Goal: Task Accomplishment & Management: Manage account settings

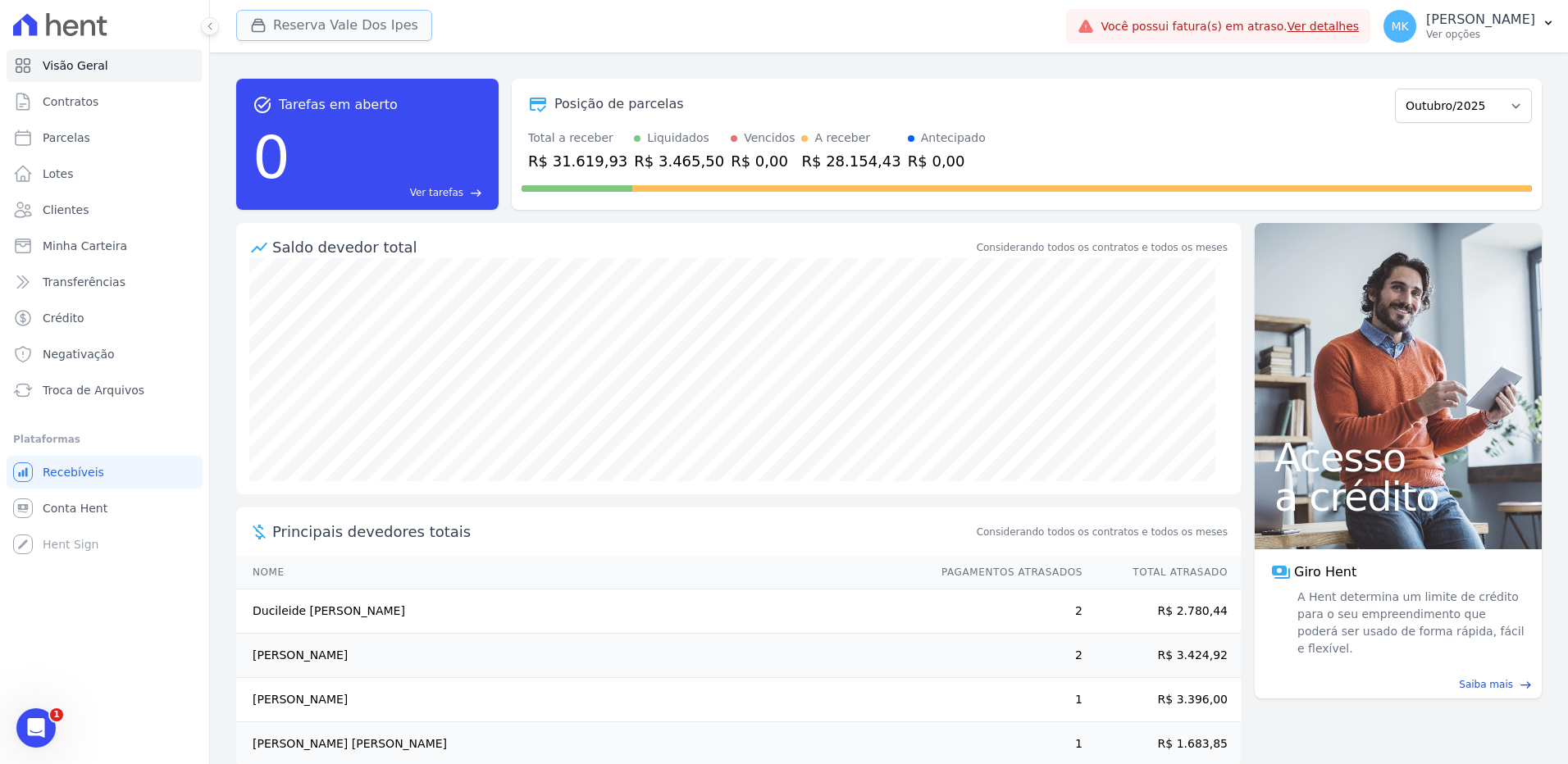
click at [364, 21] on button "Reserva Vale Dos Ipes" at bounding box center [334, 25] width 196 height 31
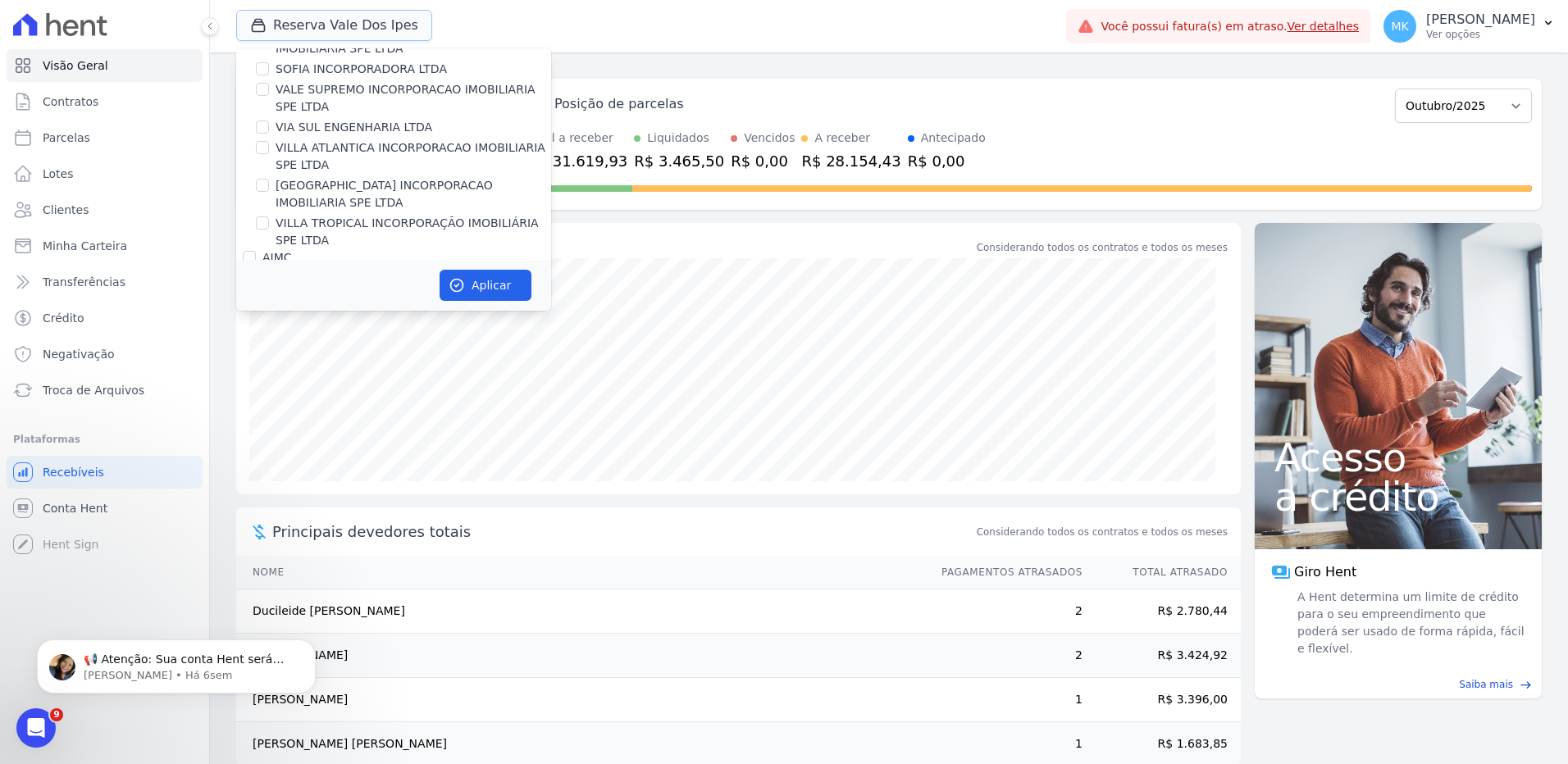
scroll to position [1413, 0]
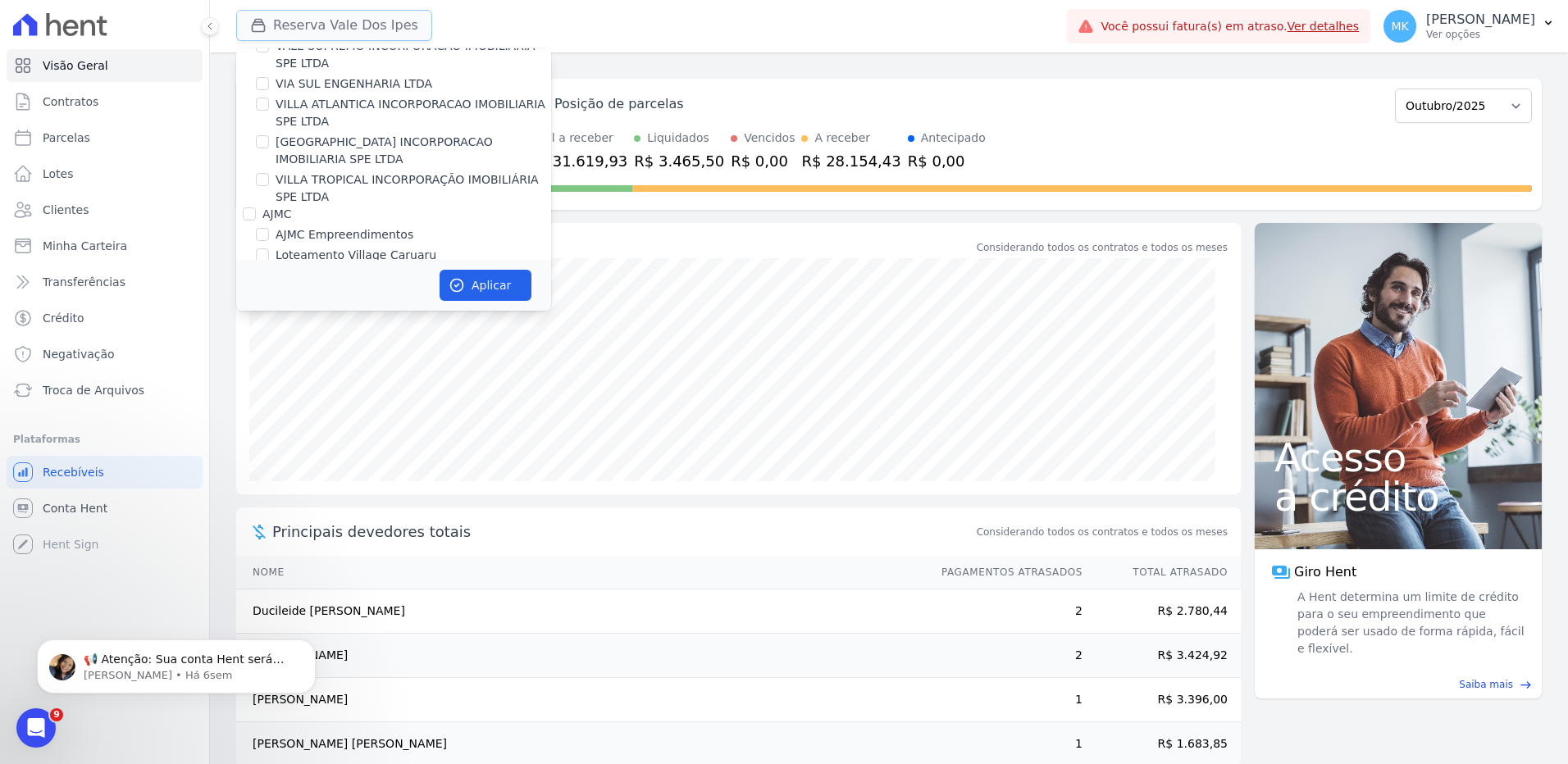
click at [336, 21] on button "Reserva Vale Dos Ipes" at bounding box center [334, 25] width 196 height 31
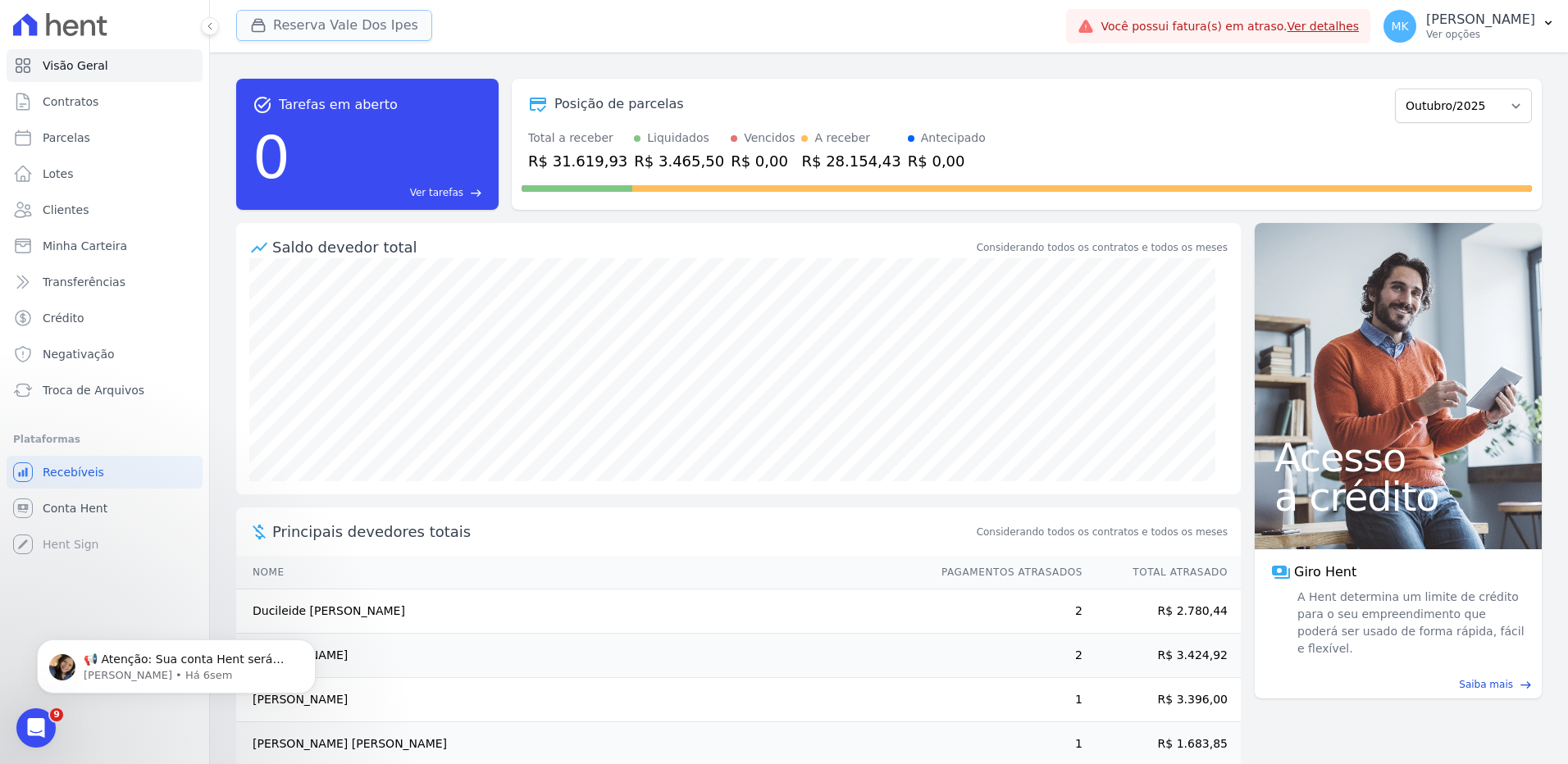
click at [336, 21] on button "Reserva Vale Dos Ipes" at bounding box center [334, 25] width 196 height 31
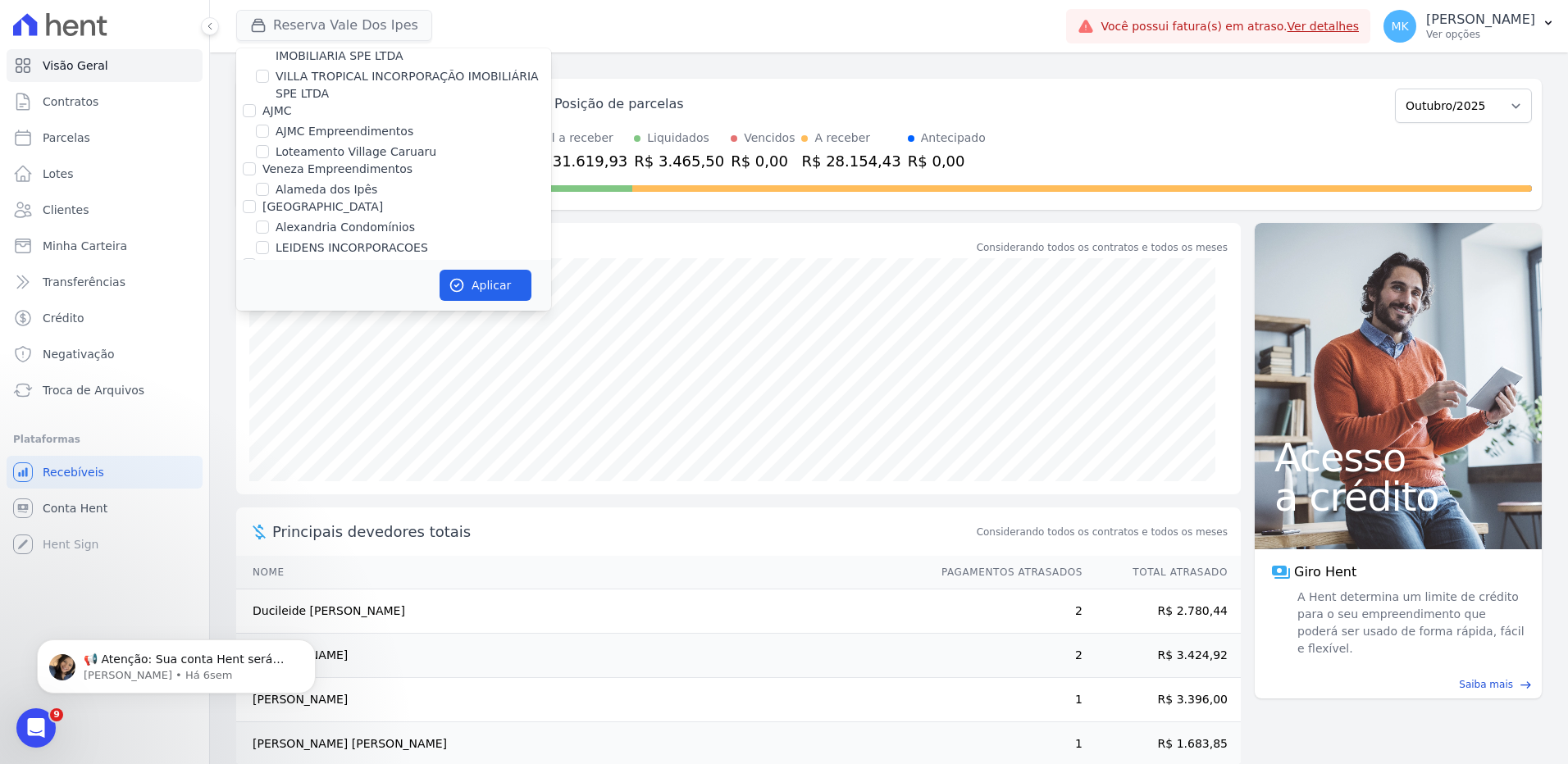
scroll to position [4595, 0]
click at [264, 219] on input "HARAS ROYAL RESIDENCE - [GEOGRAPHIC_DATA]" at bounding box center [262, 226] width 13 height 13
checkbox input "true"
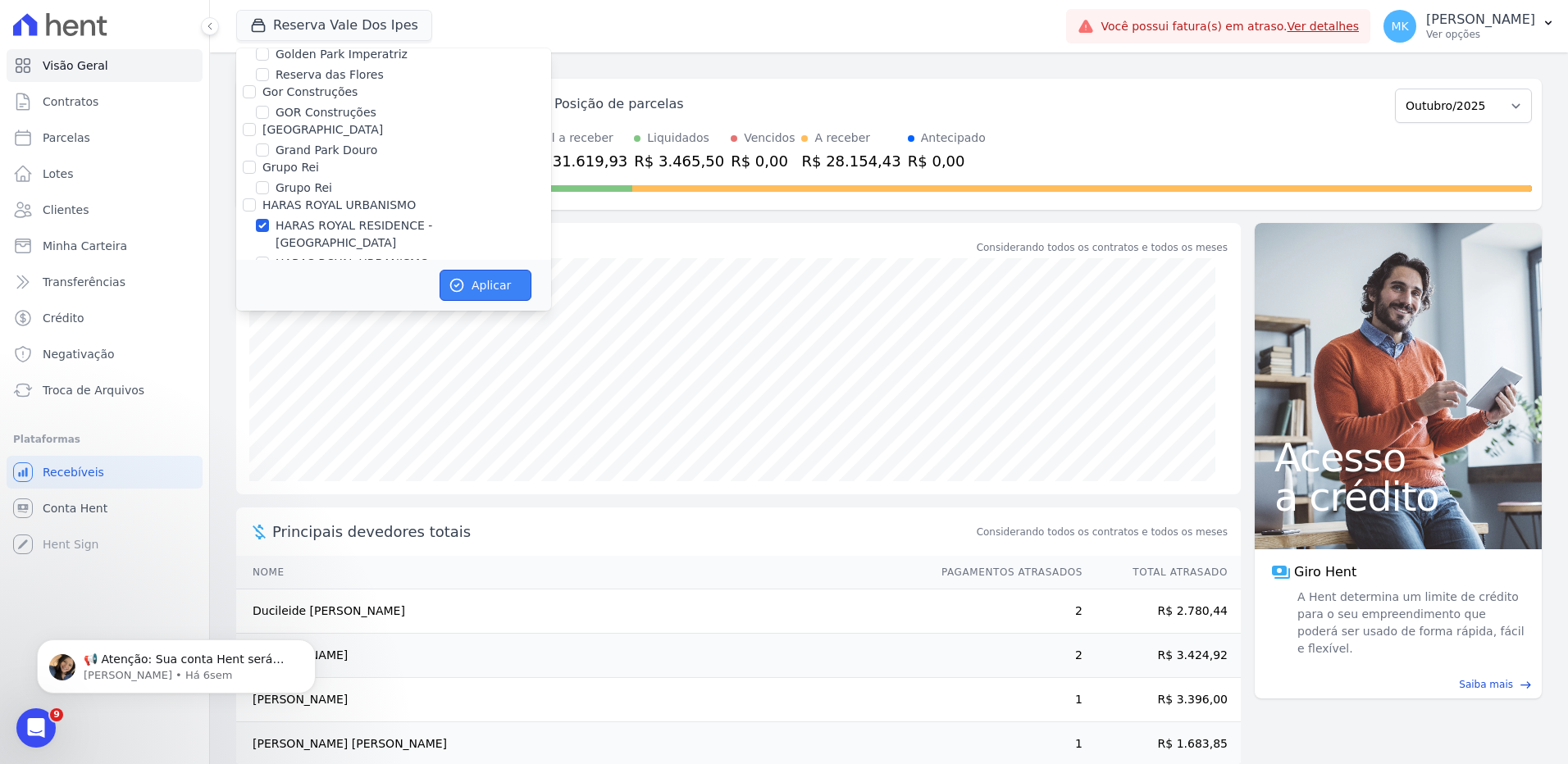
click at [487, 276] on button "Aplicar" at bounding box center [485, 286] width 92 height 31
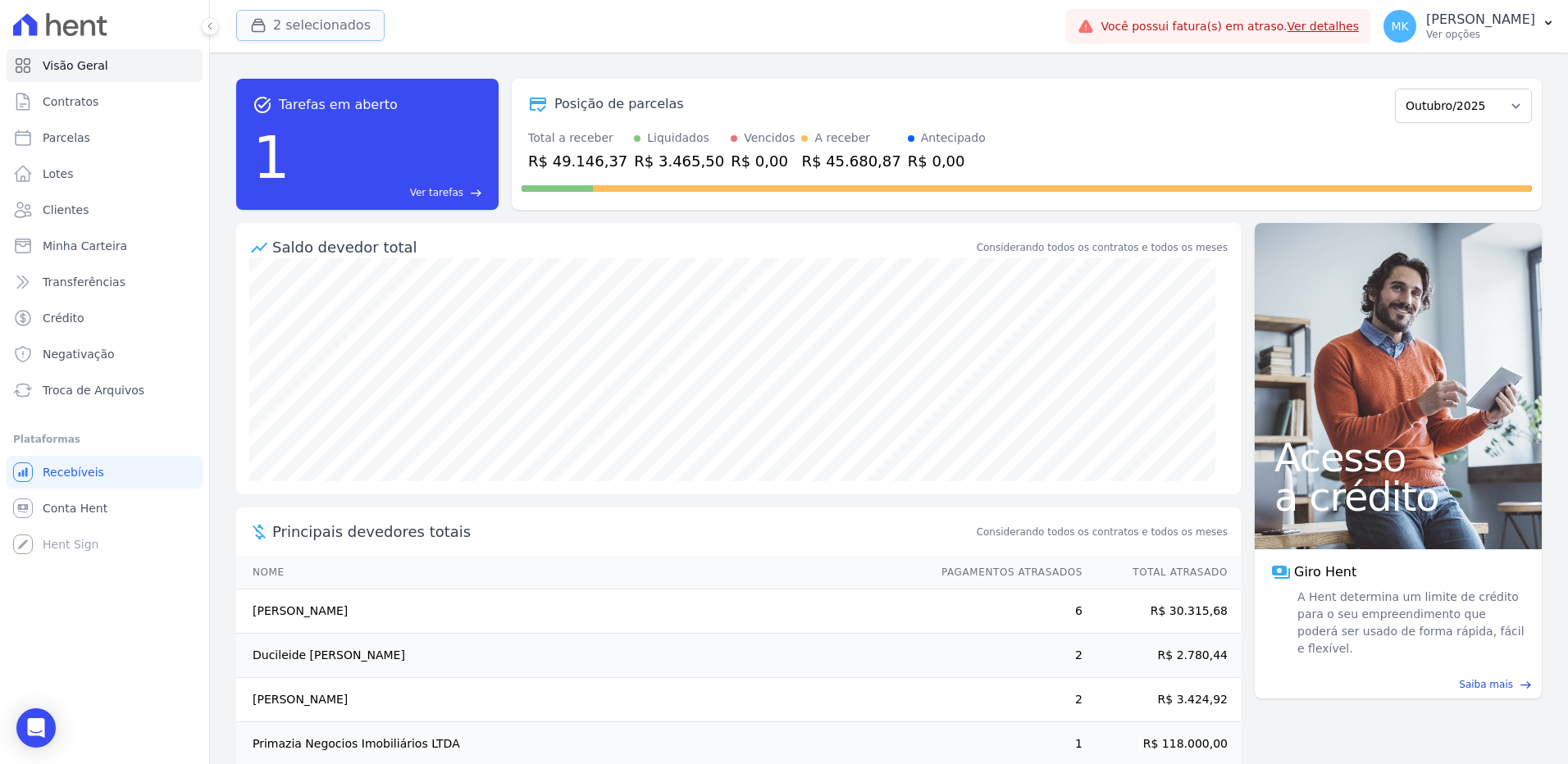
click at [305, 15] on button "2 selecionados" at bounding box center [310, 25] width 148 height 31
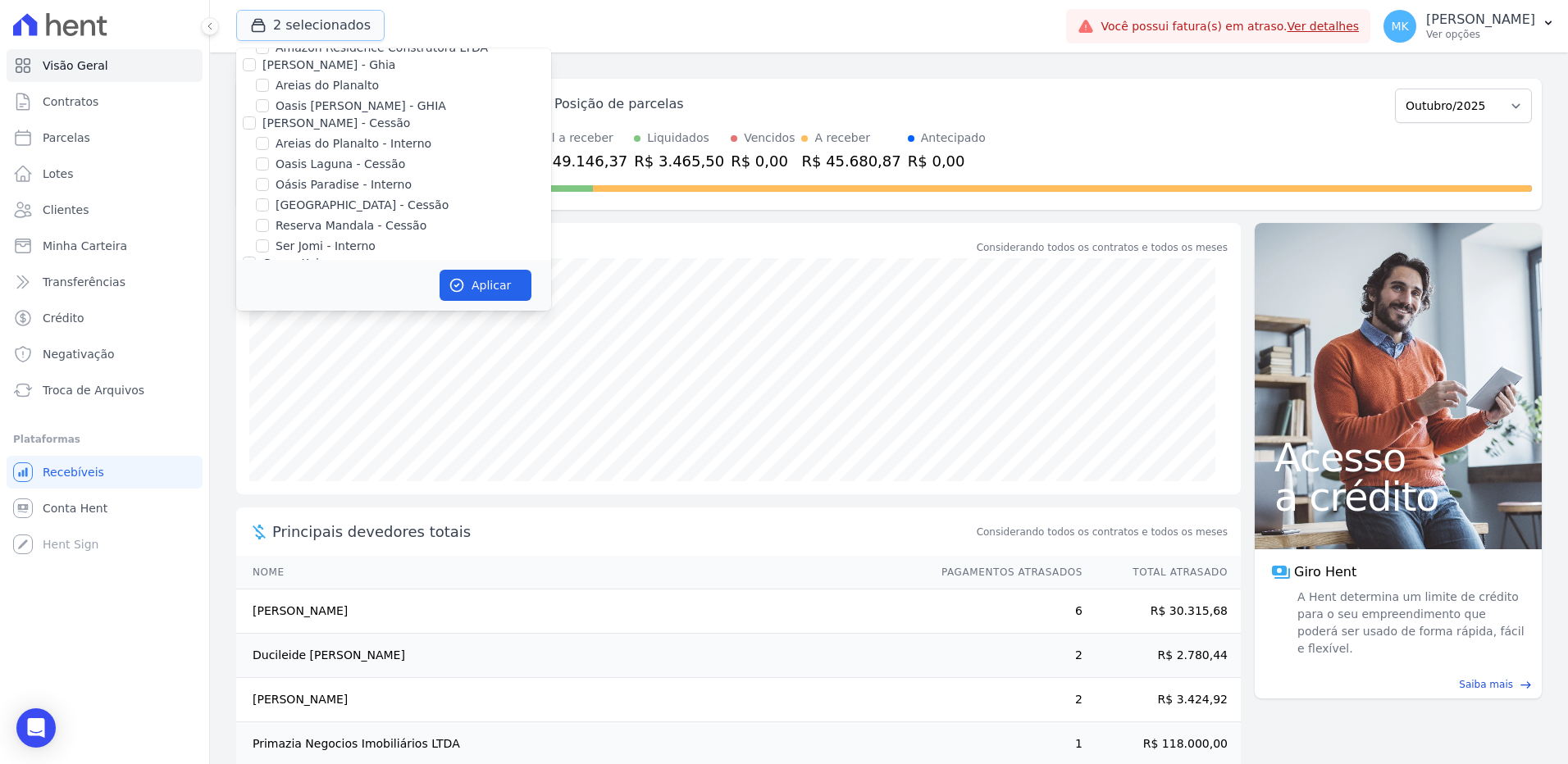
scroll to position [2312, 0]
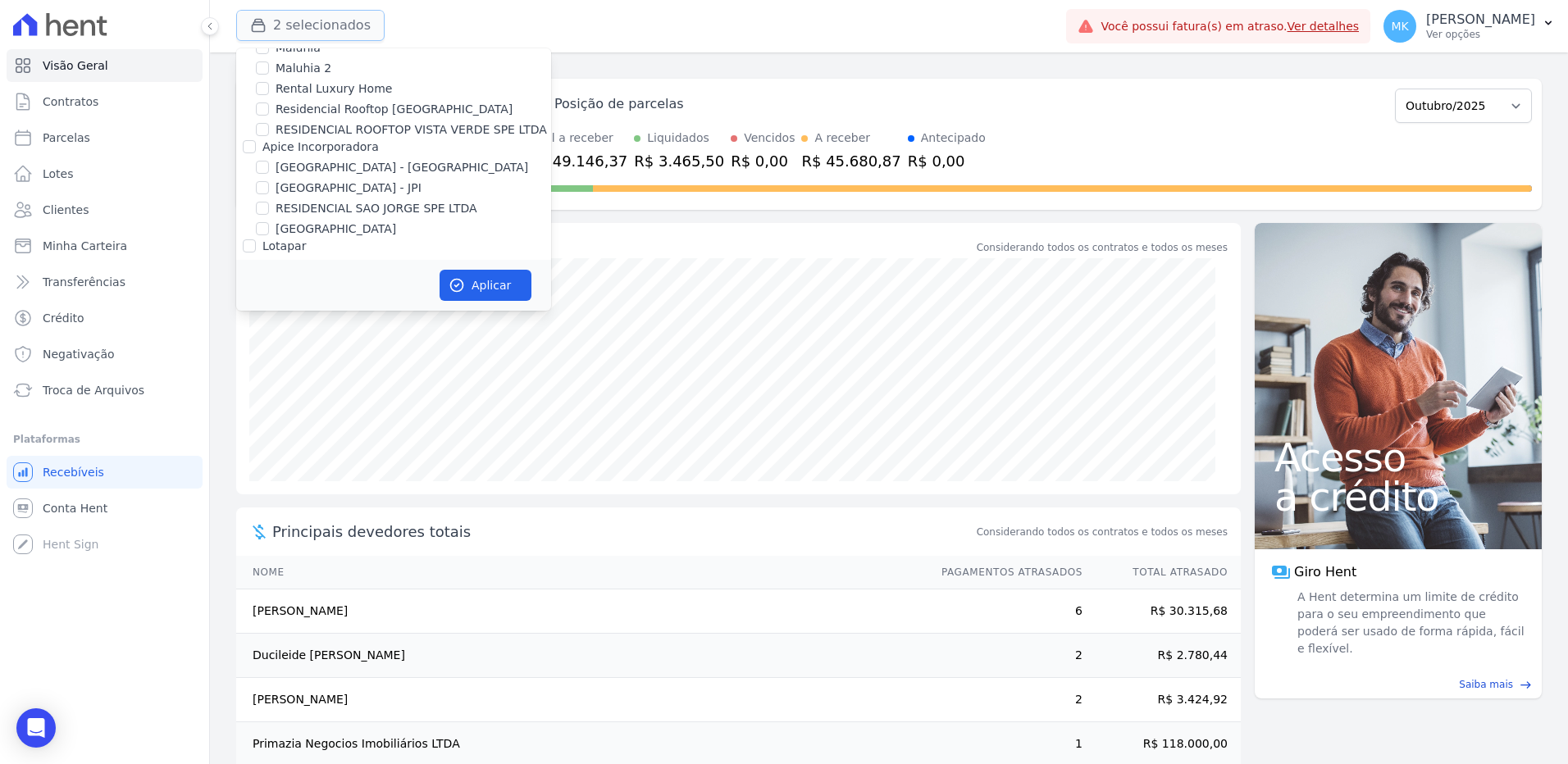
click at [299, 25] on button "2 selecionados" at bounding box center [310, 25] width 148 height 31
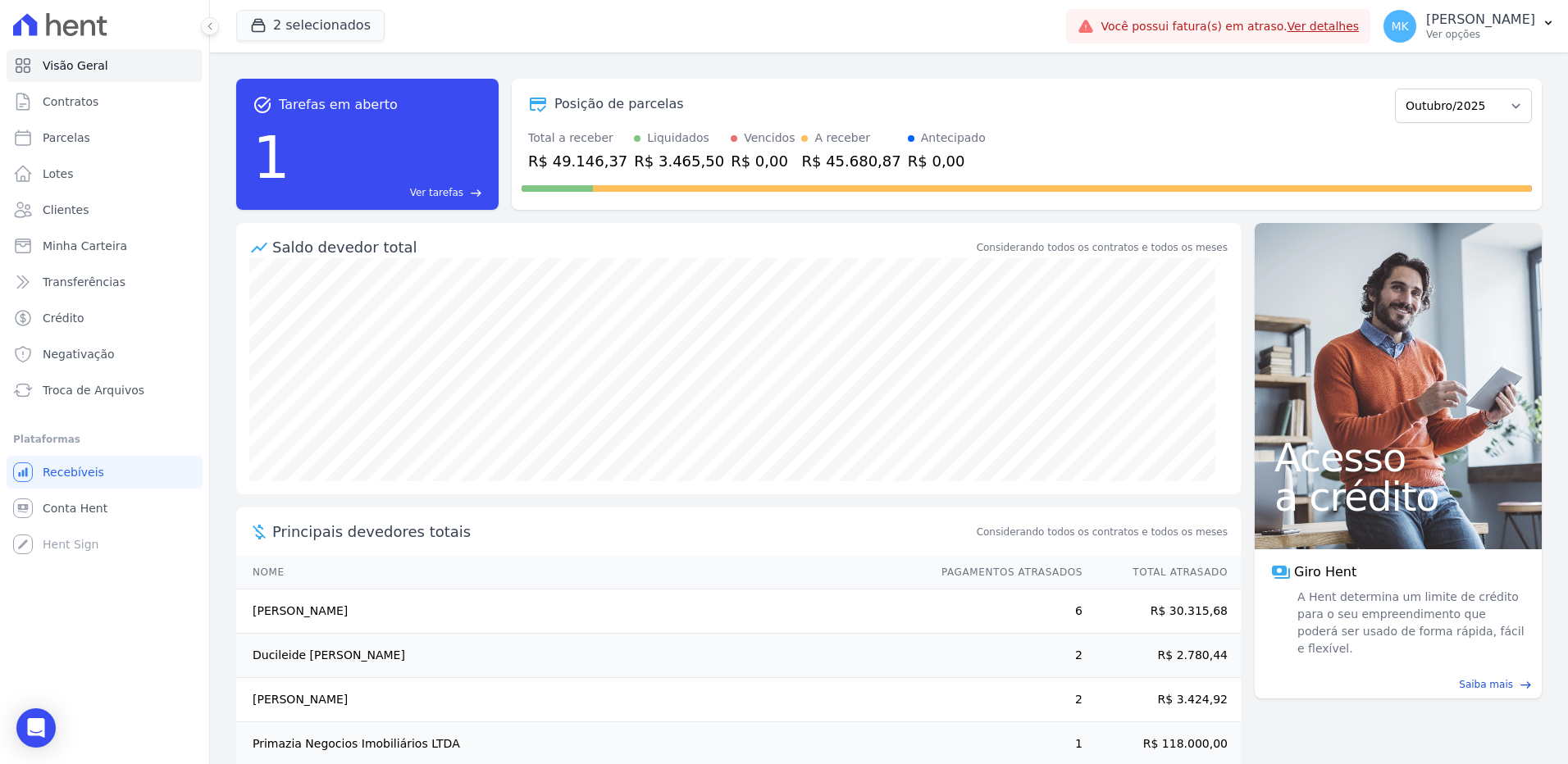
click at [430, 191] on span "Ver tarefas" at bounding box center [437, 193] width 54 height 15
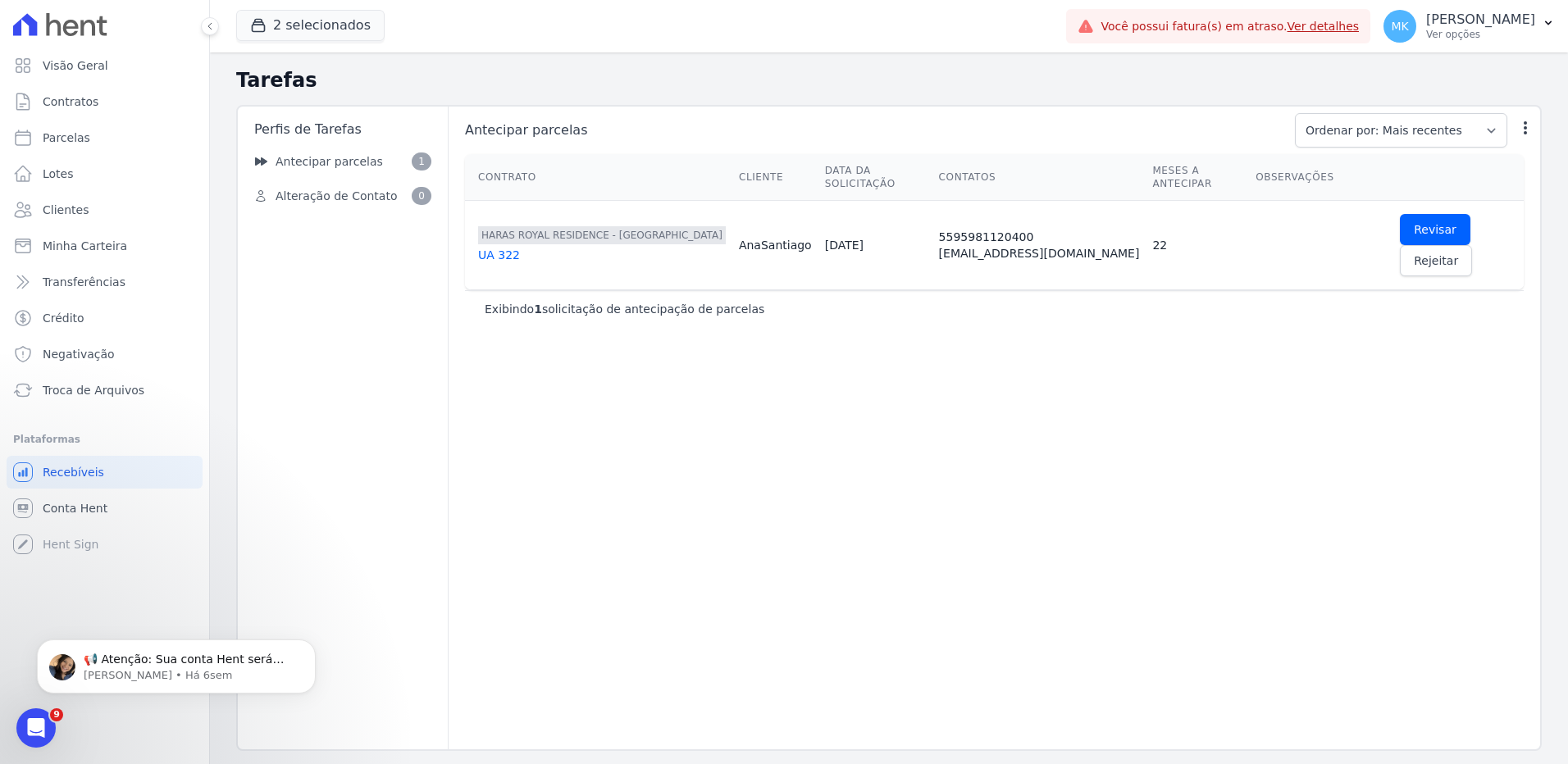
click at [501, 246] on div "UA 322" at bounding box center [602, 255] width 248 height 16
click at [1459, 253] on span "Rejeitar" at bounding box center [1436, 261] width 45 height 16
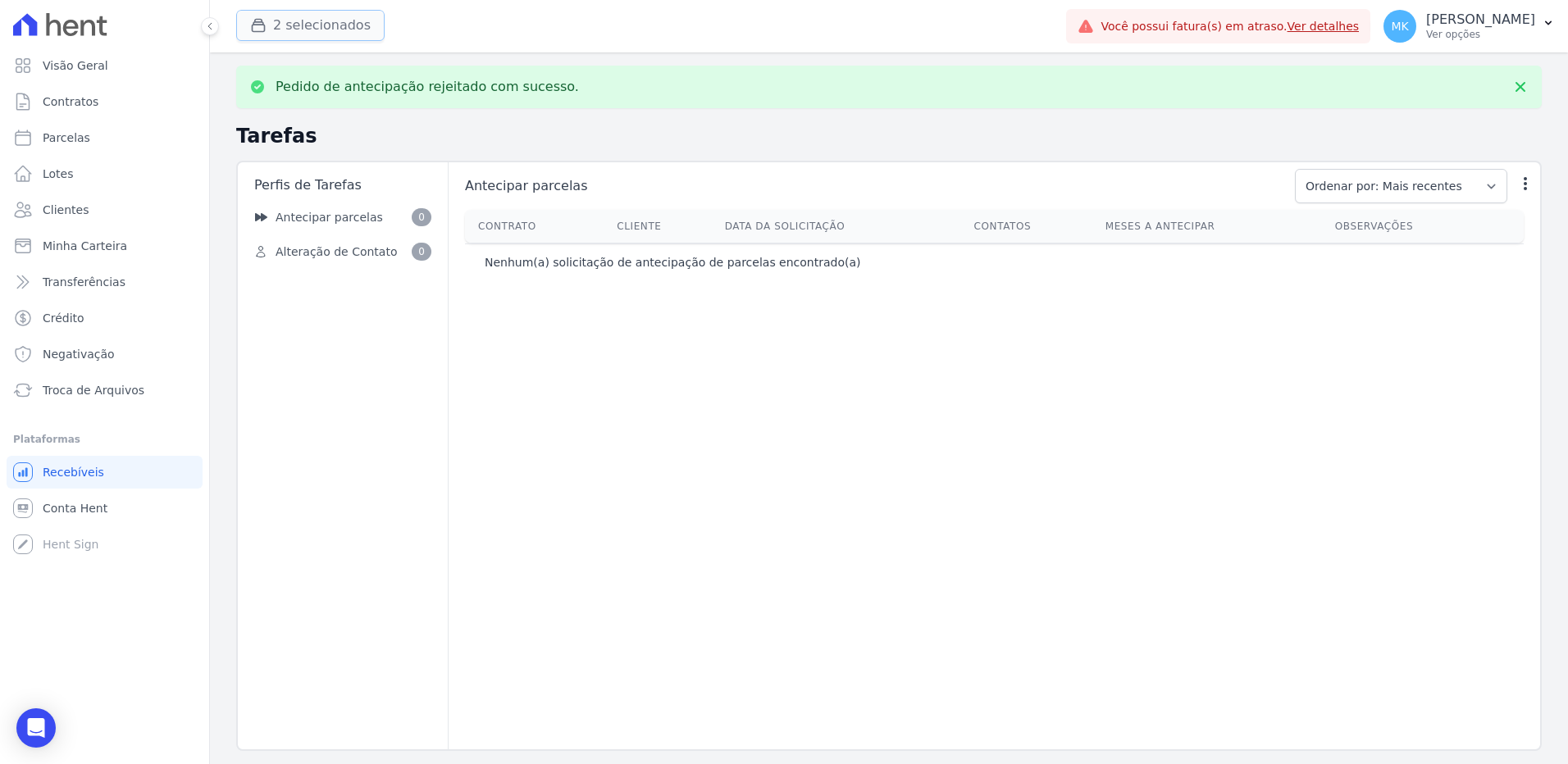
click at [304, 25] on button "2 selecionados" at bounding box center [310, 25] width 148 height 31
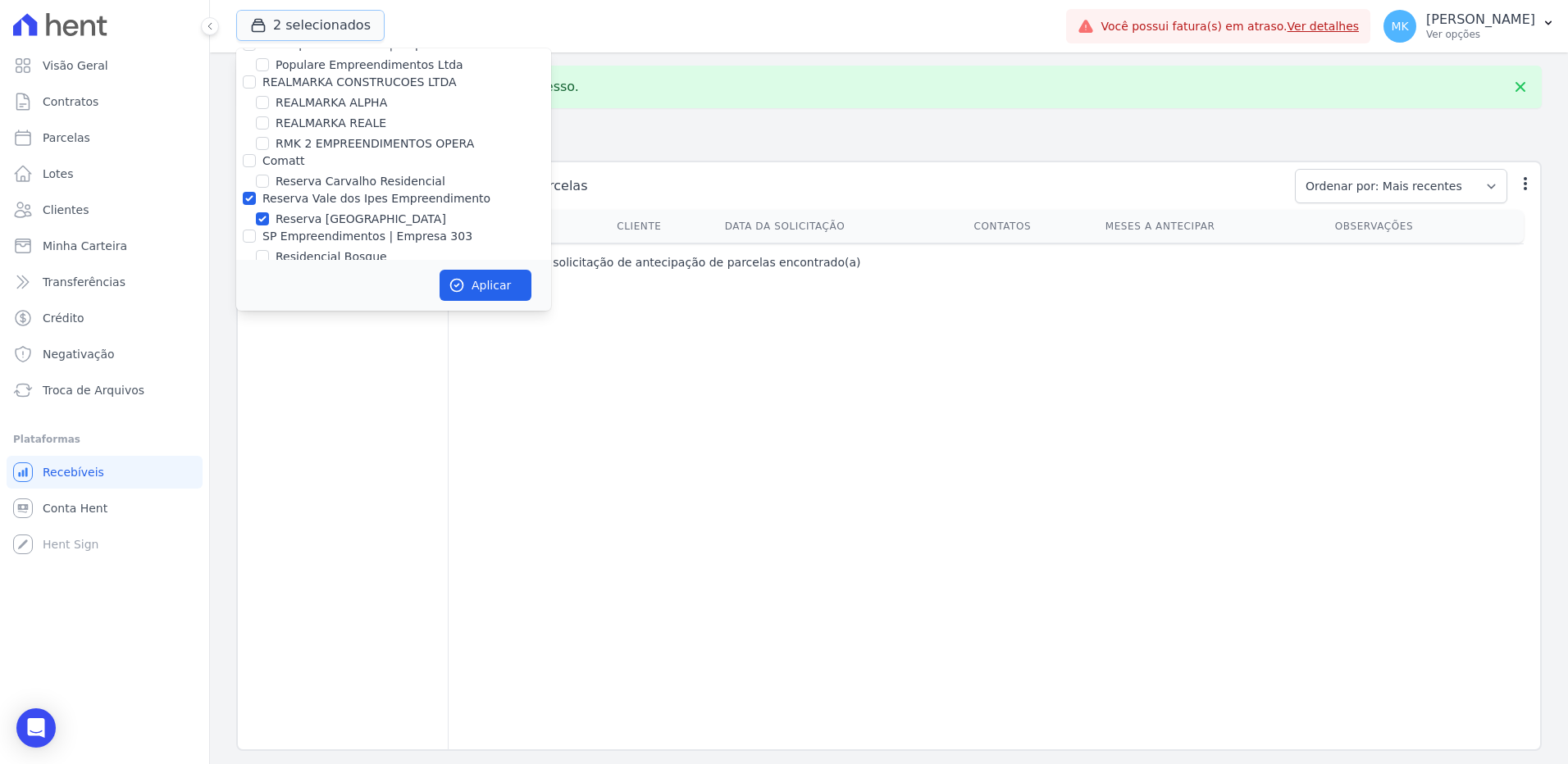
scroll to position [7279, 0]
click at [245, 363] on input "Reserva Vale dos Ipes Empreendimento" at bounding box center [249, 369] width 13 height 13
checkbox input "false"
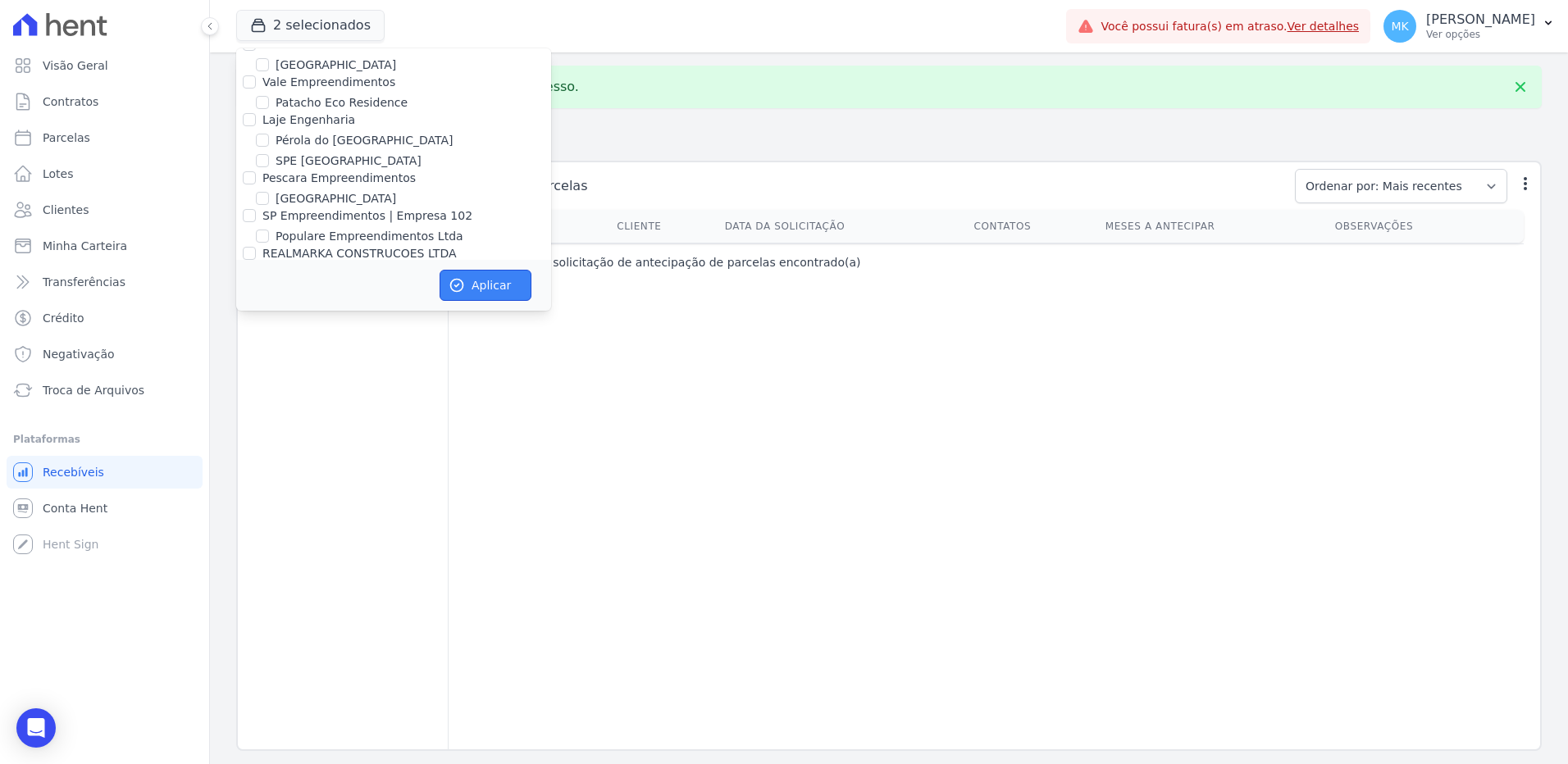
click at [495, 278] on button "Aplicar" at bounding box center [485, 286] width 92 height 31
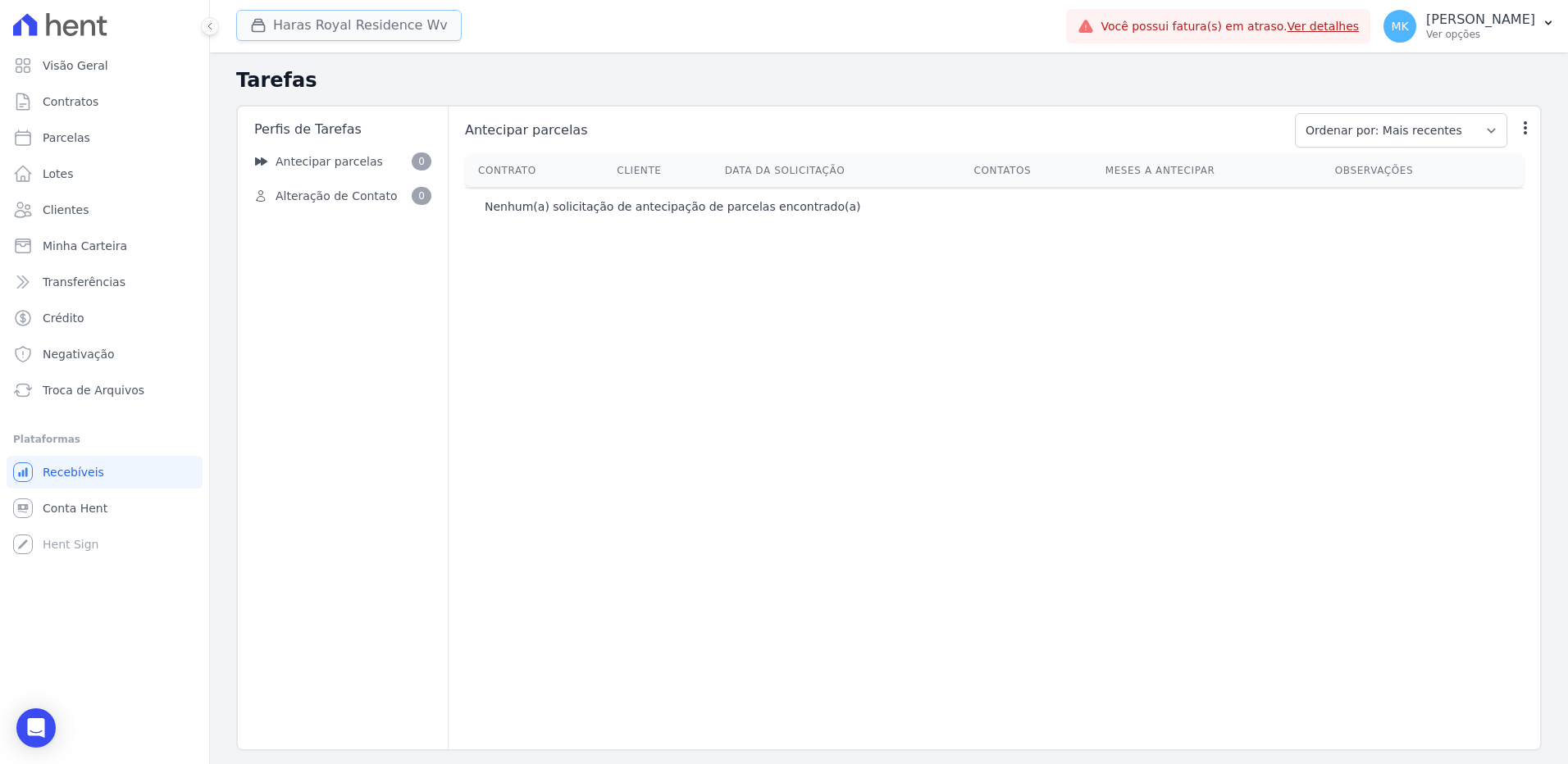
click at [291, 24] on button "Haras Royal Residence Wv" at bounding box center [349, 25] width 226 height 31
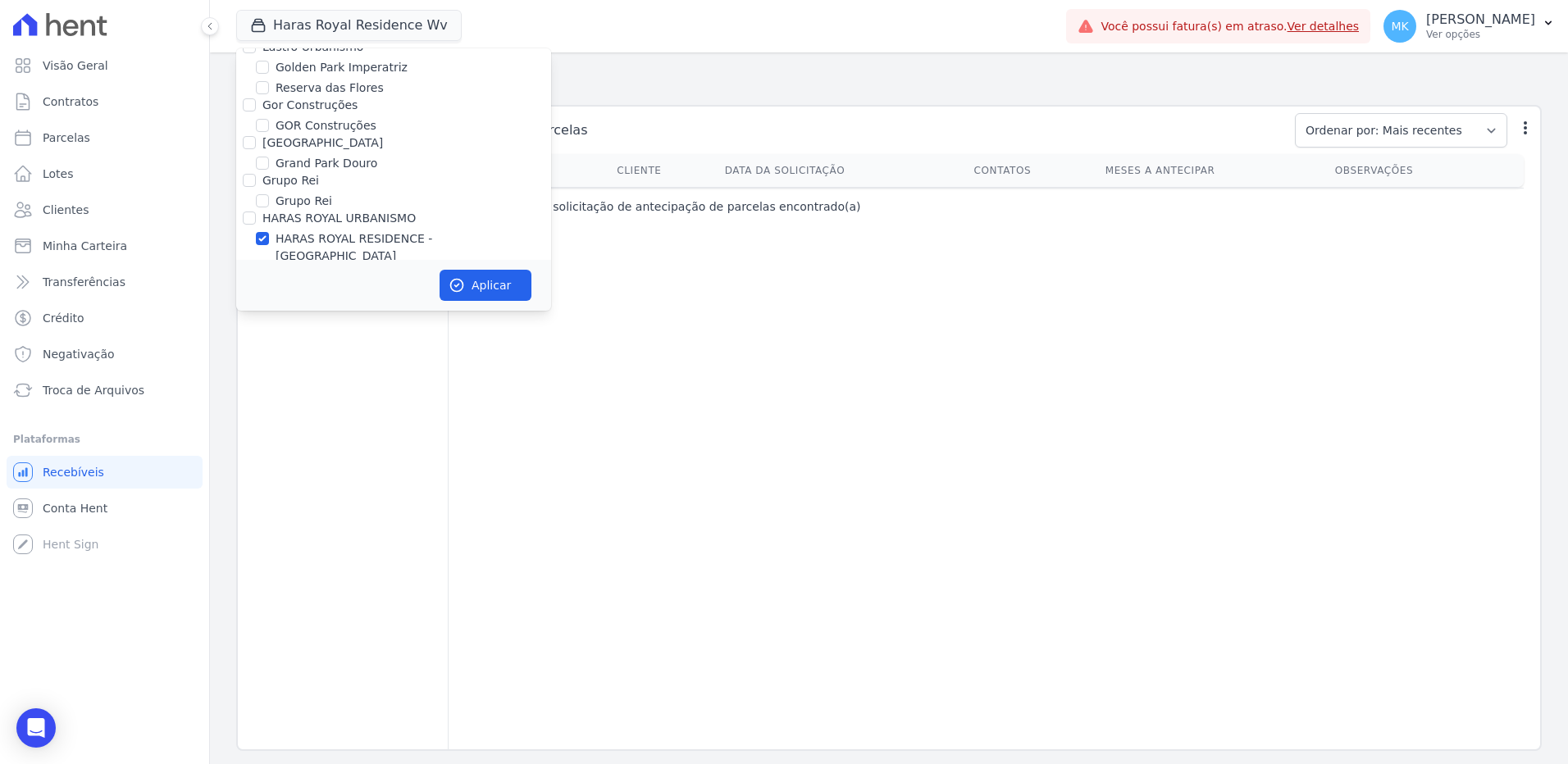
scroll to position [4667, 0]
click at [266, 146] on input "HARAS ROYAL RESIDENCE - [GEOGRAPHIC_DATA]" at bounding box center [262, 153] width 13 height 13
checkbox input "false"
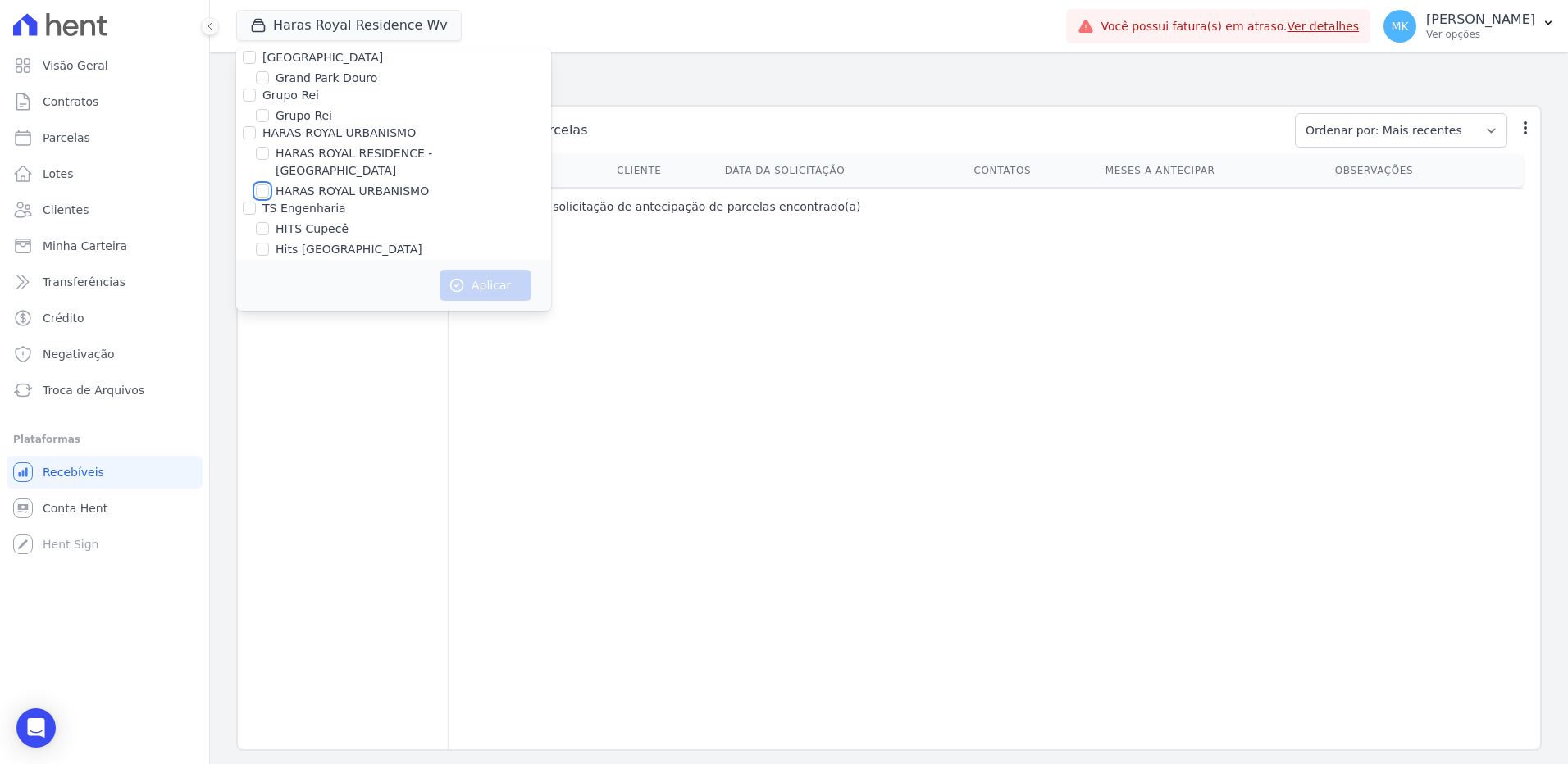
click at [263, 185] on input "HARAS ROYAL URBANISMO" at bounding box center [262, 191] width 13 height 13
checkbox input "true"
click at [479, 288] on button "Aplicar" at bounding box center [485, 286] width 92 height 31
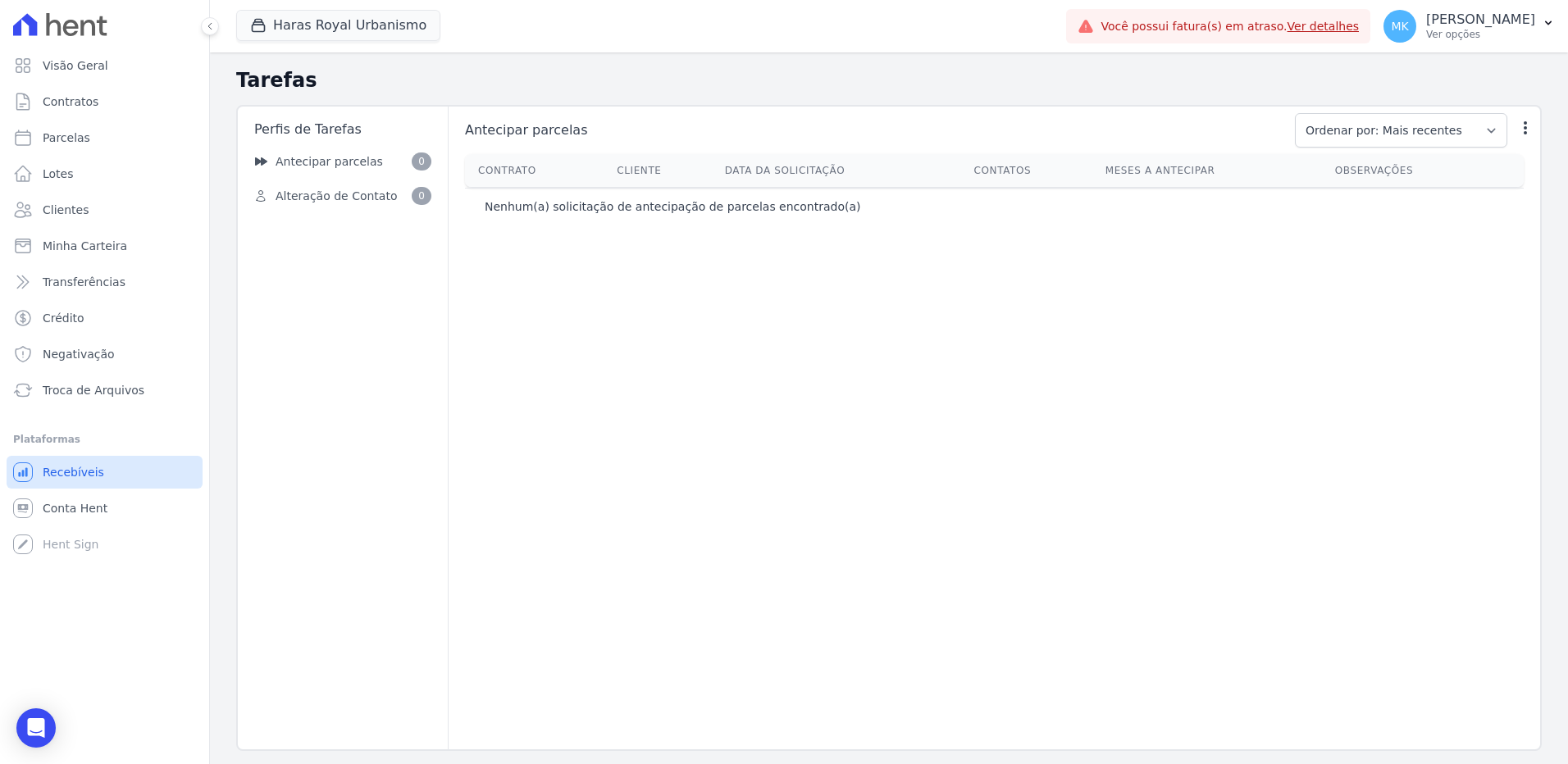
click at [66, 474] on span "Recebíveis" at bounding box center [74, 472] width 62 height 16
click at [66, 471] on span "Recebíveis" at bounding box center [74, 472] width 62 height 16
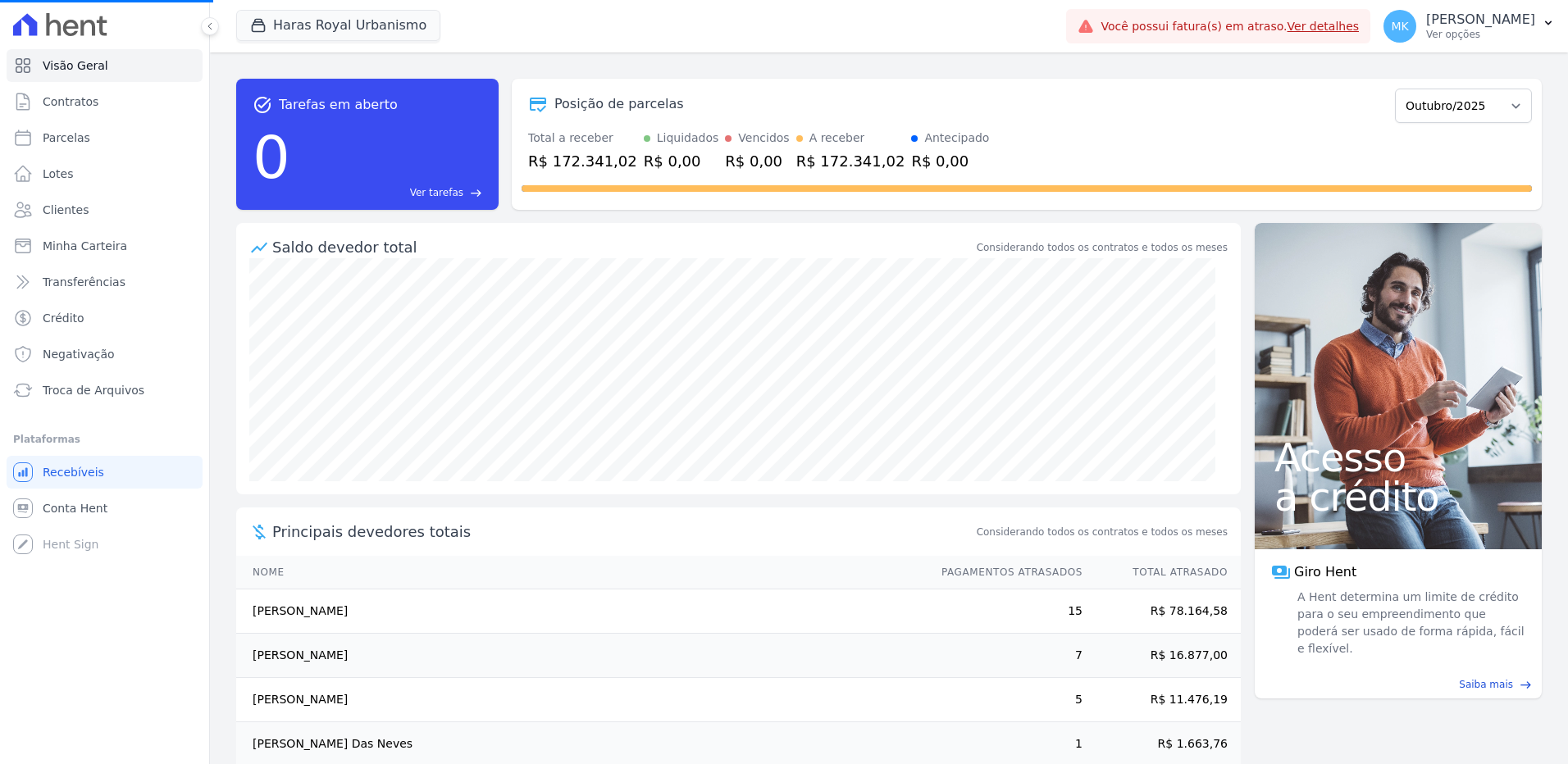
click at [284, 24] on button "Haras Royal Urbanismo" at bounding box center [339, 25] width 204 height 31
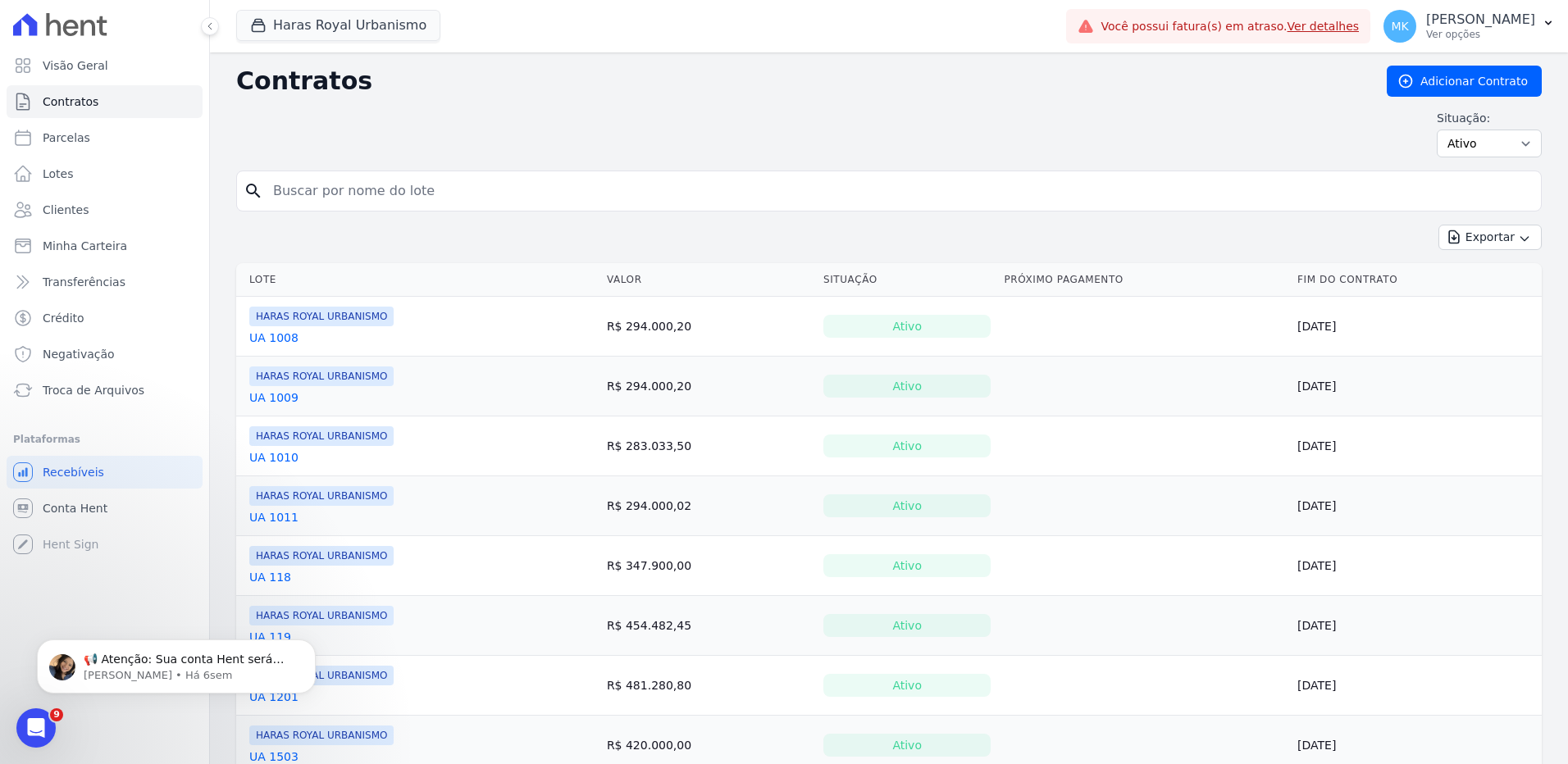
click at [285, 340] on link "UA 1008" at bounding box center [274, 337] width 49 height 16
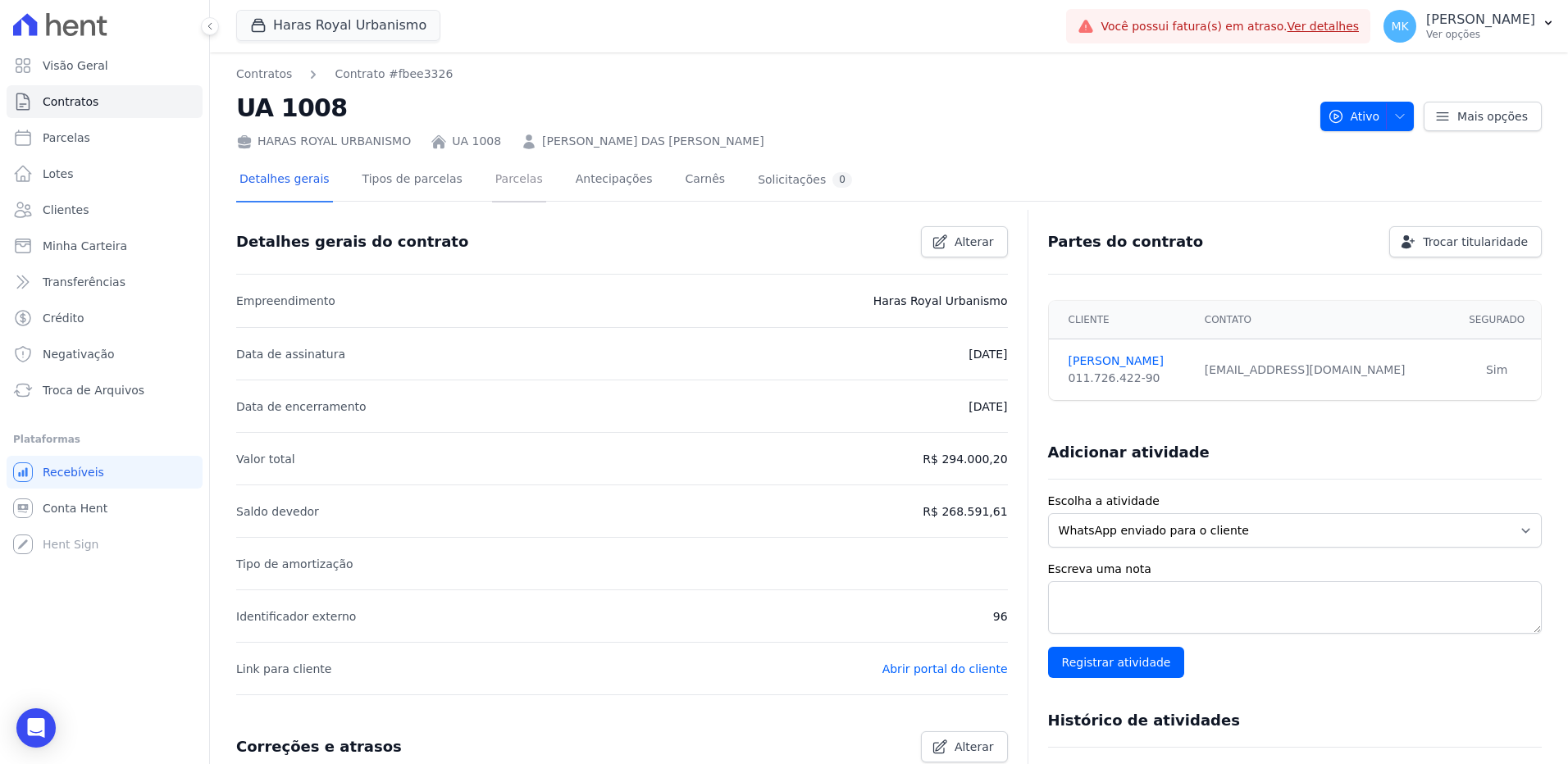
click at [510, 183] on link "Parcelas" at bounding box center [519, 181] width 54 height 44
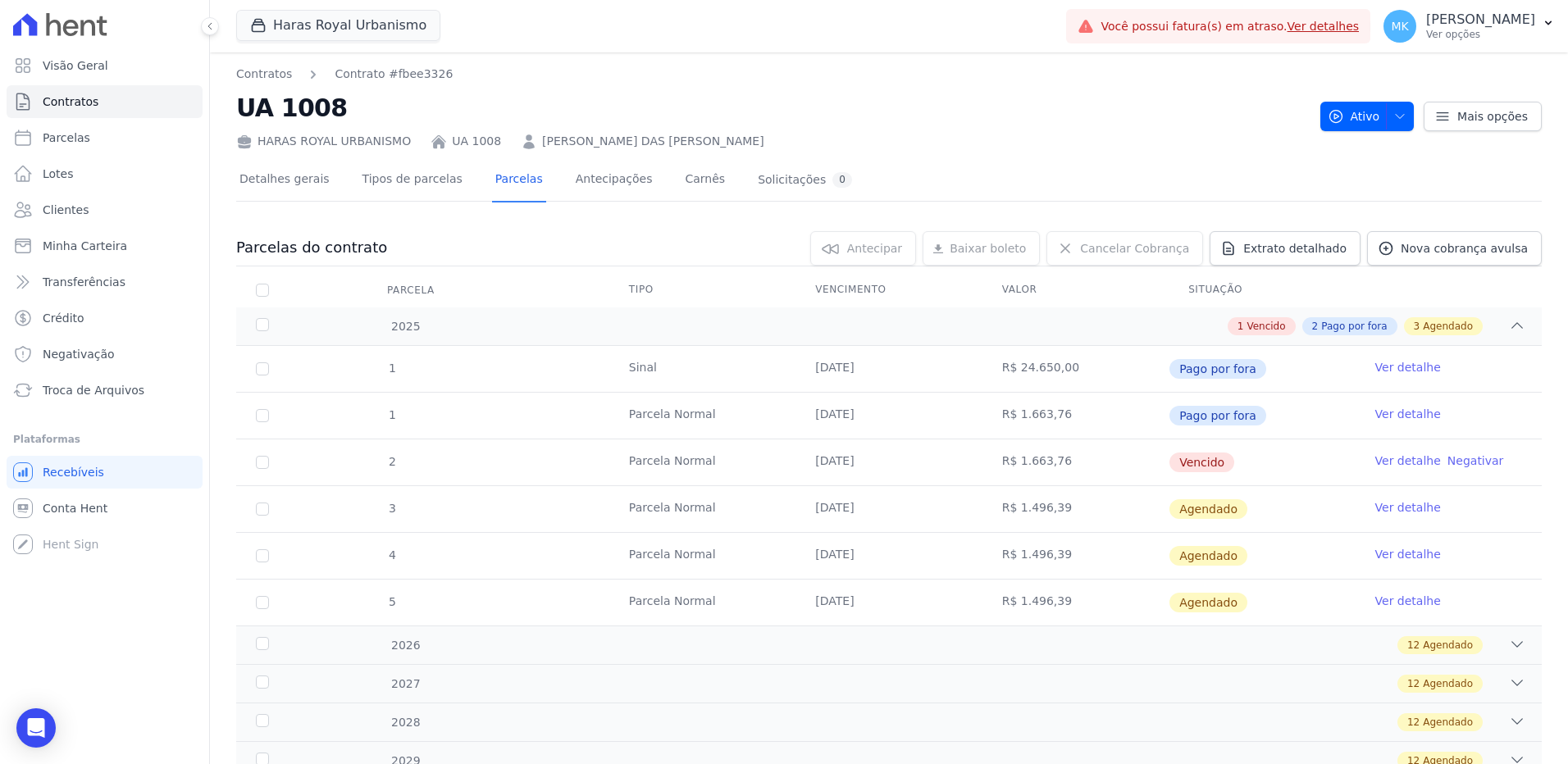
click at [1392, 413] on link "Ver detalhe" at bounding box center [1409, 414] width 66 height 16
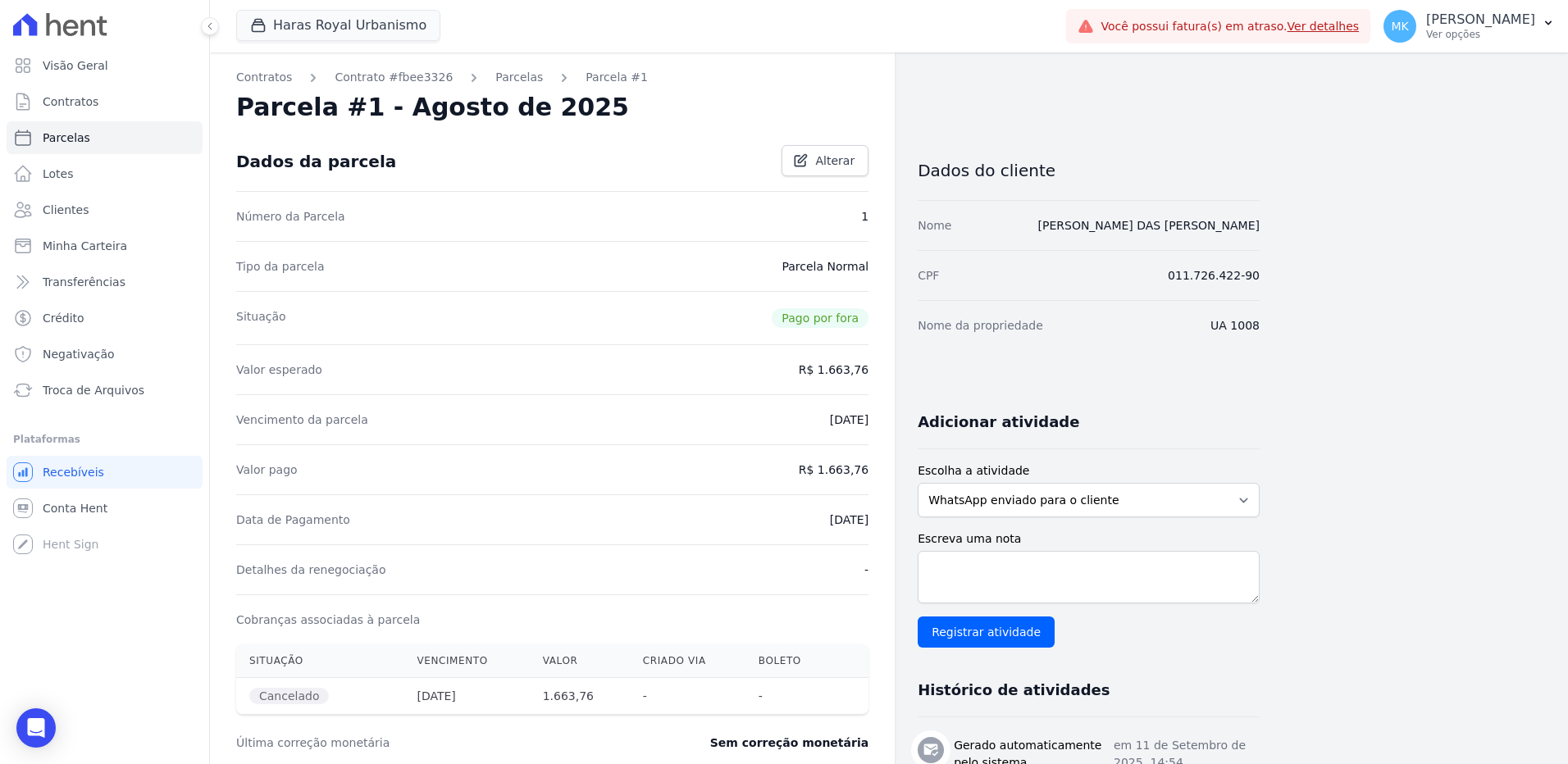
click at [814, 320] on span "Pago por fora" at bounding box center [820, 318] width 96 height 20
click at [839, 158] on span "Alterar" at bounding box center [835, 161] width 39 height 16
click at [830, 516] on dd "[DATE]" at bounding box center [849, 518] width 38 height 16
click at [845, 514] on dd "[DATE]" at bounding box center [849, 518] width 38 height 16
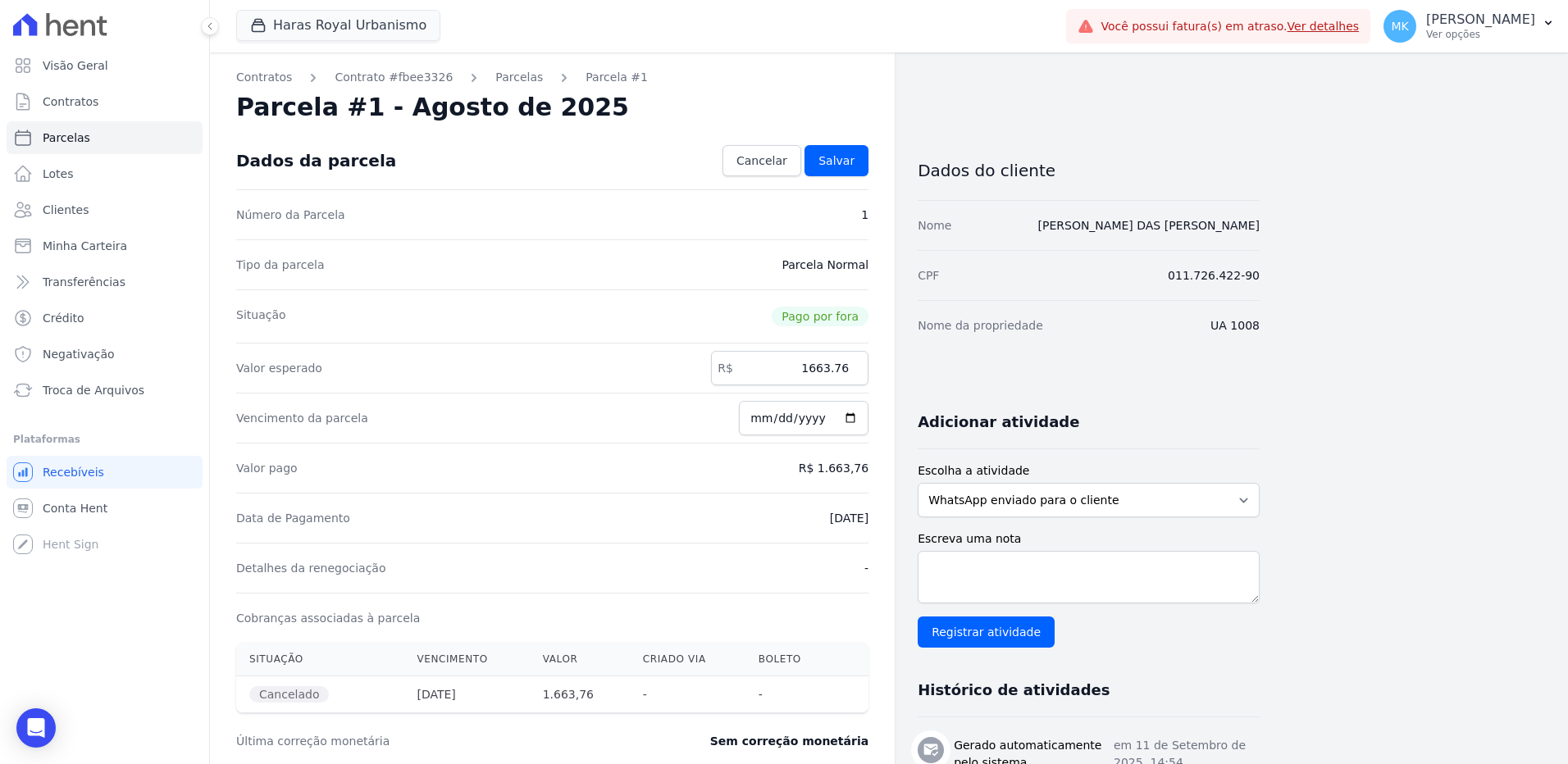
drag, startPoint x: 869, startPoint y: 518, endPoint x: 737, endPoint y: 512, distance: 132.1
drag, startPoint x: 737, startPoint y: 512, endPoint x: 671, endPoint y: 500, distance: 67.1
click at [671, 500] on div "Data de Pagamento 10/09/2025" at bounding box center [552, 518] width 632 height 50
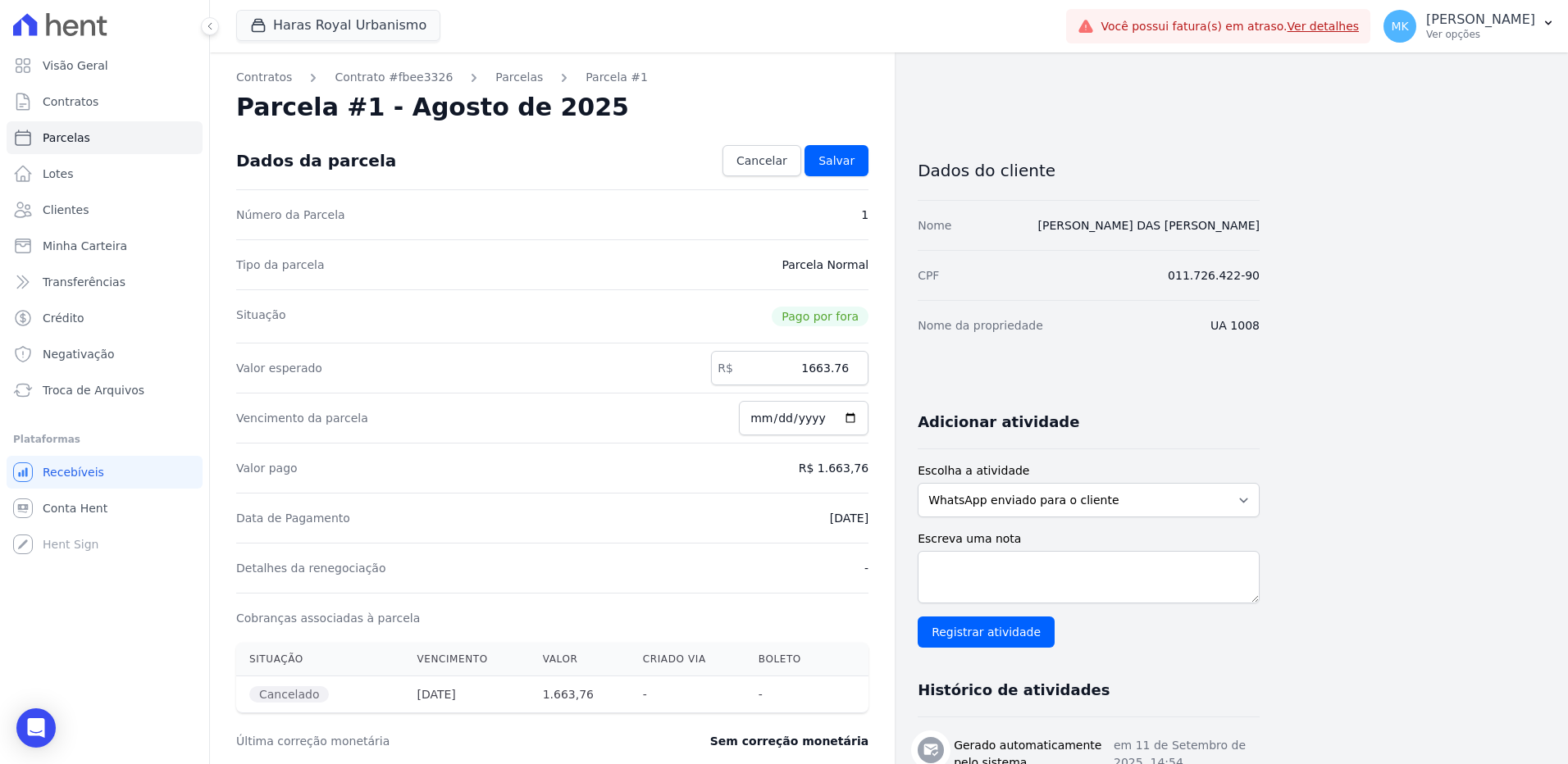
click at [671, 500] on div "Data de Pagamento 10/09/2025" at bounding box center [552, 518] width 632 height 50
click at [844, 533] on div "Data de Pagamento 10/09/2025" at bounding box center [552, 518] width 632 height 50
click at [278, 75] on link "Contratos" at bounding box center [264, 77] width 56 height 17
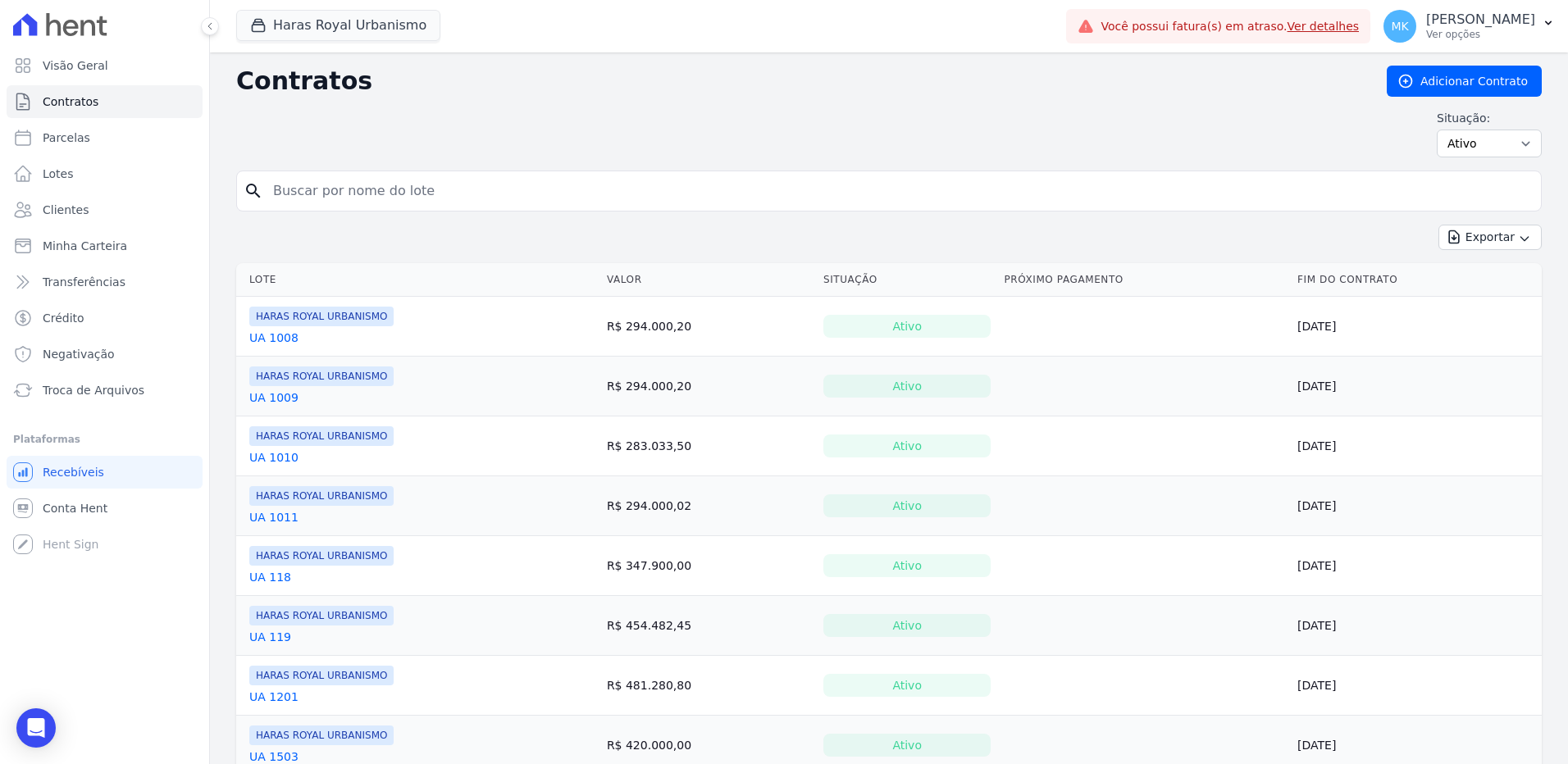
click at [269, 337] on link "UA 1008" at bounding box center [274, 337] width 49 height 16
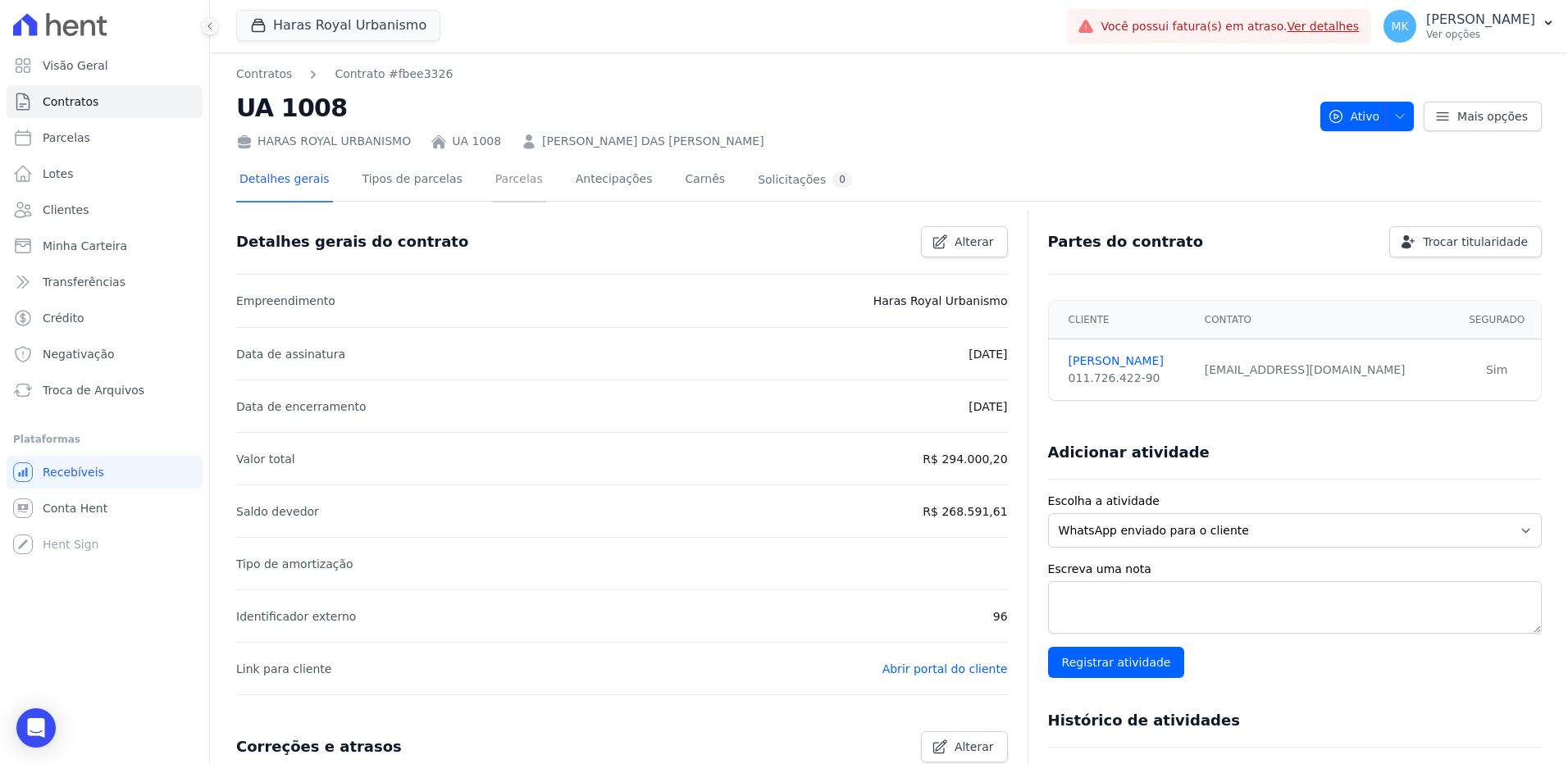
click at [495, 179] on link "Parcelas" at bounding box center [519, 181] width 54 height 44
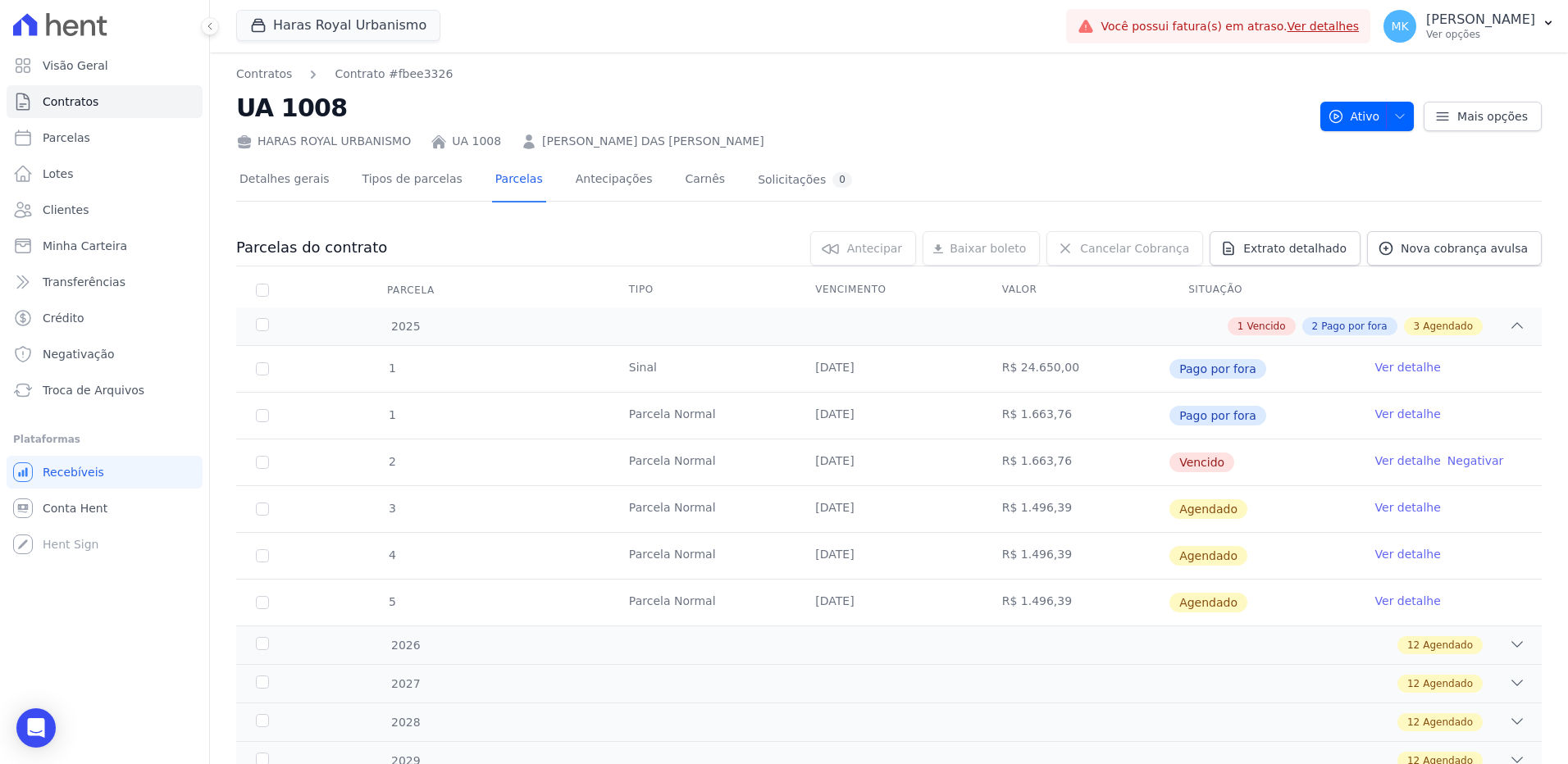
click at [1391, 412] on link "Ver detalhe" at bounding box center [1409, 414] width 66 height 16
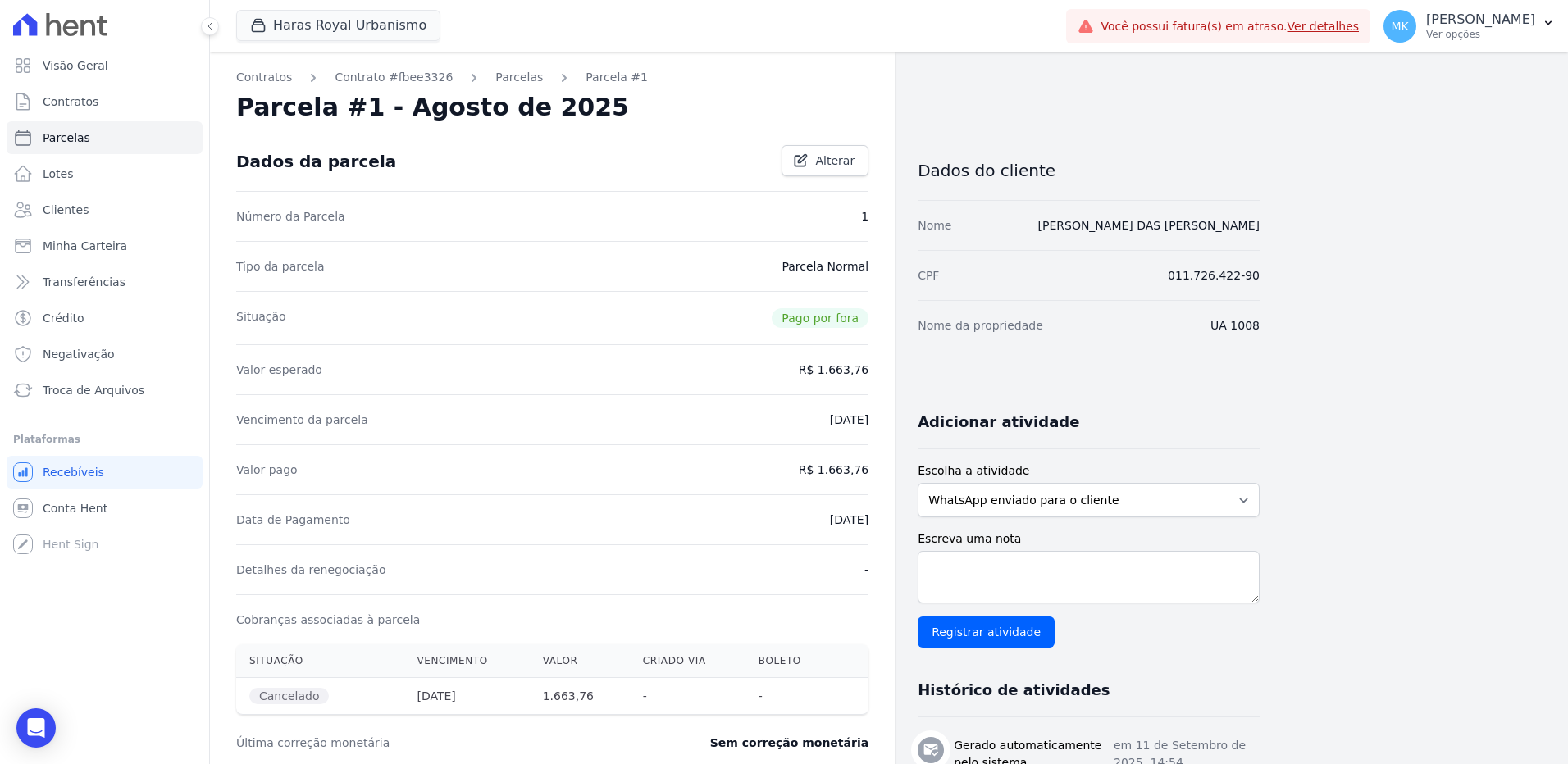
click at [830, 427] on dd "[DATE]" at bounding box center [849, 419] width 38 height 16
click at [808, 465] on div "Valor pago R$ 1.663,76" at bounding box center [552, 469] width 632 height 50
click at [830, 520] on dd "[DATE]" at bounding box center [849, 519] width 38 height 16
click at [842, 159] on span "Alterar" at bounding box center [835, 161] width 39 height 16
click at [497, 75] on link "Parcelas" at bounding box center [519, 77] width 47 height 17
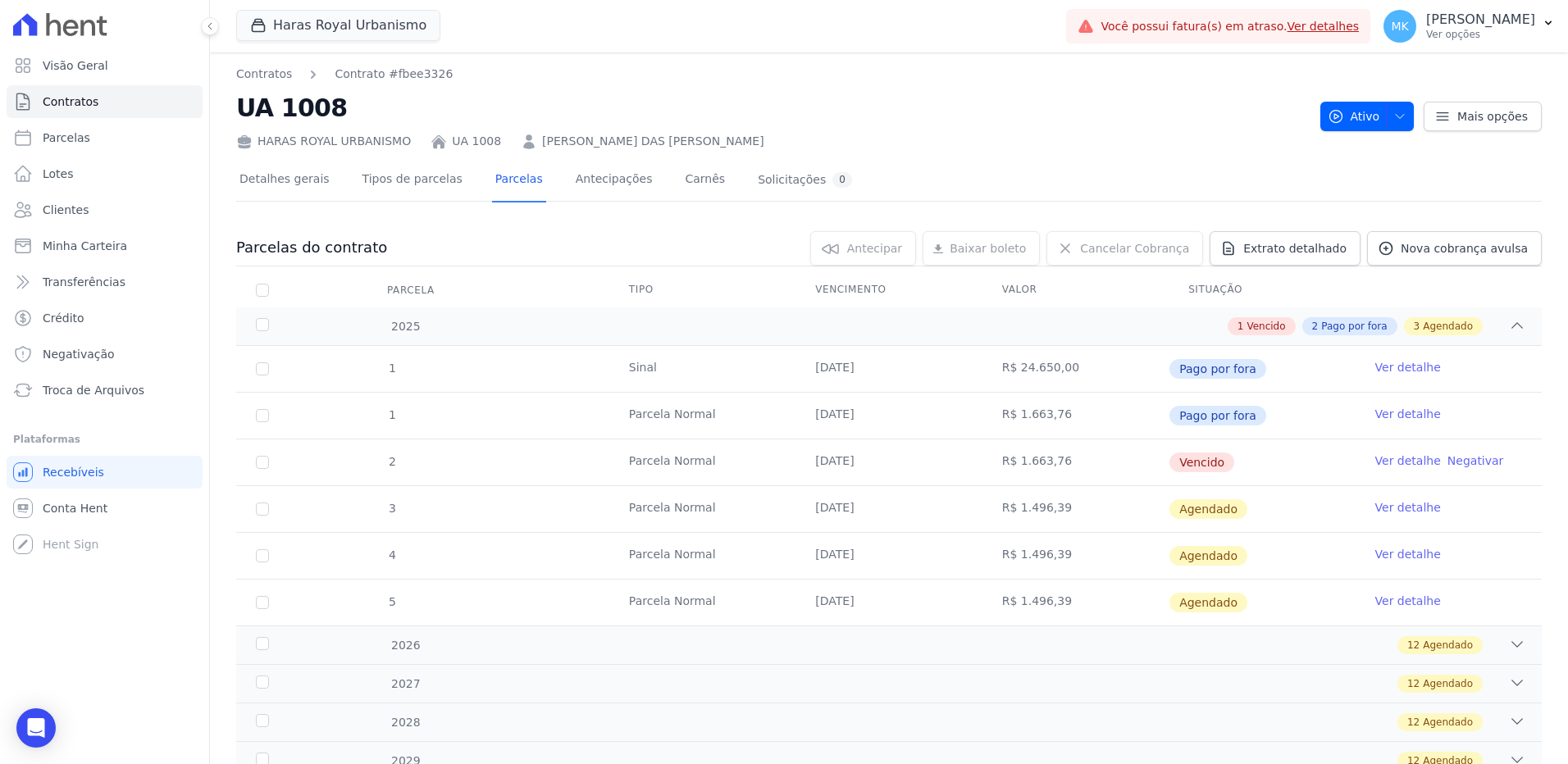
click at [1401, 415] on link "Ver detalhe" at bounding box center [1409, 414] width 66 height 16
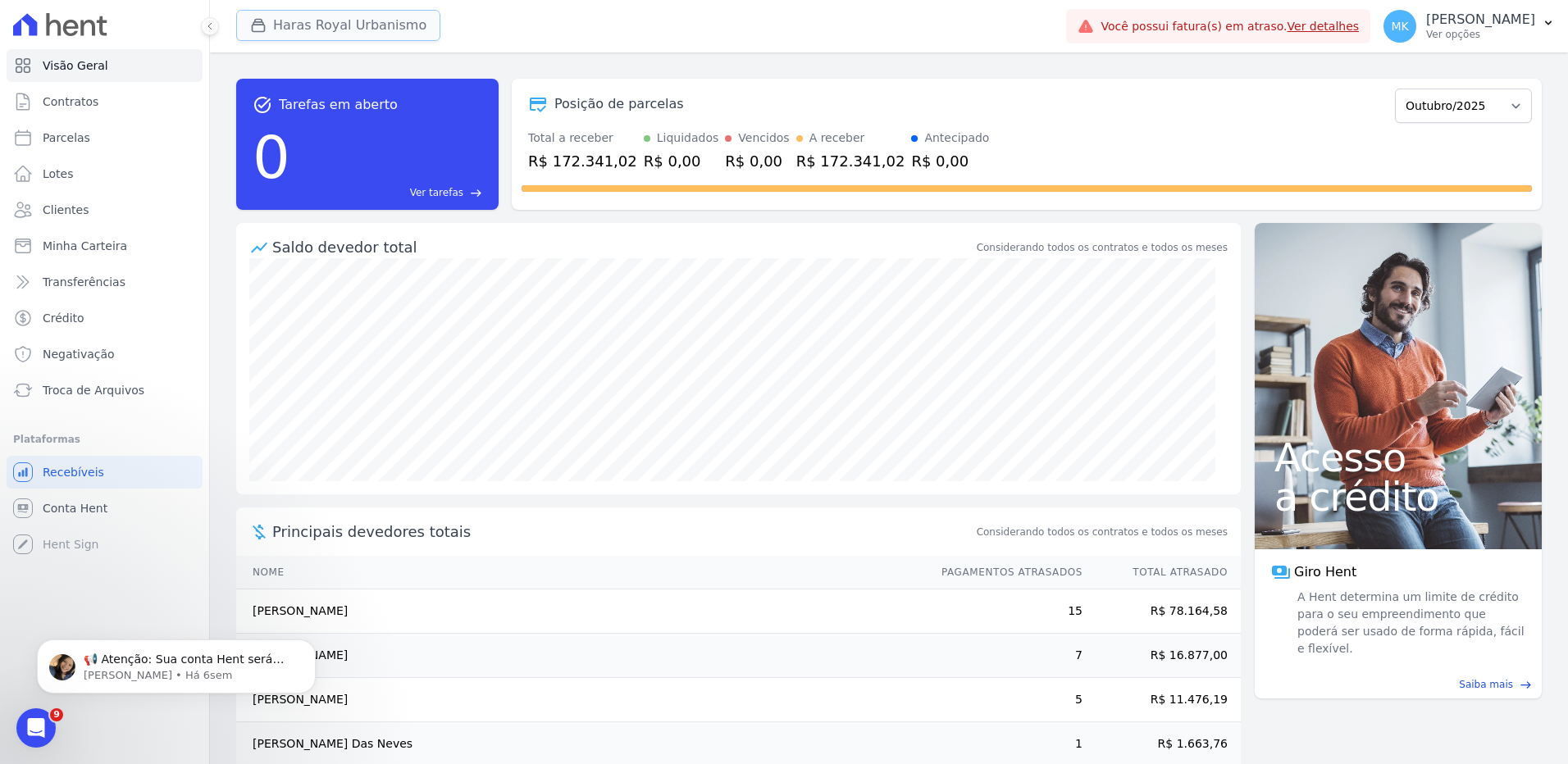
click at [322, 21] on button "Haras Royal Urbanismo" at bounding box center [339, 25] width 204 height 31
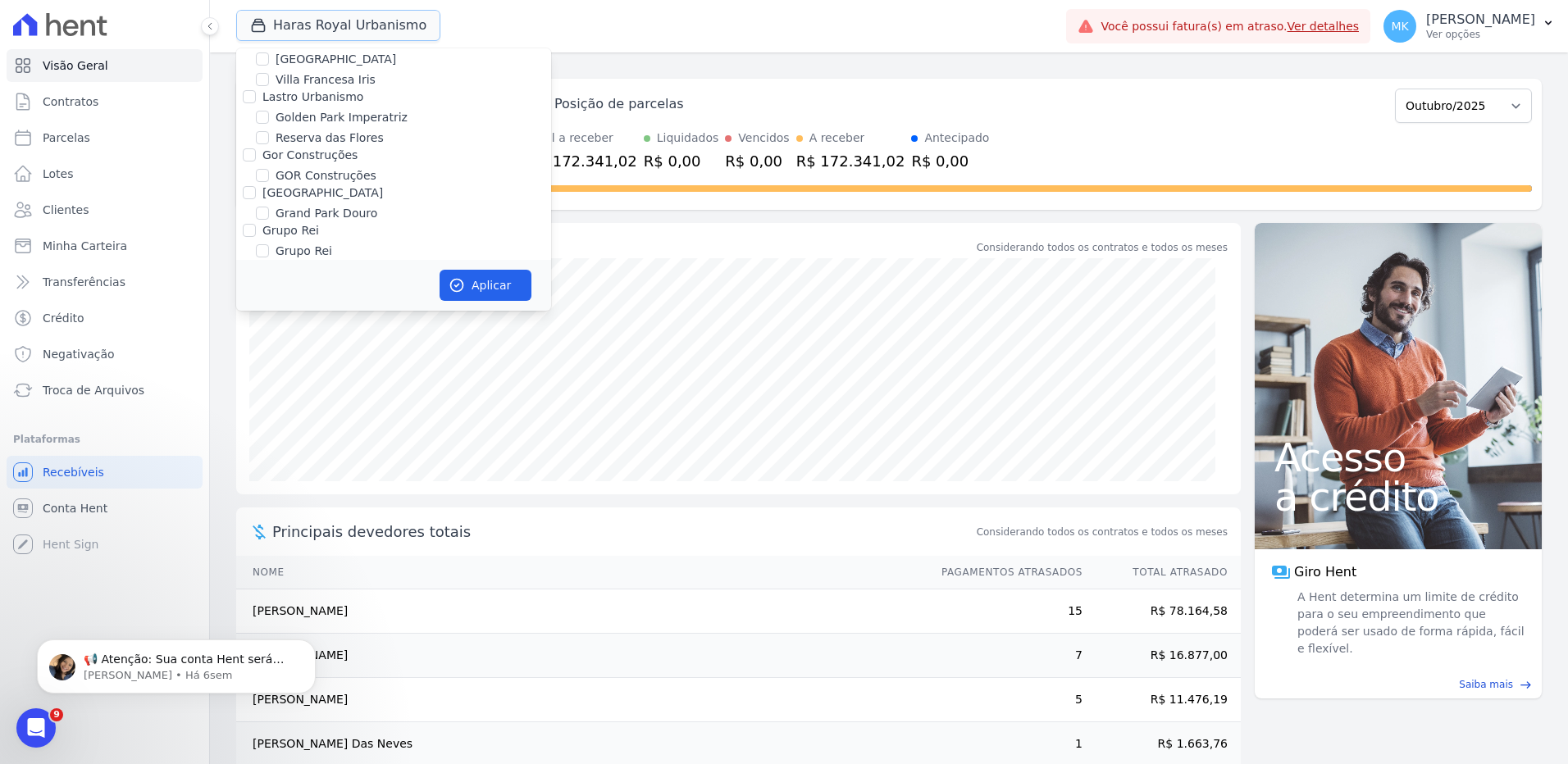
scroll to position [4575, 0]
click at [731, 254] on div "Saldo devedor total" at bounding box center [622, 247] width 702 height 22
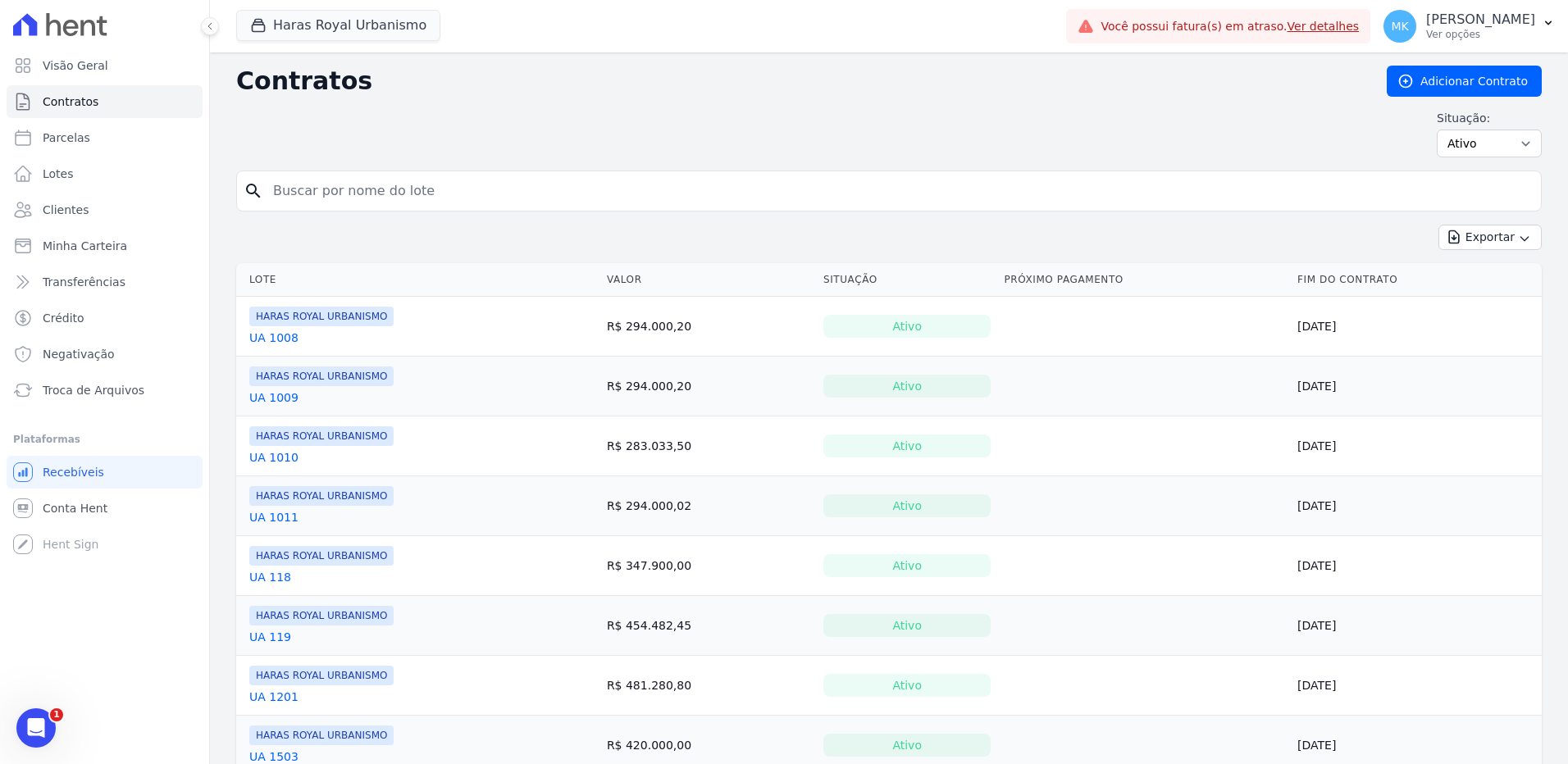
click at [288, 393] on link "UA 1009" at bounding box center [274, 397] width 49 height 16
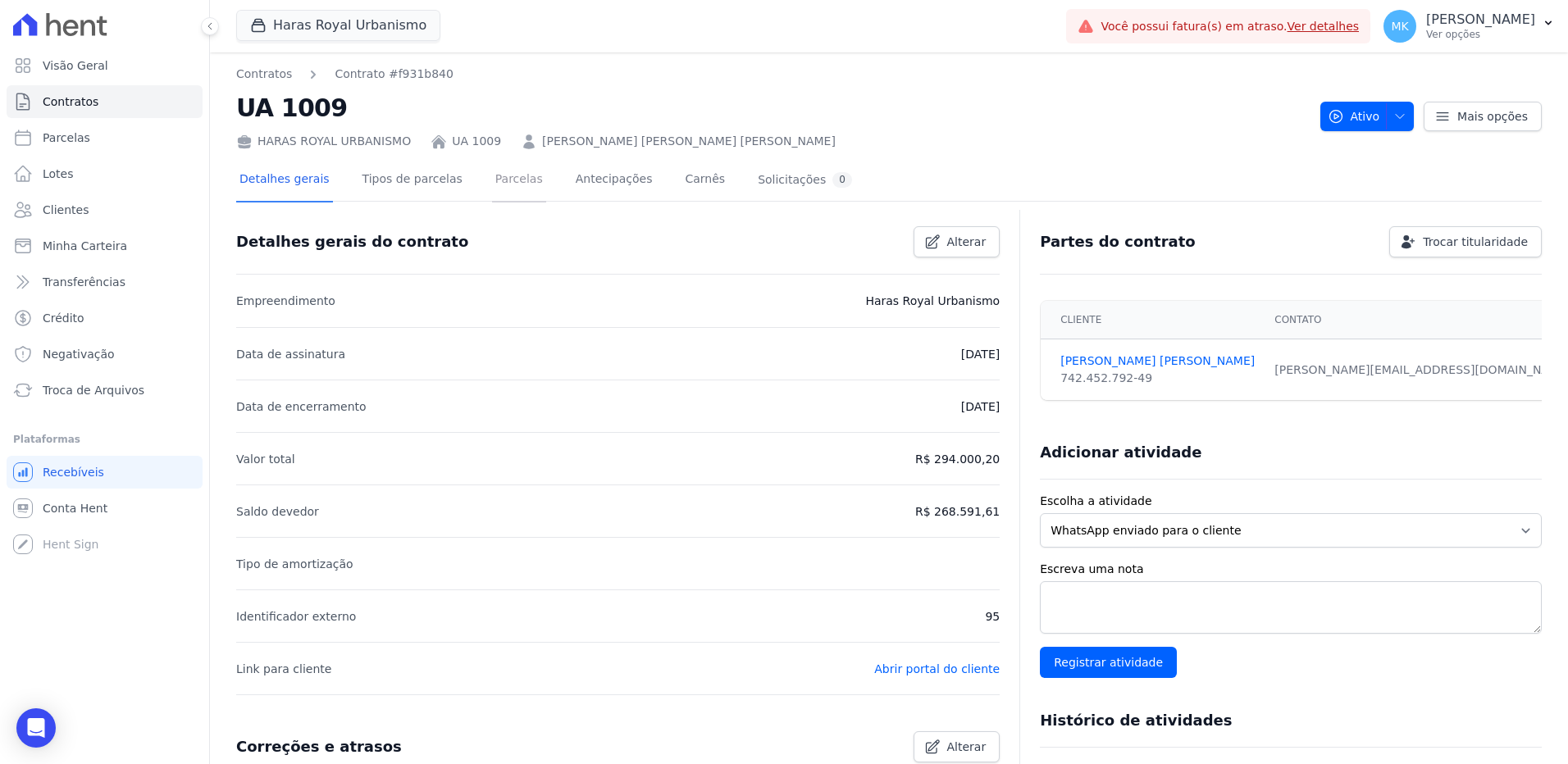
click at [503, 176] on link "Parcelas" at bounding box center [519, 181] width 54 height 44
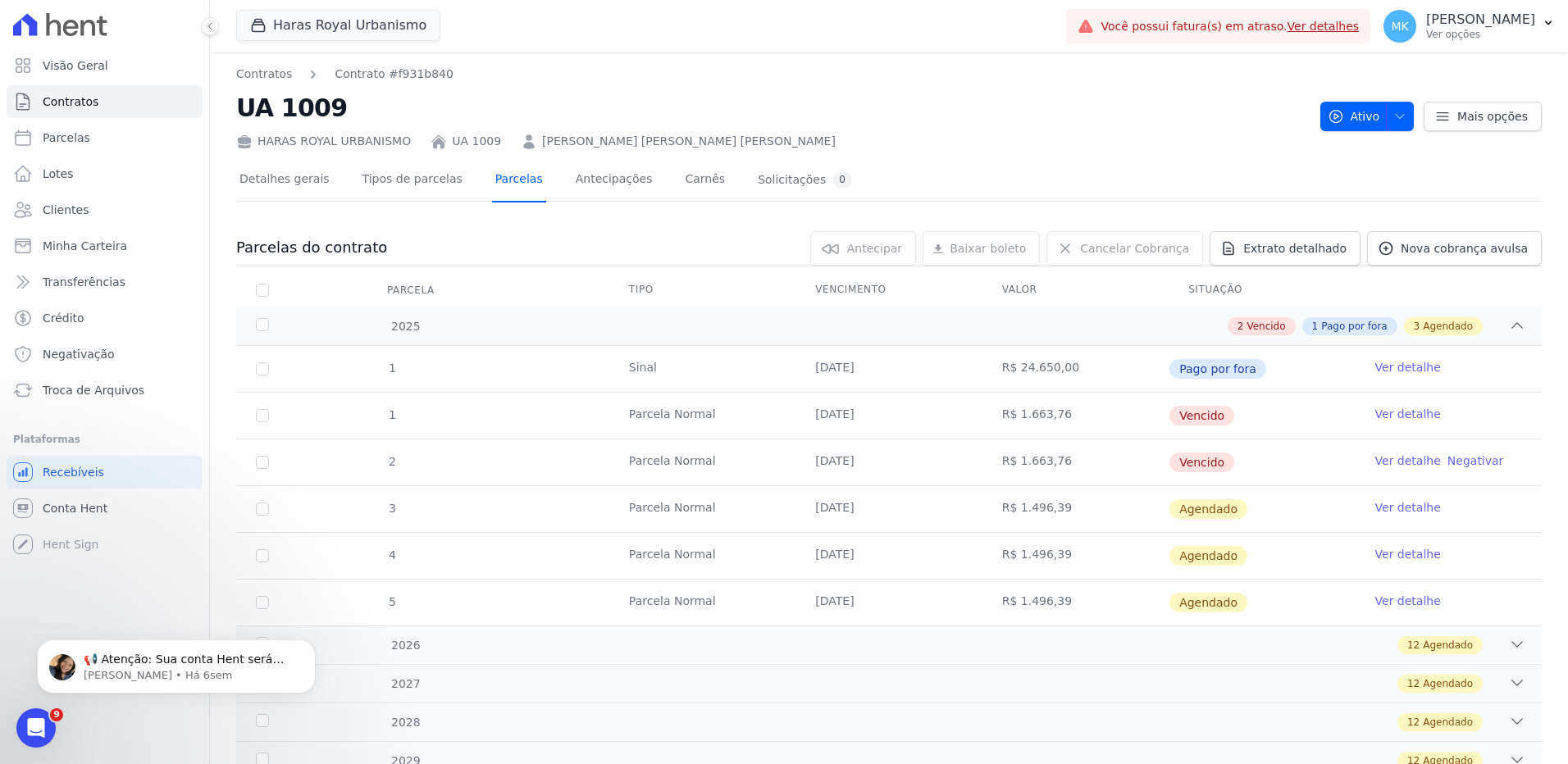
click at [513, 180] on link "Parcelas" at bounding box center [519, 181] width 54 height 44
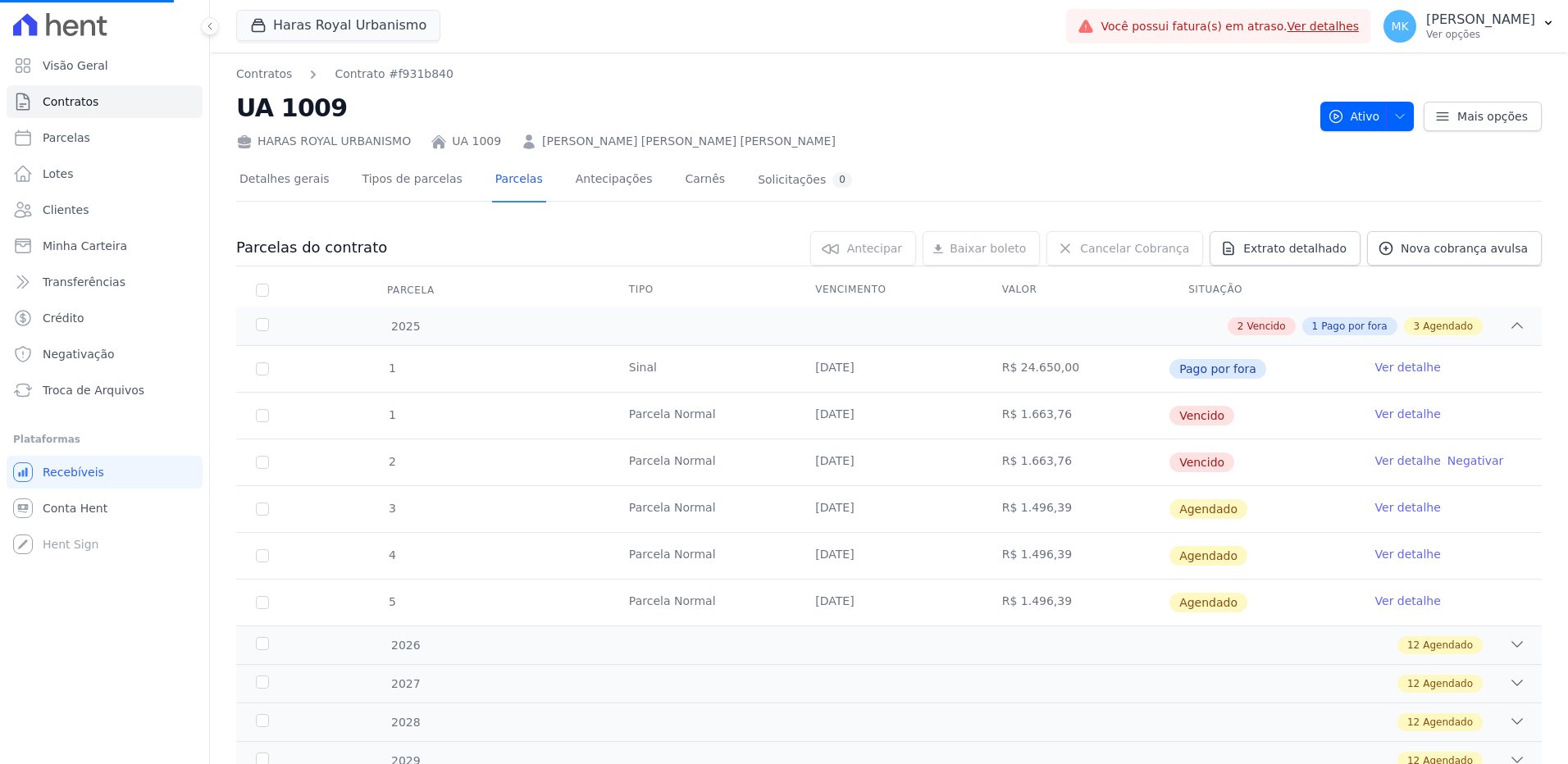
click at [1384, 410] on link "Ver detalhe" at bounding box center [1409, 414] width 66 height 16
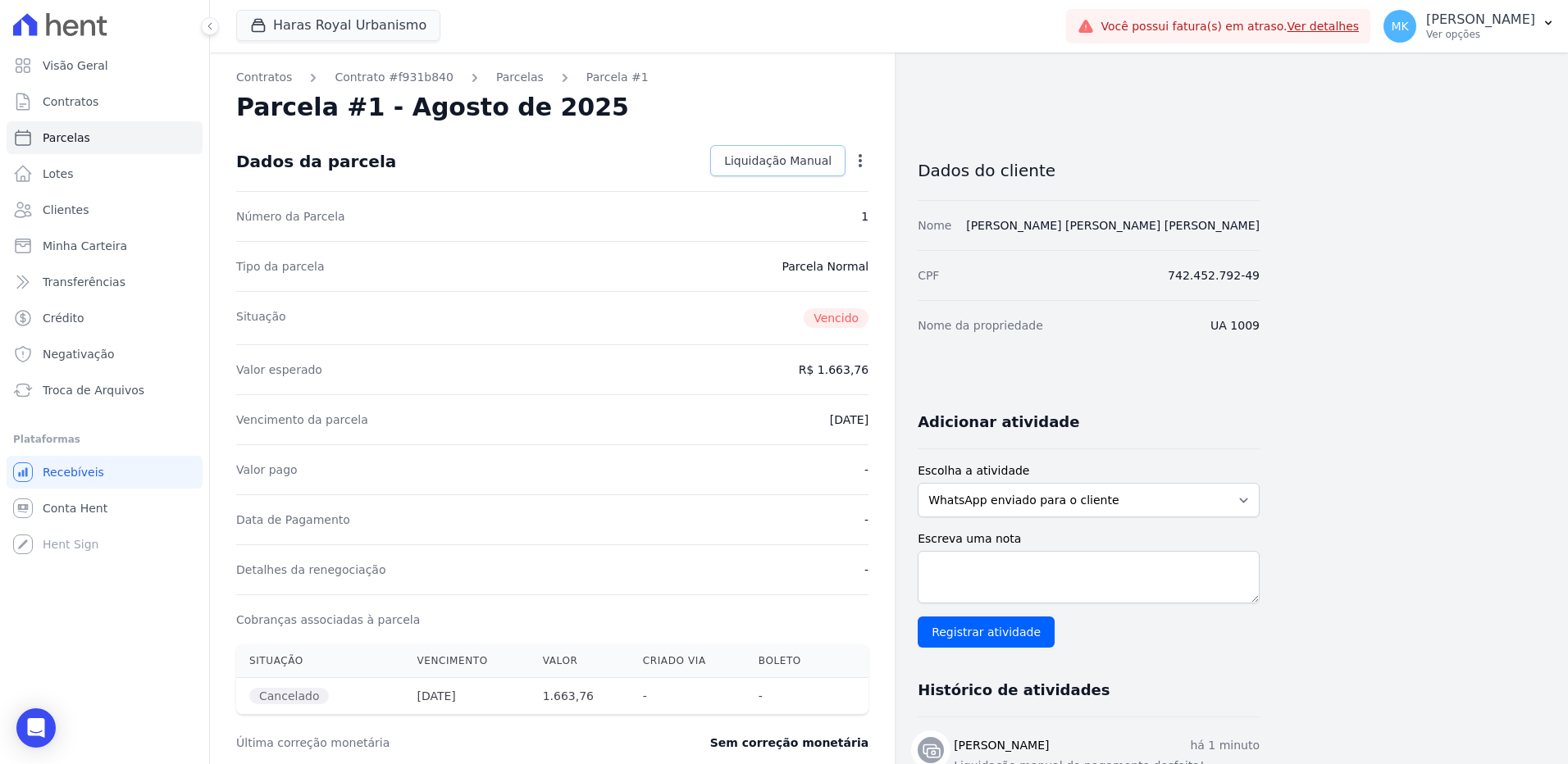
click at [792, 160] on span "Liquidação Manual" at bounding box center [778, 161] width 107 height 16
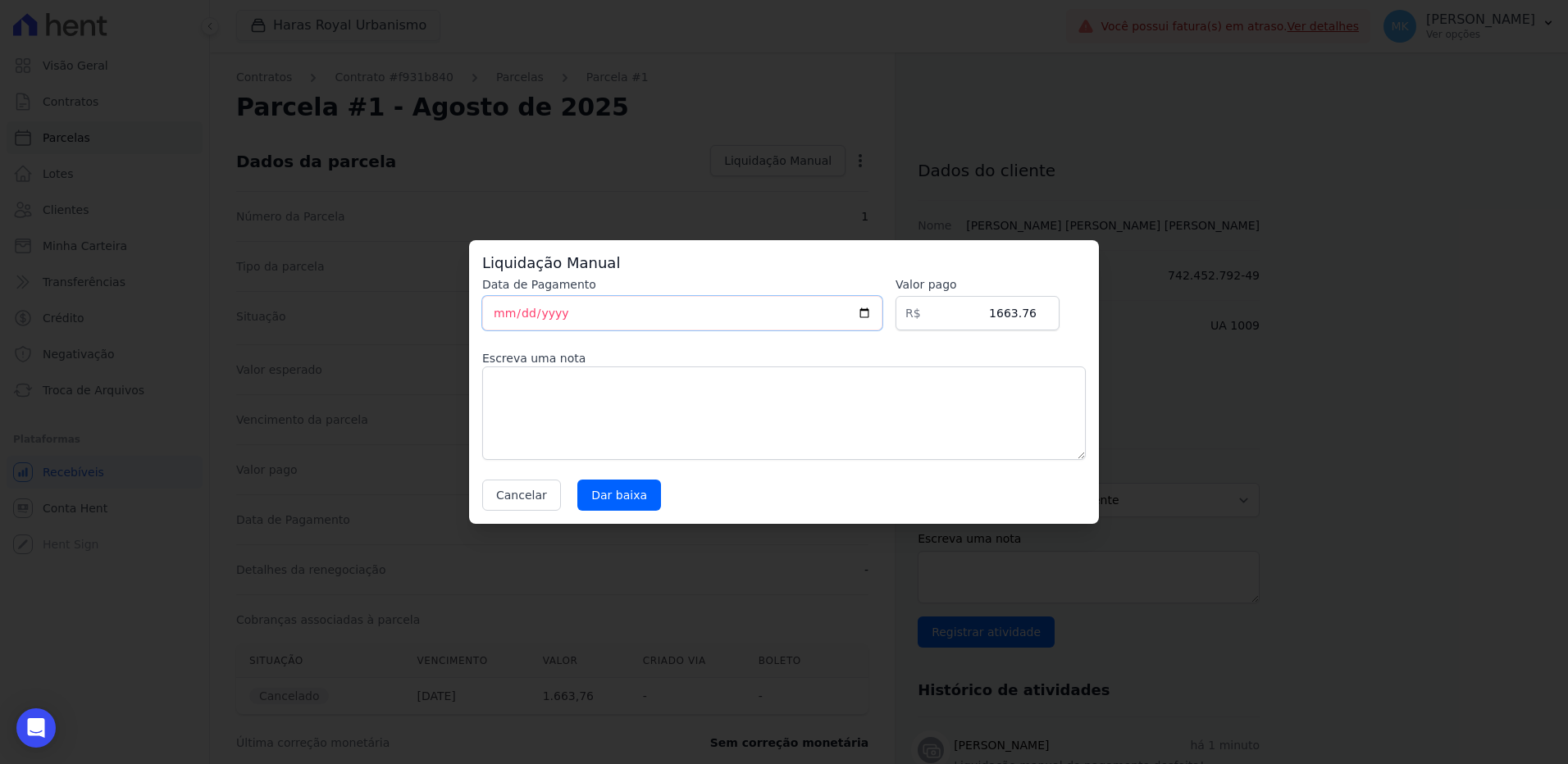
click at [603, 312] on input "[DATE]" at bounding box center [683, 313] width 400 height 35
drag, startPoint x: 676, startPoint y: 316, endPoint x: 533, endPoint y: 308, distance: 143.2
click at [533, 308] on input "[DATE]" at bounding box center [683, 313] width 400 height 35
click at [877, 308] on input "[DATE]" at bounding box center [683, 313] width 400 height 35
type input "2025-09-18"
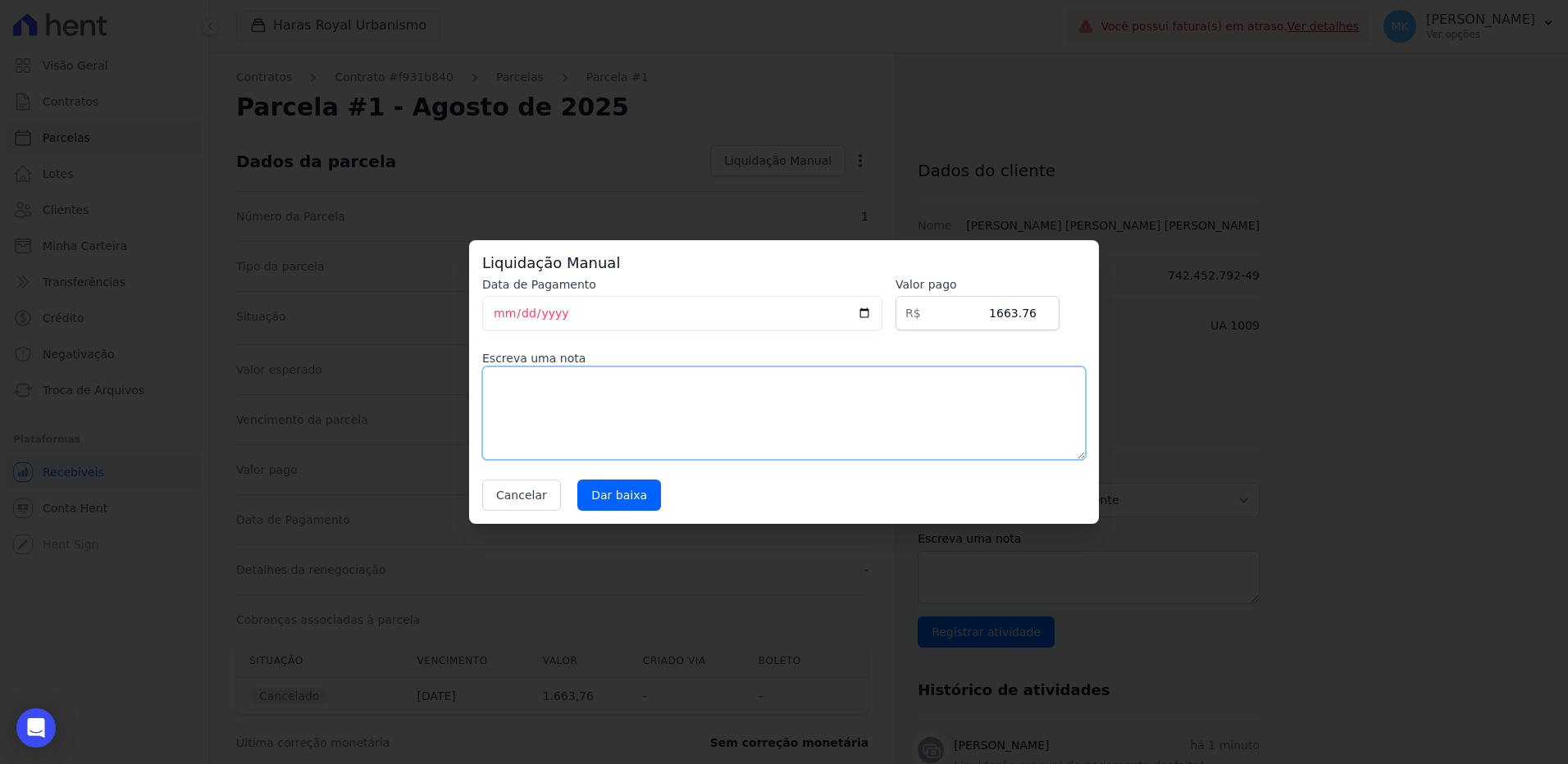
click at [599, 420] on textarea at bounding box center [784, 413] width 603 height 94
type textarea "A"
type textarea "R"
drag, startPoint x: 652, startPoint y: 387, endPoint x: 360, endPoint y: 367, distance: 292.7
click at [360, 367] on div "Liquidação Manual Data de Pagamento 2025-09-18 Valor pago R$ 1663.76 Escreva um…" at bounding box center [784, 382] width 1568 height 764
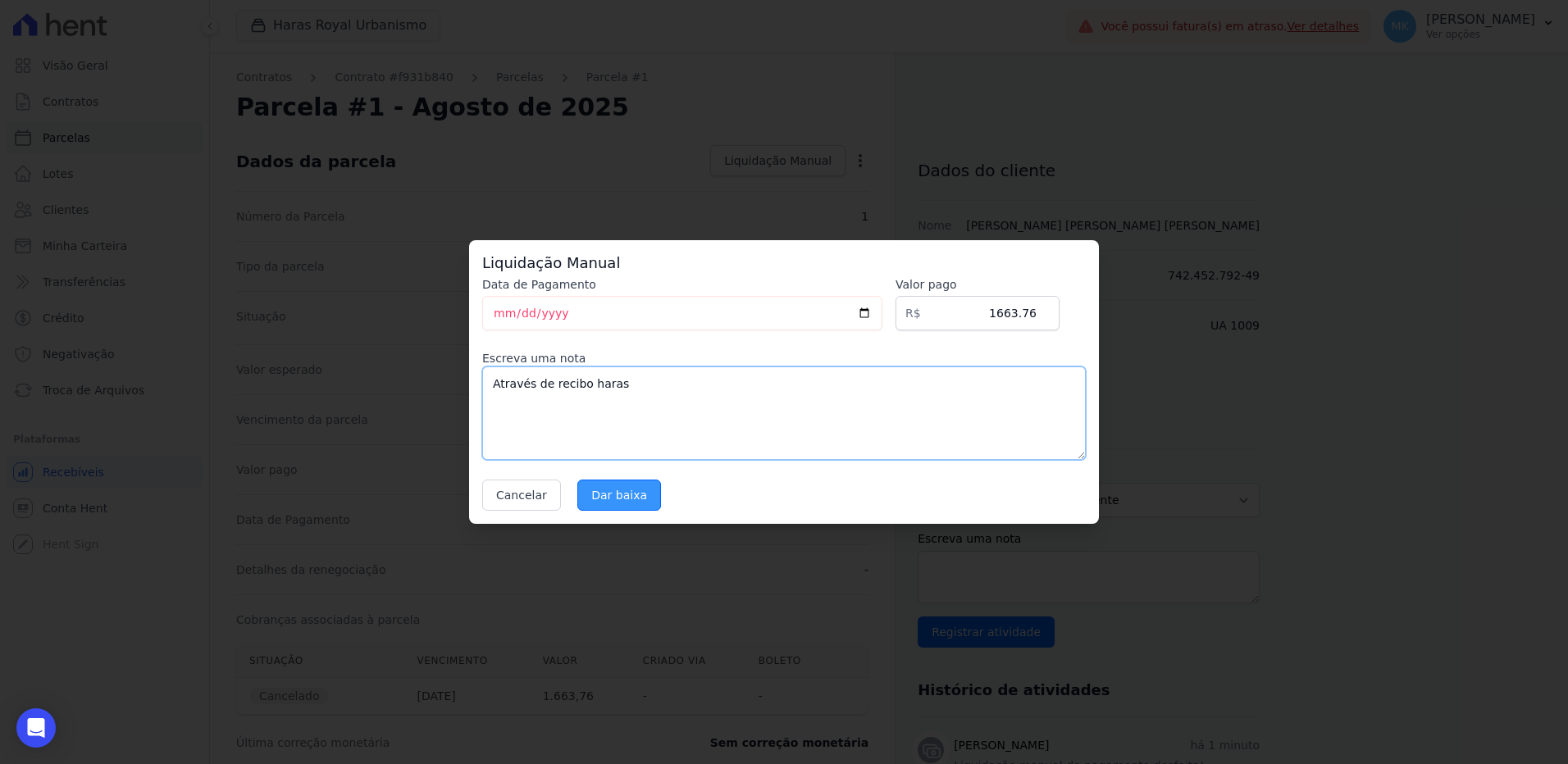
type textarea "Através de recibo haras"
click at [612, 492] on input "Dar baixa" at bounding box center [620, 495] width 84 height 31
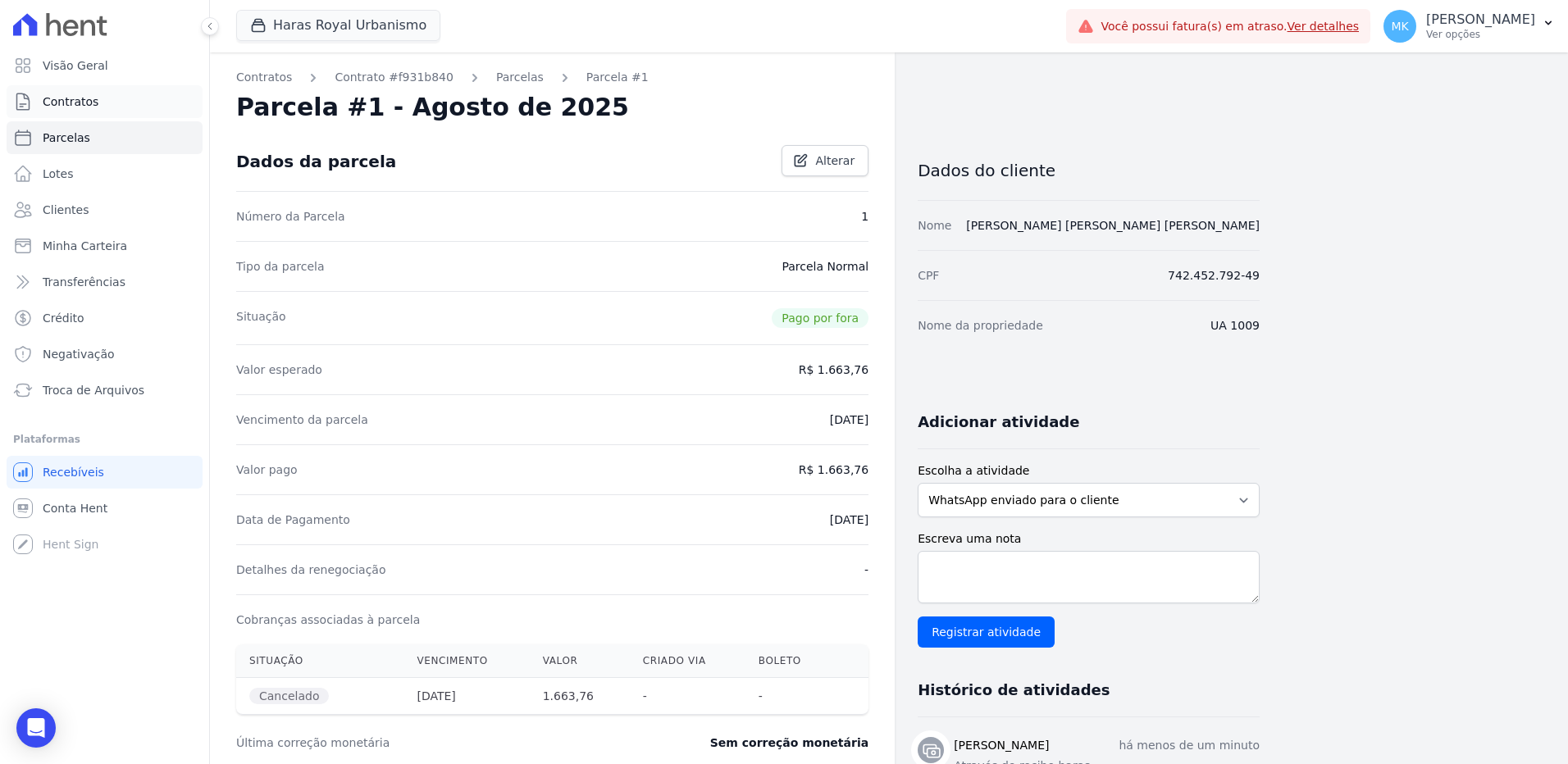
click at [96, 104] on link "Contratos" at bounding box center [104, 102] width 196 height 33
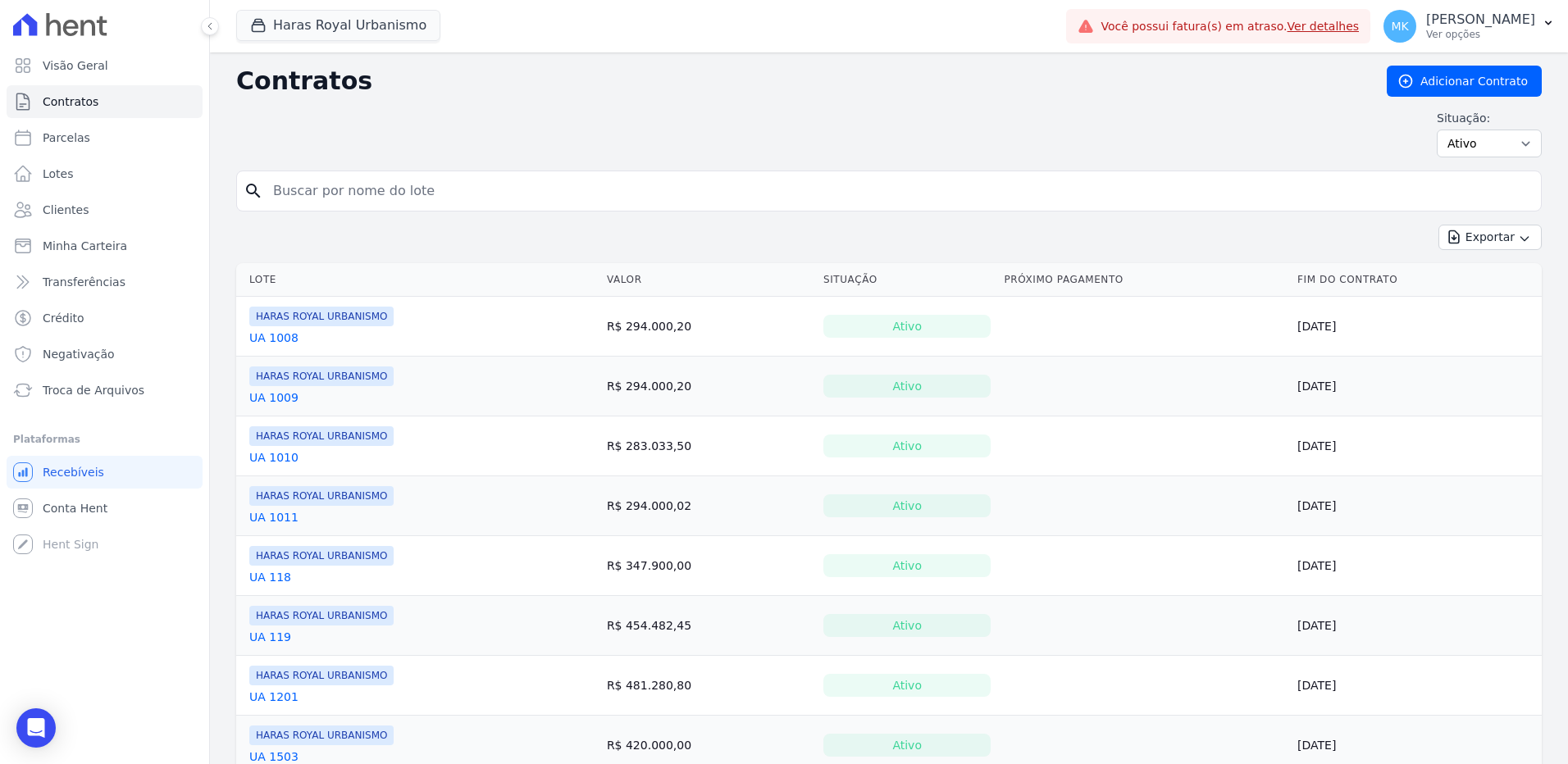
click at [277, 395] on link "UA 1009" at bounding box center [274, 397] width 49 height 16
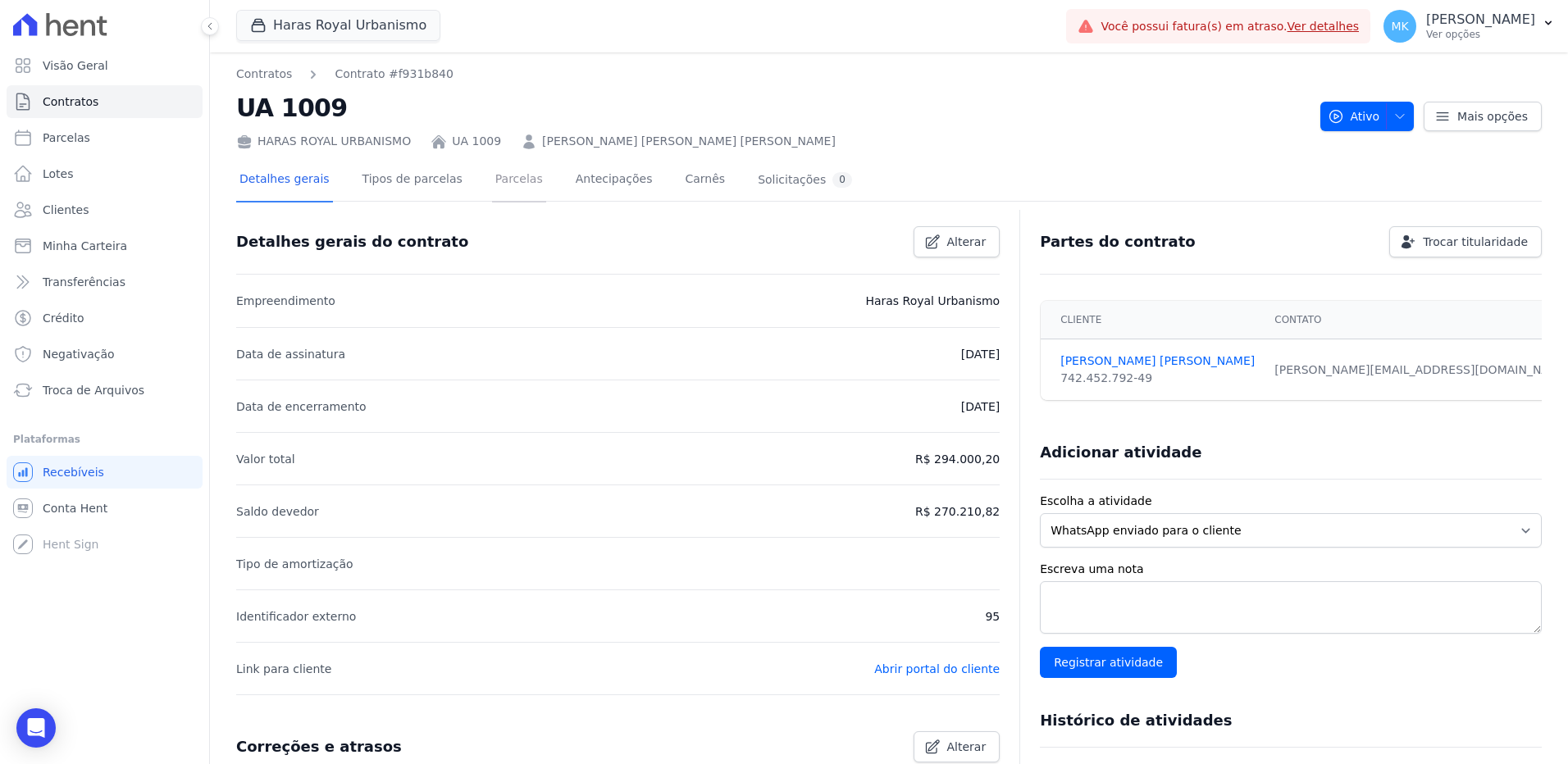
click at [492, 171] on link "Parcelas" at bounding box center [519, 181] width 54 height 44
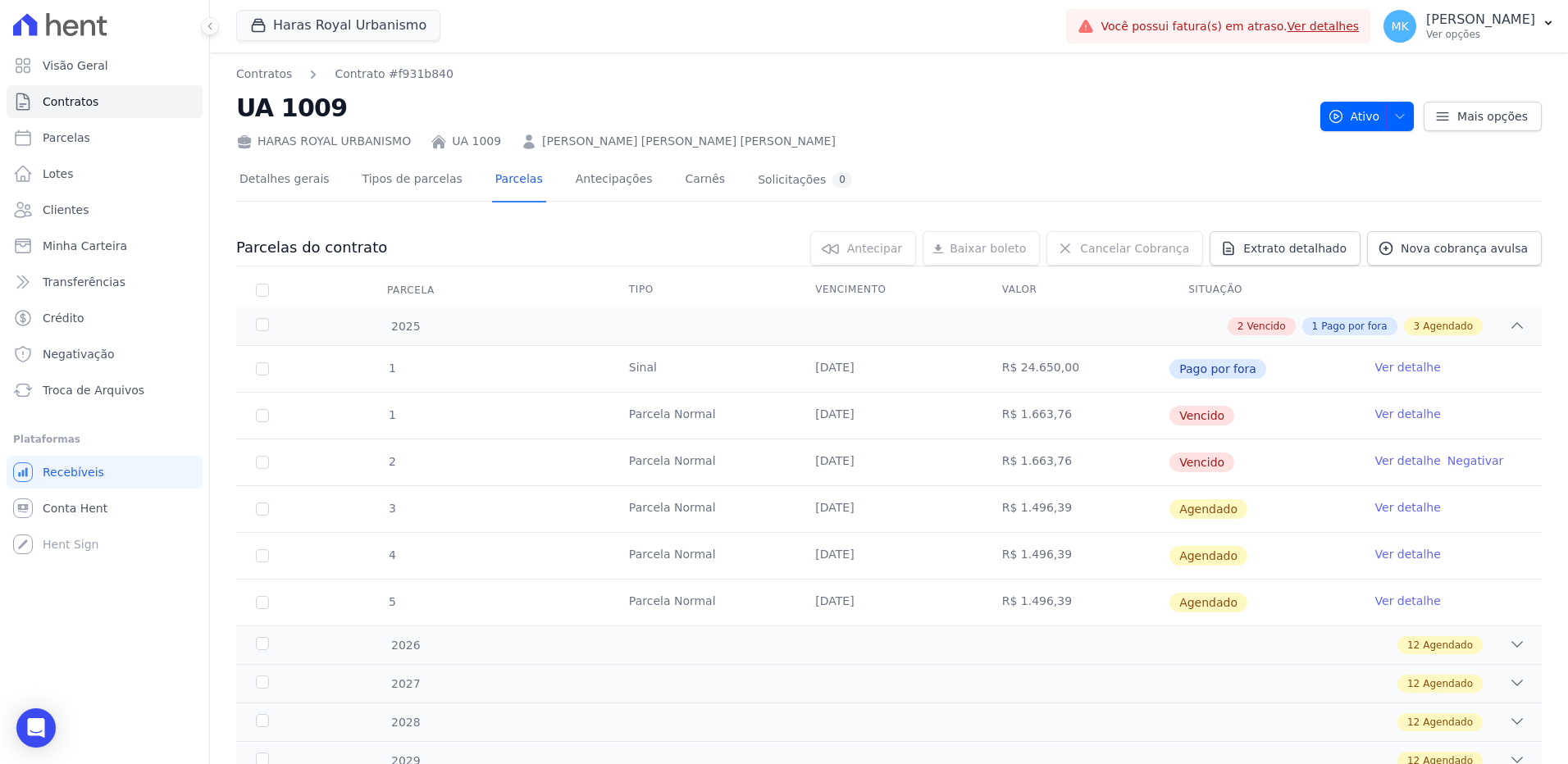
click at [1403, 417] on link "Ver detalhe" at bounding box center [1409, 414] width 66 height 16
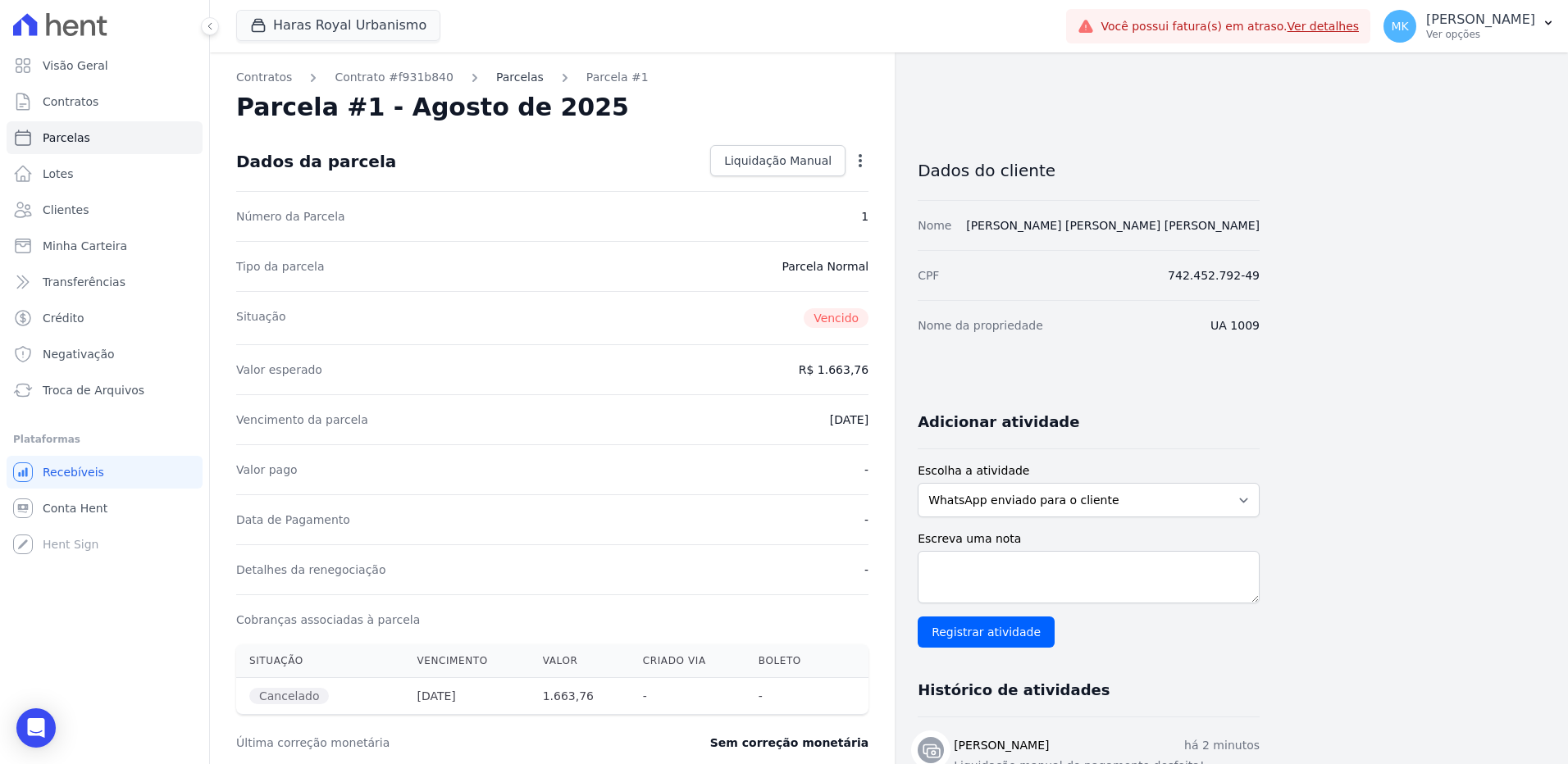
click at [505, 78] on link "Parcelas" at bounding box center [520, 77] width 47 height 17
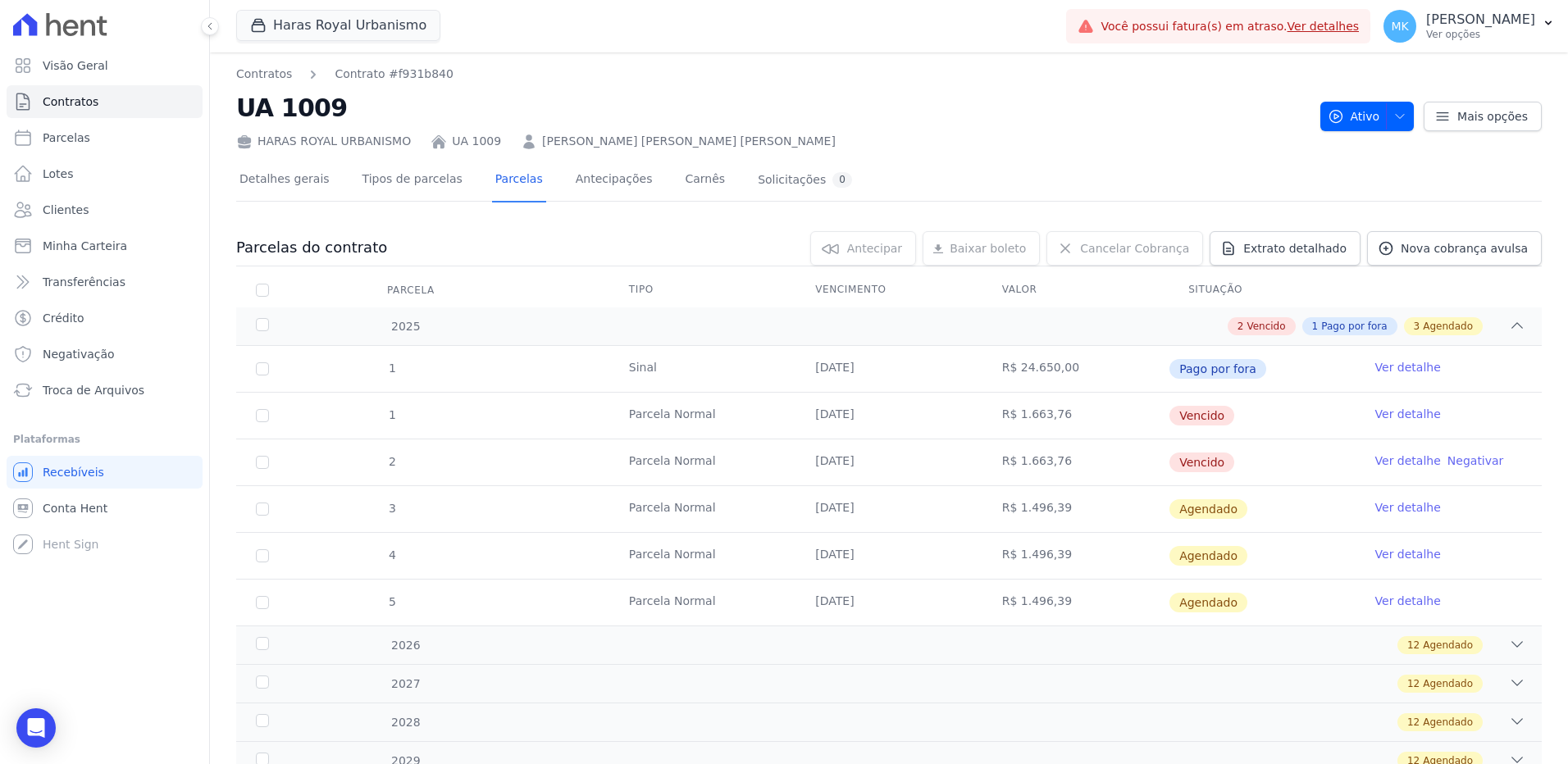
click at [1411, 414] on link "Ver detalhe" at bounding box center [1409, 414] width 66 height 16
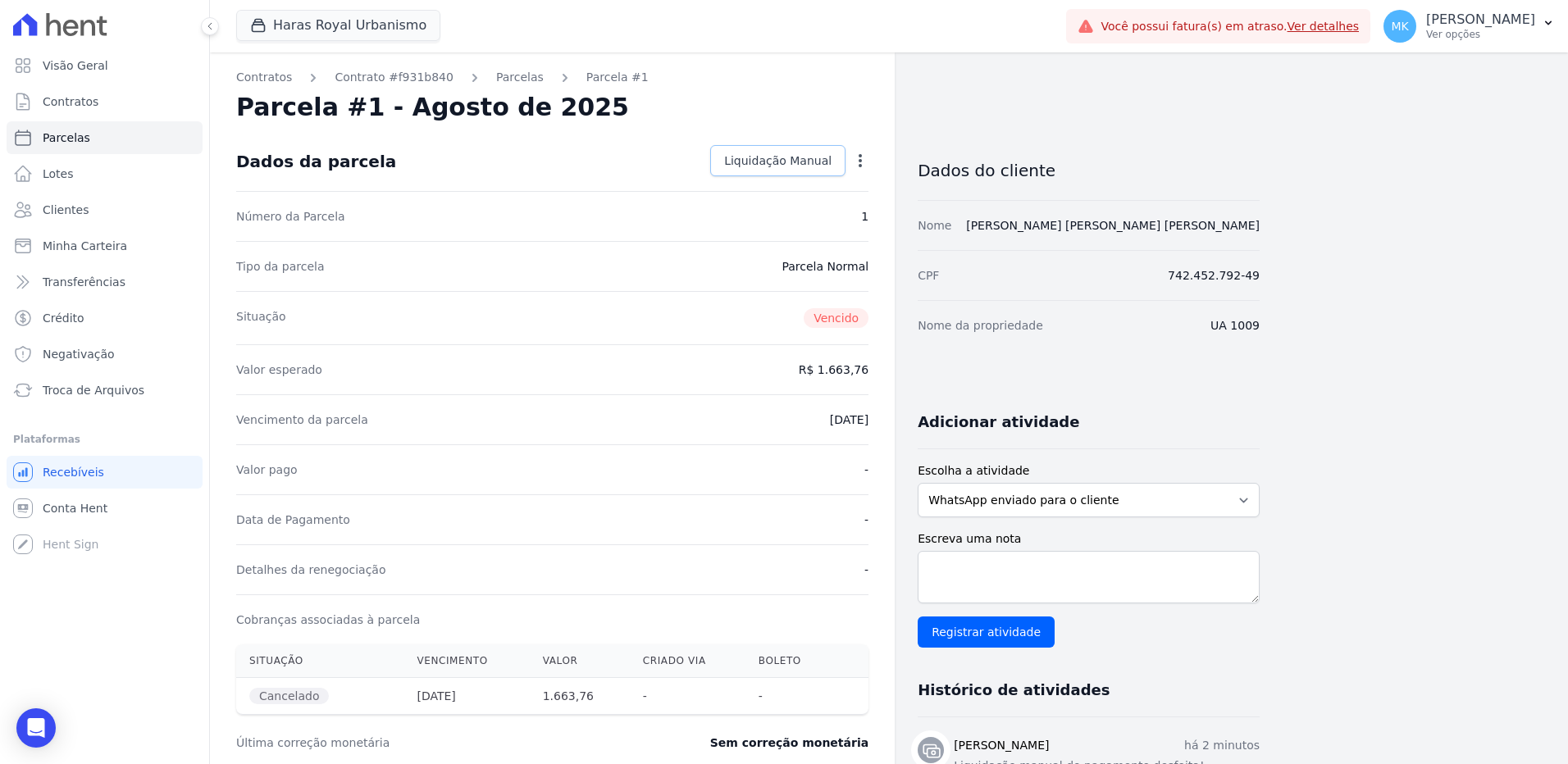
click at [759, 154] on span "Liquidação Manual" at bounding box center [778, 161] width 107 height 16
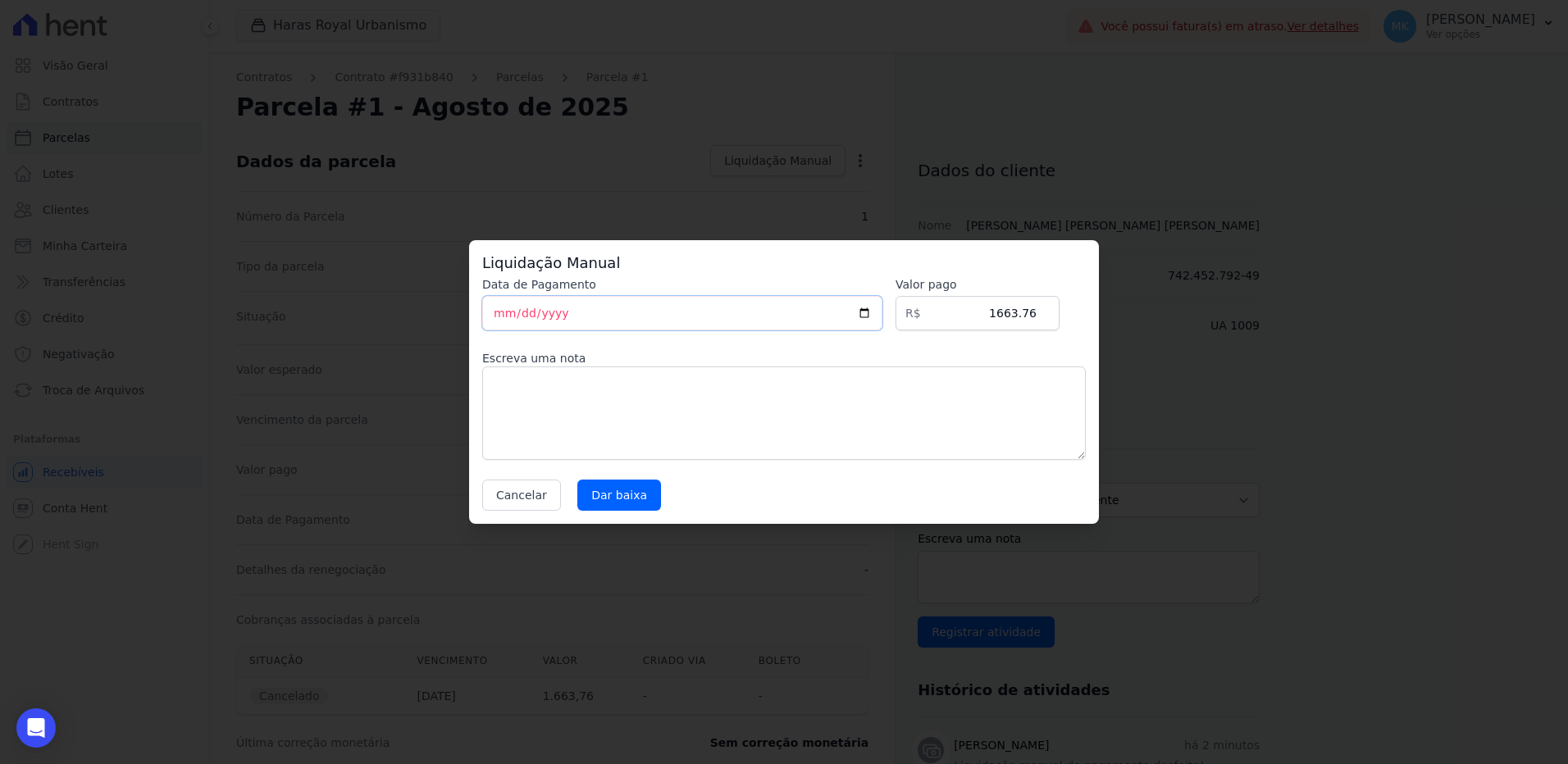
click at [875, 317] on input "[DATE]" at bounding box center [683, 313] width 400 height 35
type input "[DATE]"
click at [693, 411] on textarea at bounding box center [784, 413] width 603 height 94
paste textarea "Através de recibo haras"
type textarea "Através de recibo haras"
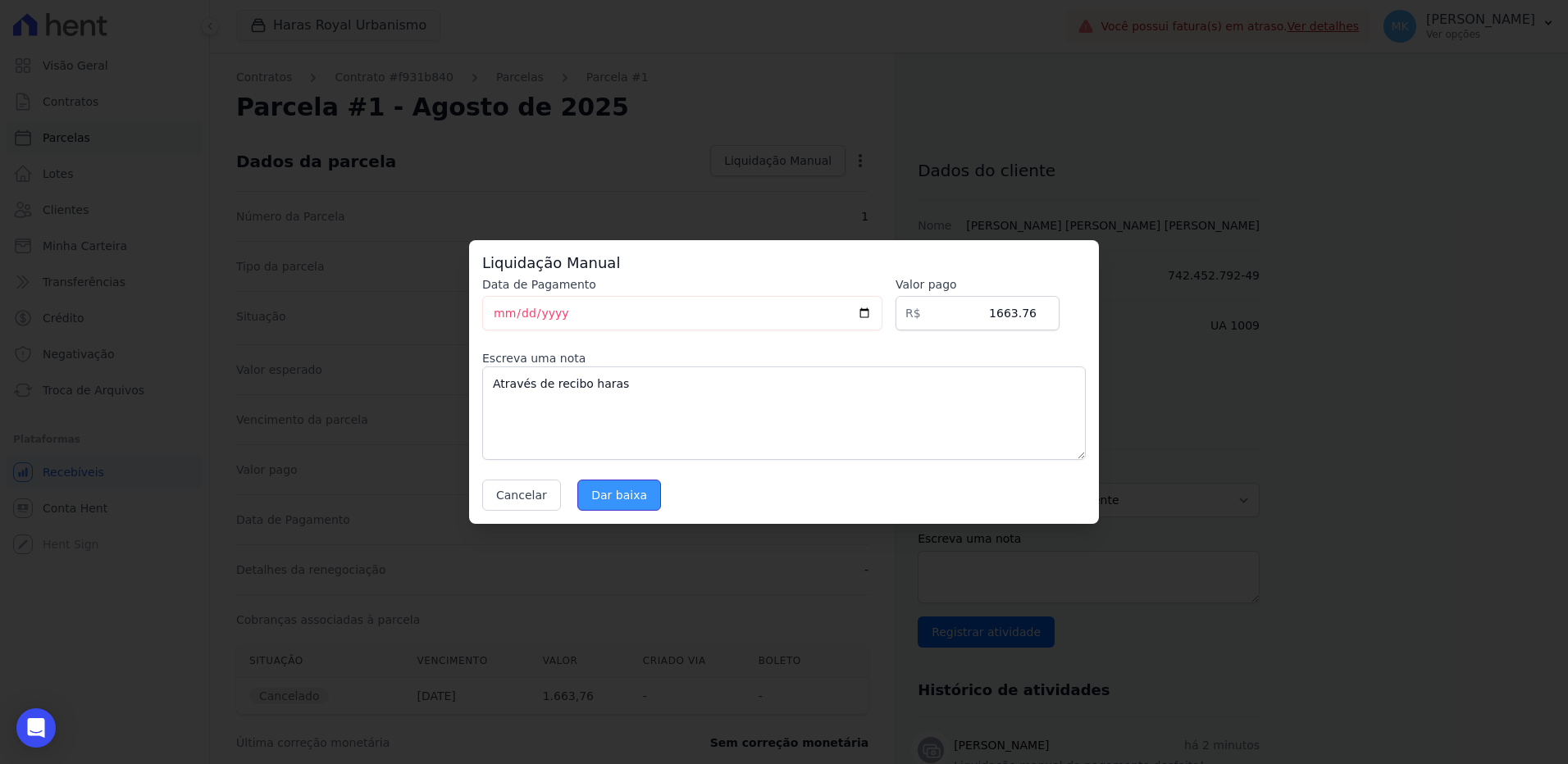
click at [606, 495] on input "Dar baixa" at bounding box center [620, 495] width 84 height 31
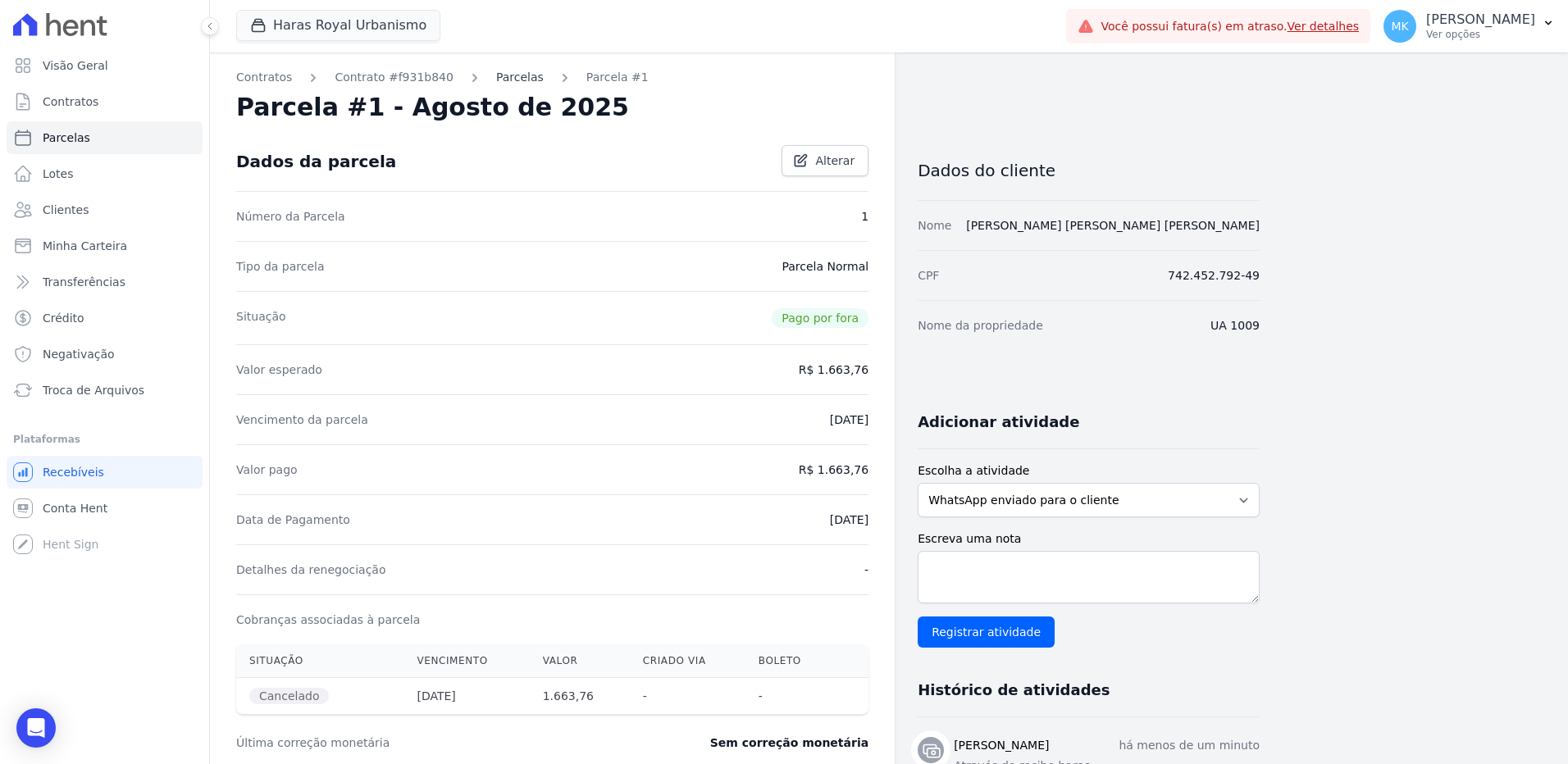
click at [496, 79] on link "Parcelas" at bounding box center [520, 77] width 47 height 17
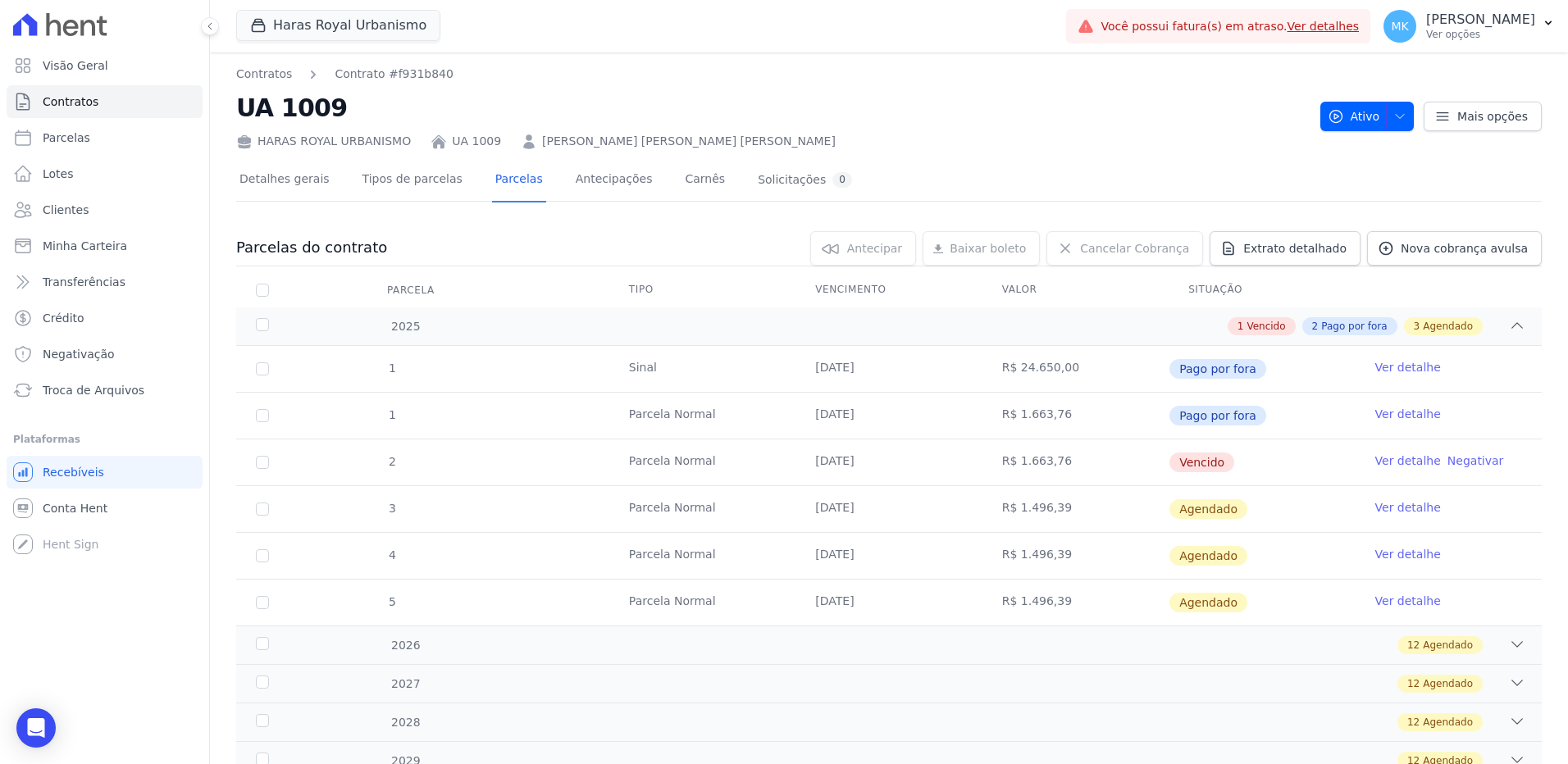
click at [1394, 461] on link "Ver detalhe" at bounding box center [1409, 461] width 66 height 16
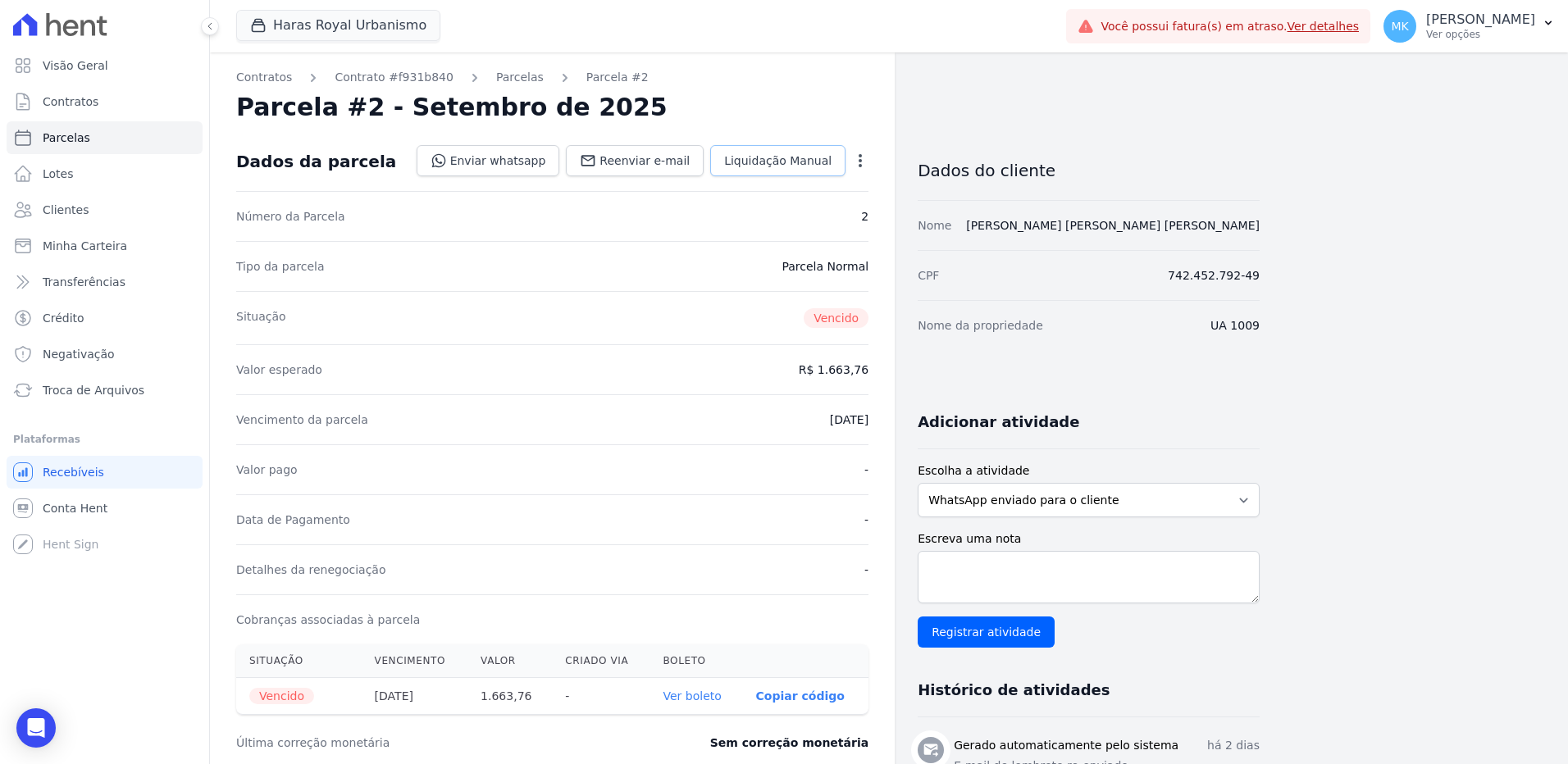
click at [790, 159] on span "Liquidação Manual" at bounding box center [778, 161] width 107 height 16
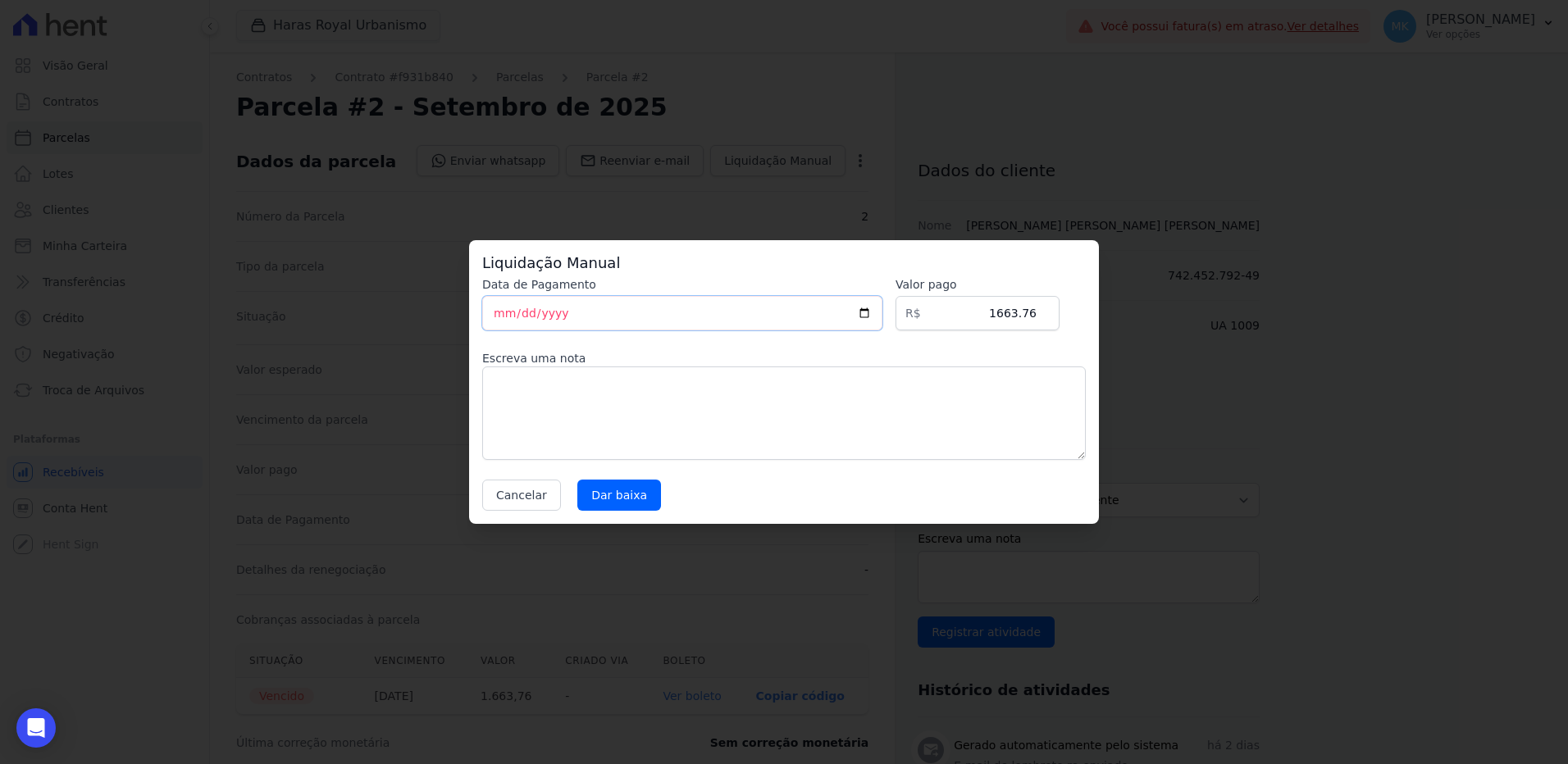
click at [640, 312] on input "[DATE]" at bounding box center [683, 313] width 400 height 35
click at [877, 312] on input "[DATE]" at bounding box center [683, 313] width 400 height 35
type input "[DATE]"
click at [575, 396] on textarea at bounding box center [784, 413] width 603 height 94
paste textarea "Através de recibo haras"
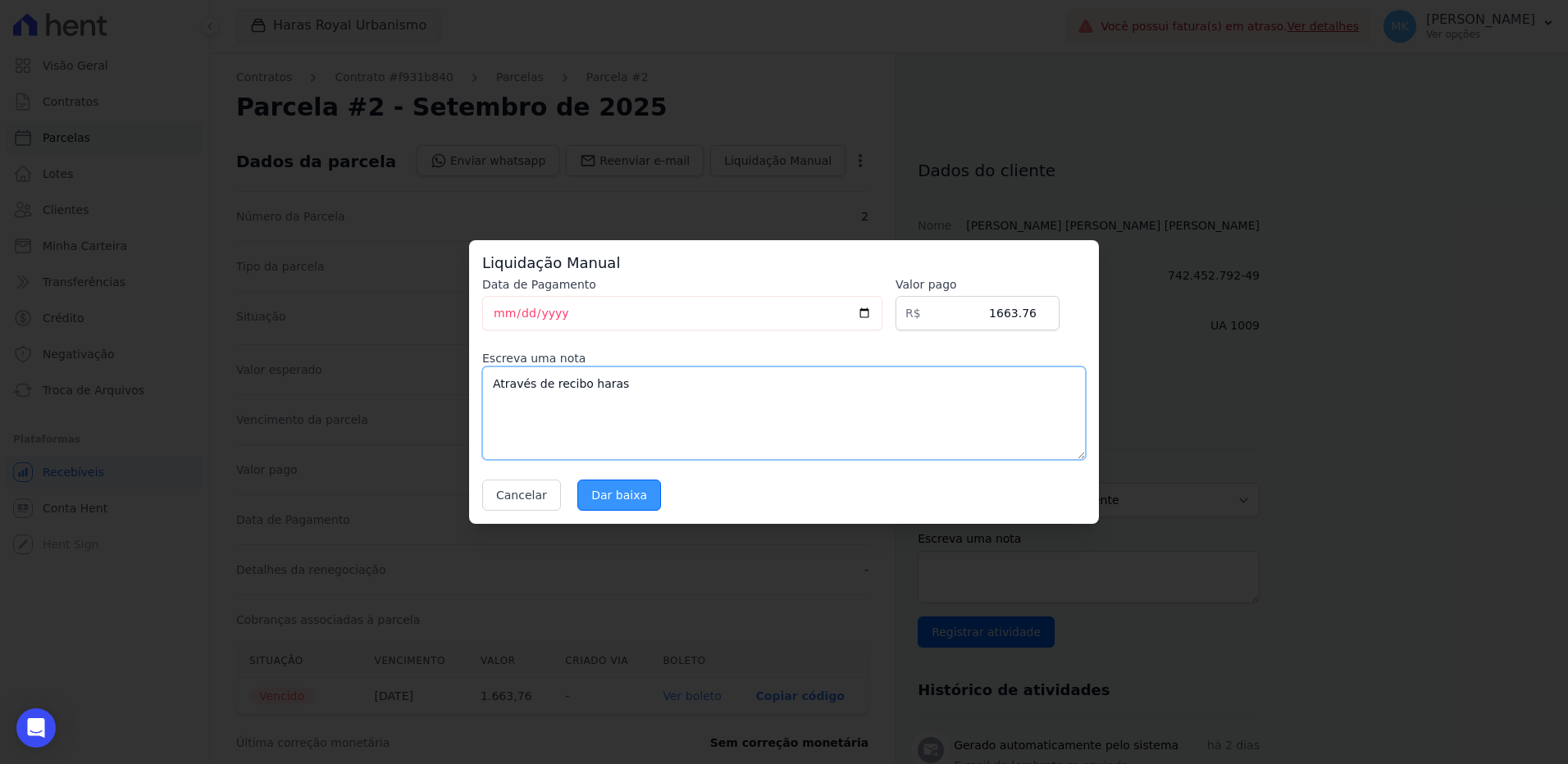
type textarea "Através de recibo haras"
click at [608, 495] on input "Dar baixa" at bounding box center [620, 495] width 84 height 31
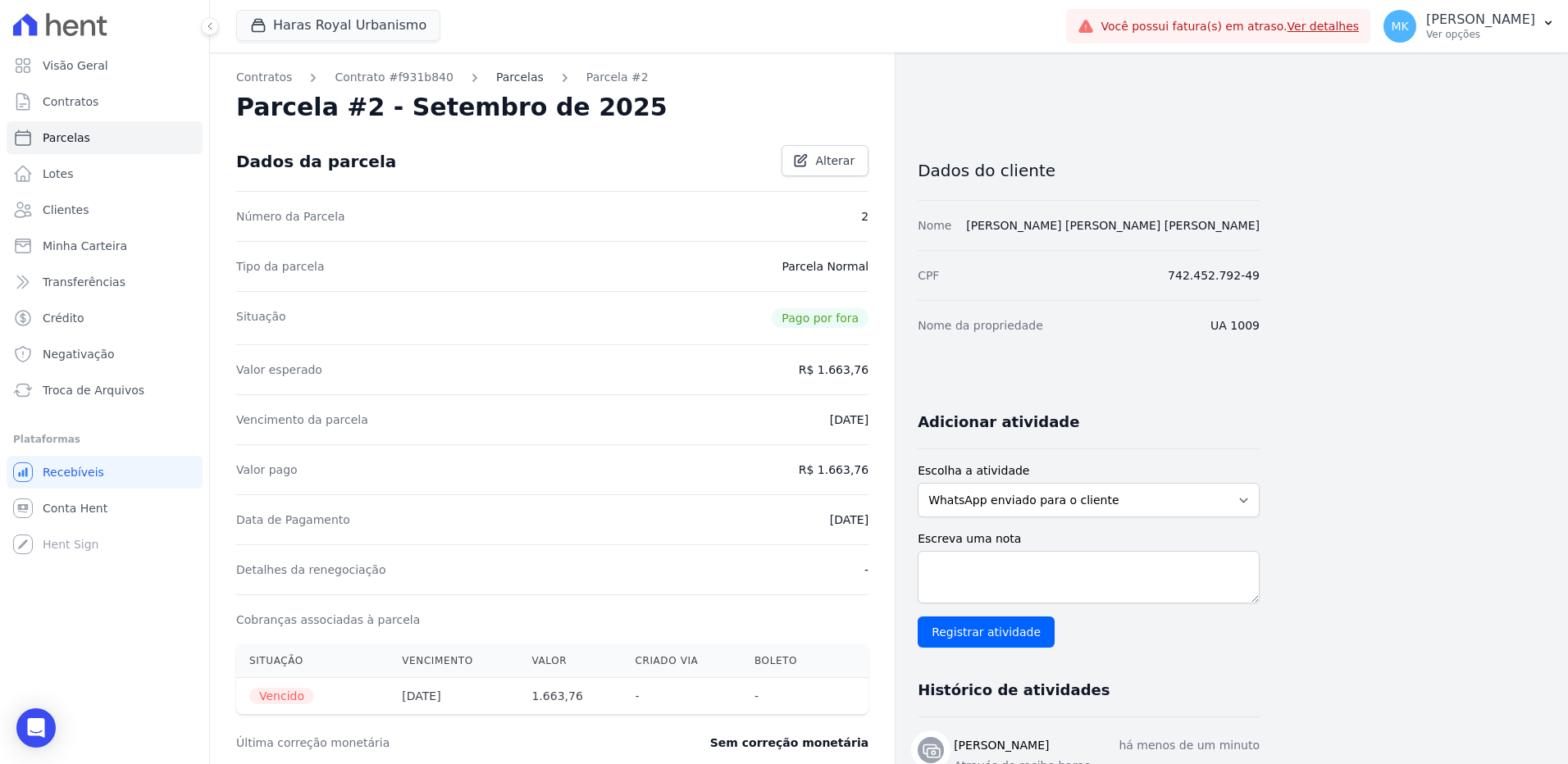
click at [504, 73] on link "Parcelas" at bounding box center [520, 77] width 47 height 17
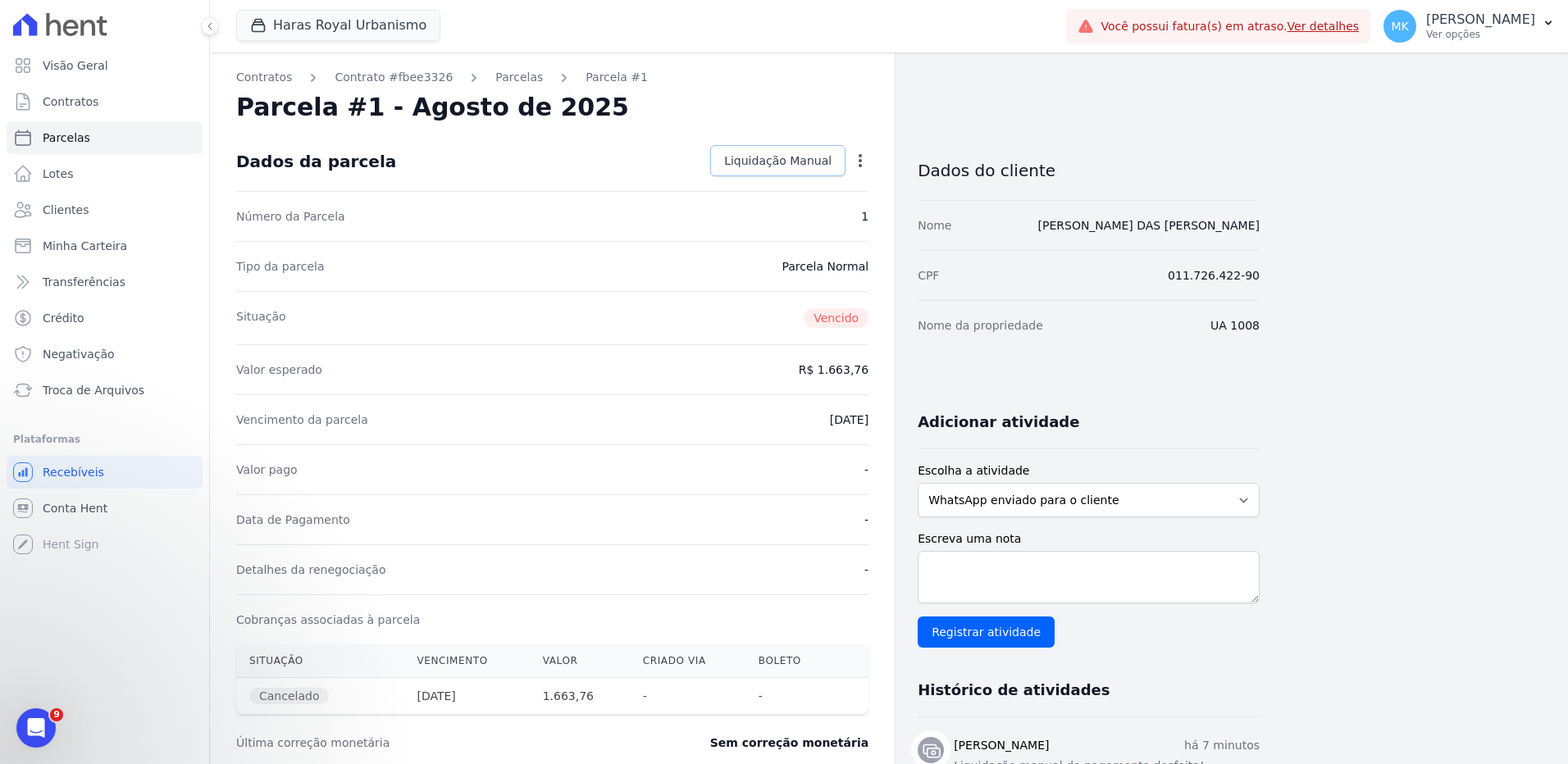
click at [754, 153] on span "Liquidação Manual" at bounding box center [778, 161] width 107 height 16
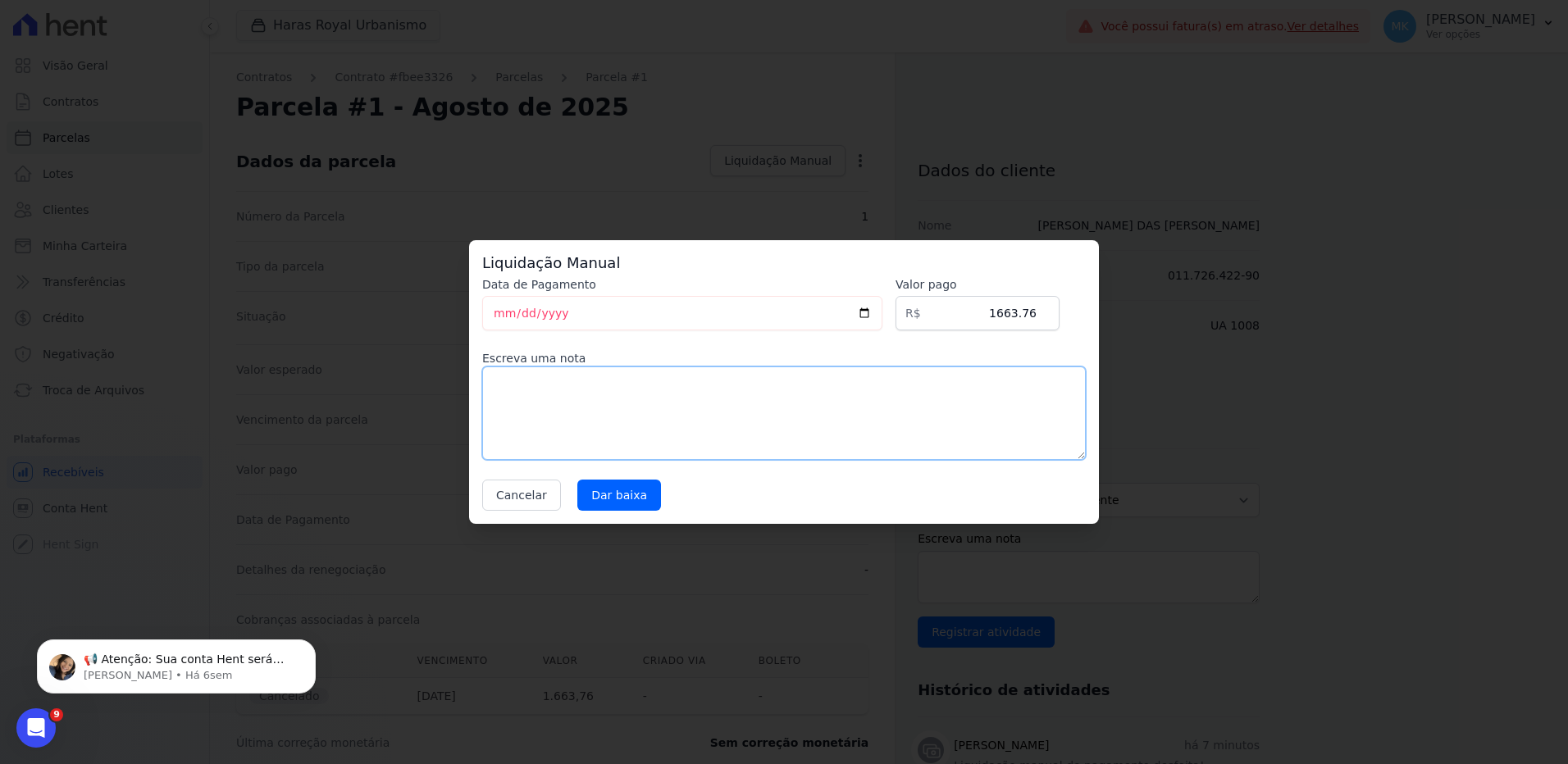
click at [688, 385] on textarea at bounding box center [784, 413] width 603 height 94
paste textarea "Através de recibo haras"
type textarea "Através de recibo haras"
click at [876, 307] on input "[DATE]" at bounding box center [683, 313] width 400 height 35
type input "[DATE]"
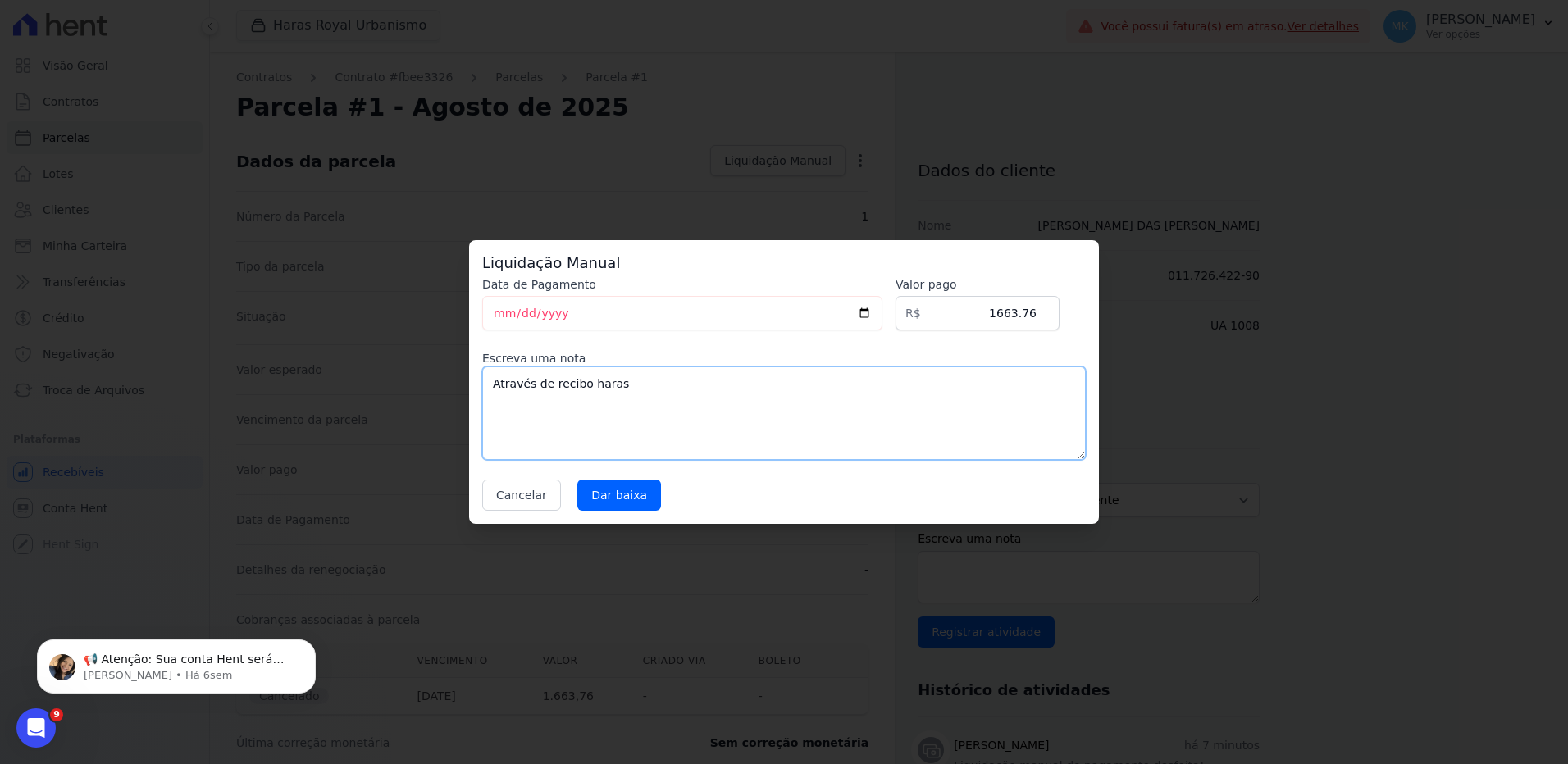
drag, startPoint x: 658, startPoint y: 394, endPoint x: 480, endPoint y: 380, distance: 178.5
click at [480, 378] on div "Liquidação Manual Data de Pagamento [DATE] [GEOGRAPHIC_DATA] R$ 1663.76 Escreva…" at bounding box center [784, 382] width 630 height 284
click at [627, 498] on input "Dar baixa" at bounding box center [620, 495] width 84 height 31
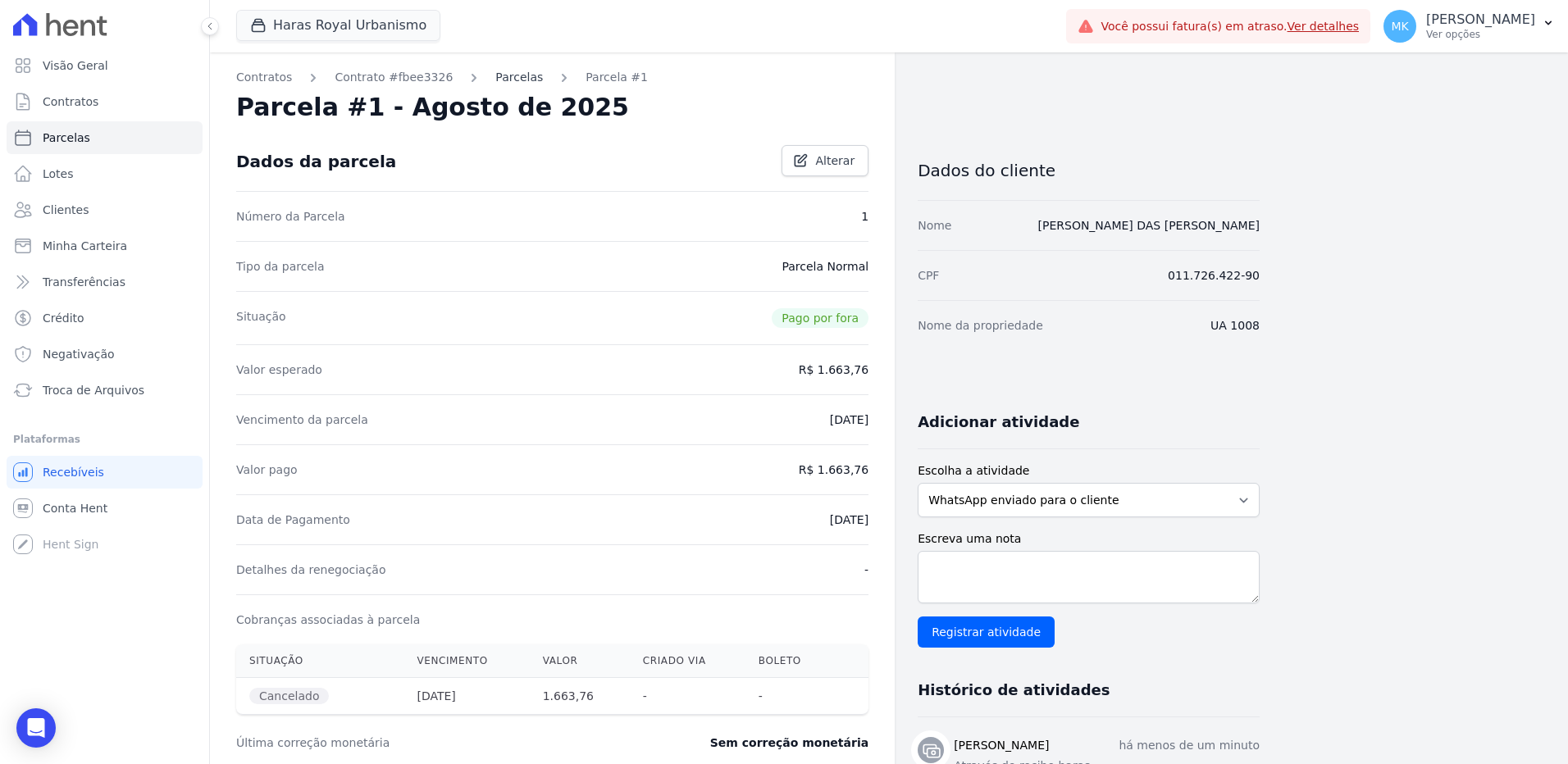
click at [497, 82] on link "Parcelas" at bounding box center [519, 77] width 47 height 17
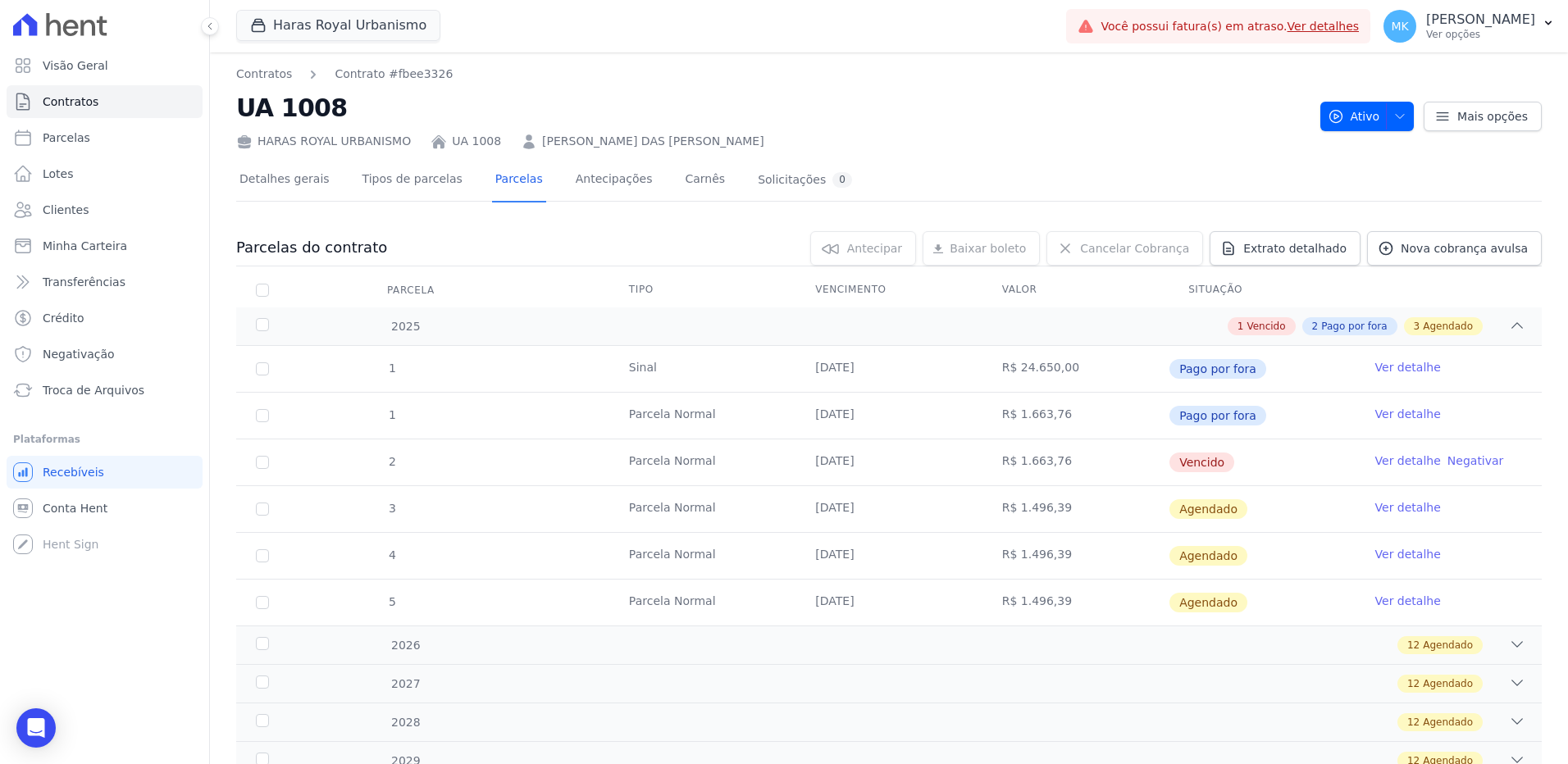
click at [1376, 460] on link "Ver detalhe" at bounding box center [1409, 461] width 66 height 16
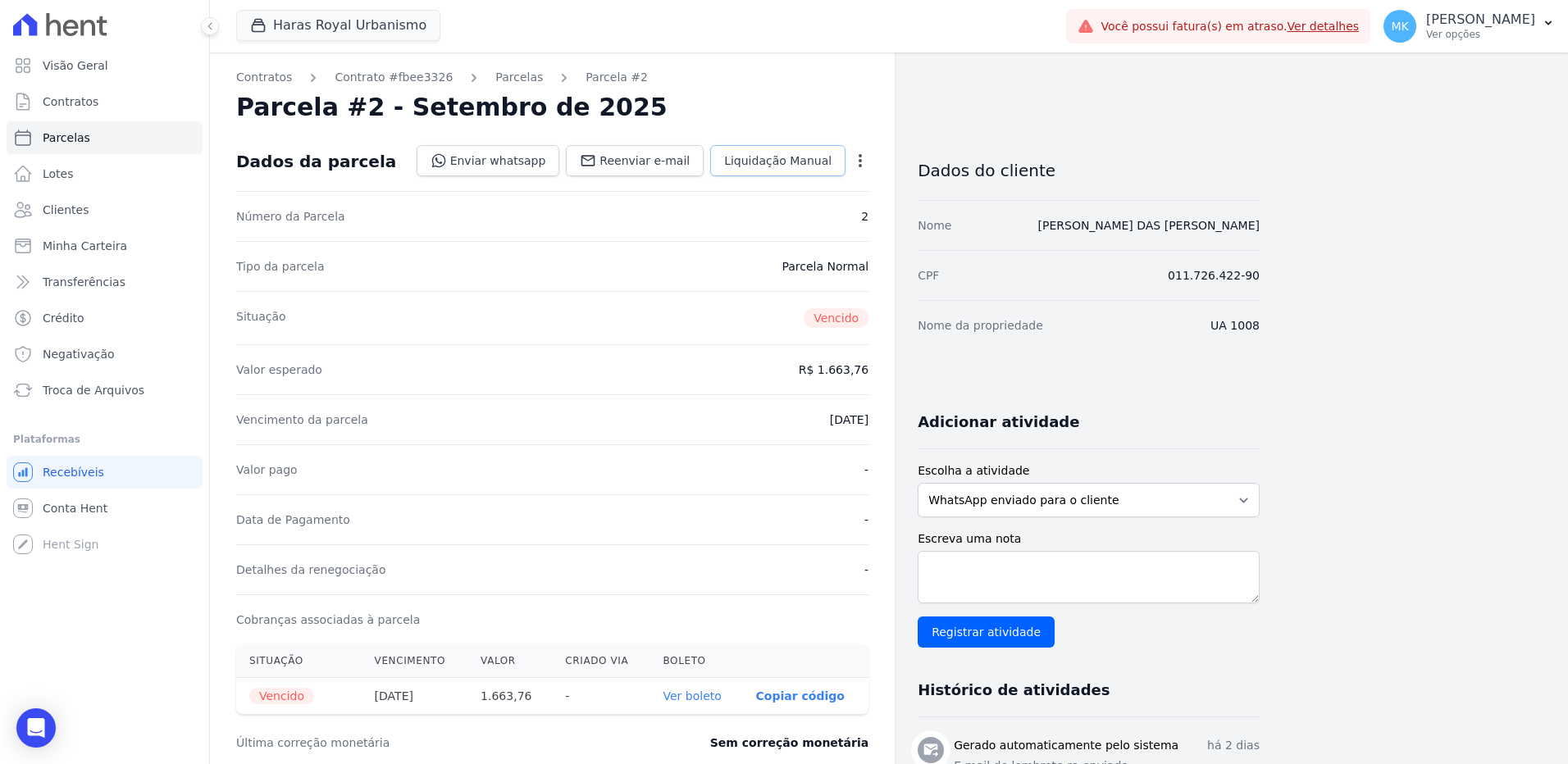
click at [767, 161] on span "Liquidação Manual" at bounding box center [778, 161] width 107 height 16
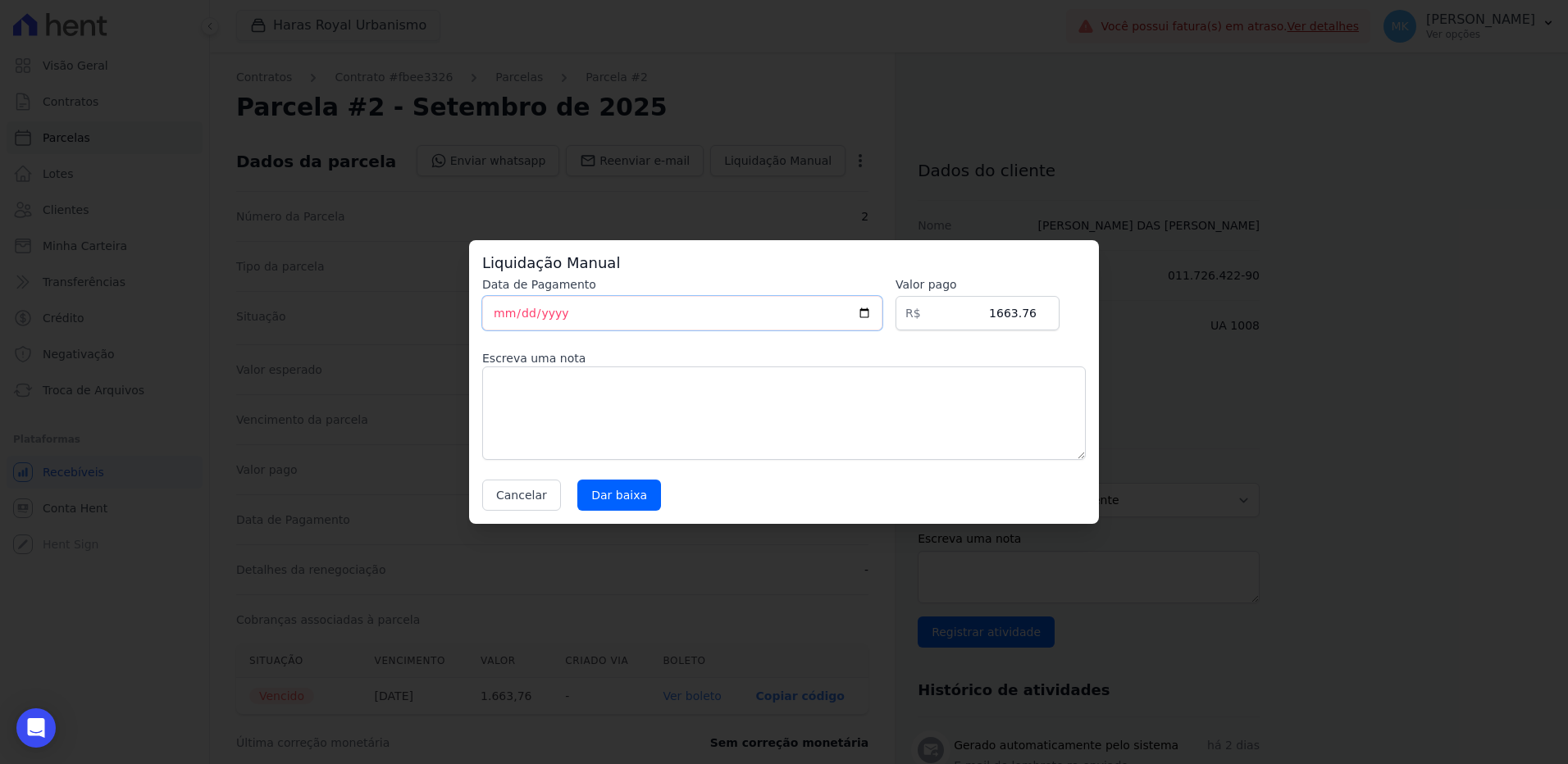
click at [877, 310] on input "[DATE]" at bounding box center [683, 313] width 400 height 35
type input "[DATE]"
click at [582, 401] on textarea at bounding box center [784, 413] width 603 height 94
paste textarea "Através de recibo haras"
type textarea "Através de recibo haras"
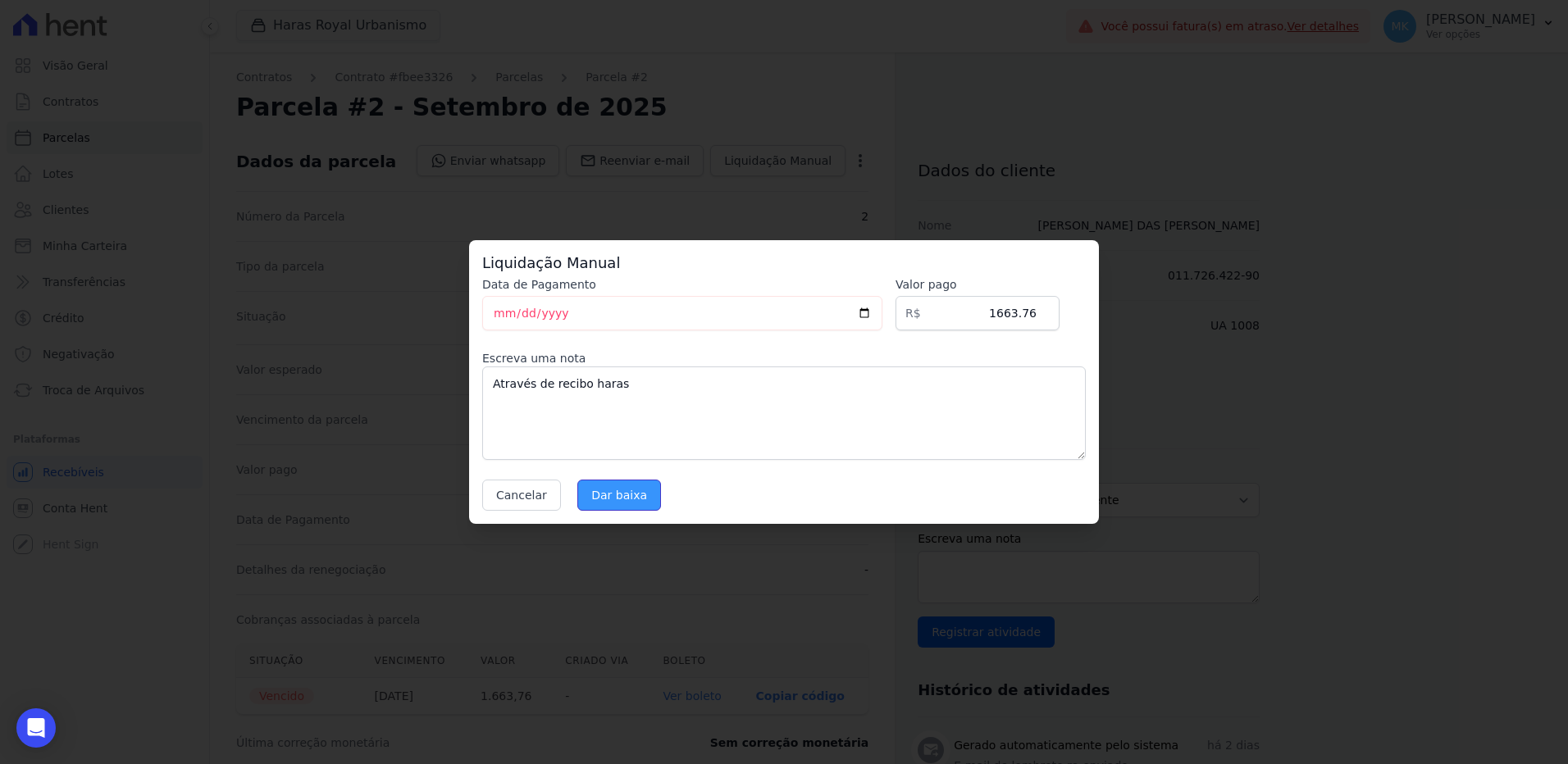
click at [619, 498] on input "Dar baixa" at bounding box center [620, 495] width 84 height 31
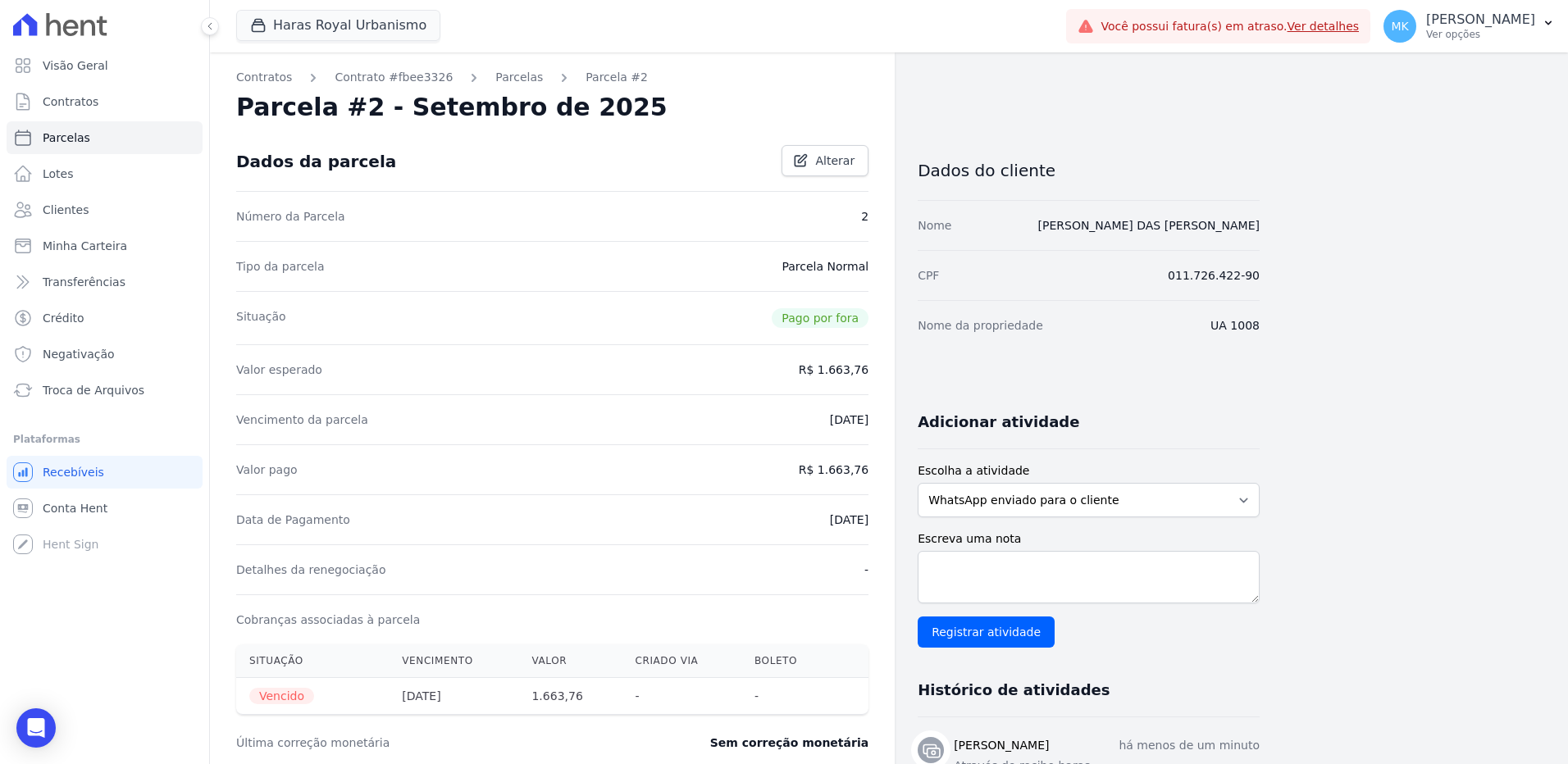
click at [619, 494] on div "Valor pago R$ 1.663,76" at bounding box center [552, 469] width 632 height 50
